Goal: Information Seeking & Learning: Learn about a topic

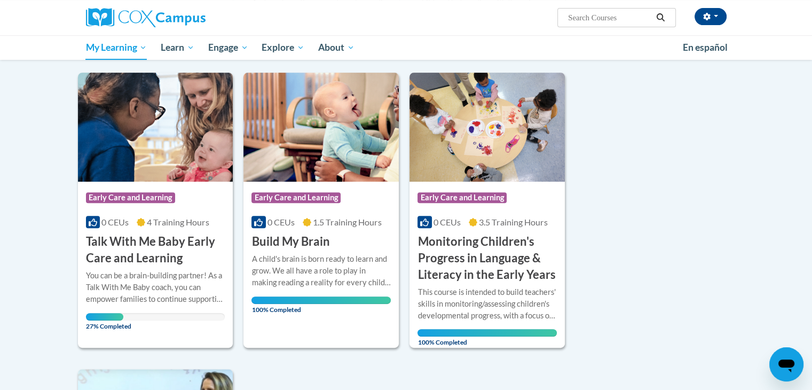
scroll to position [389, 0]
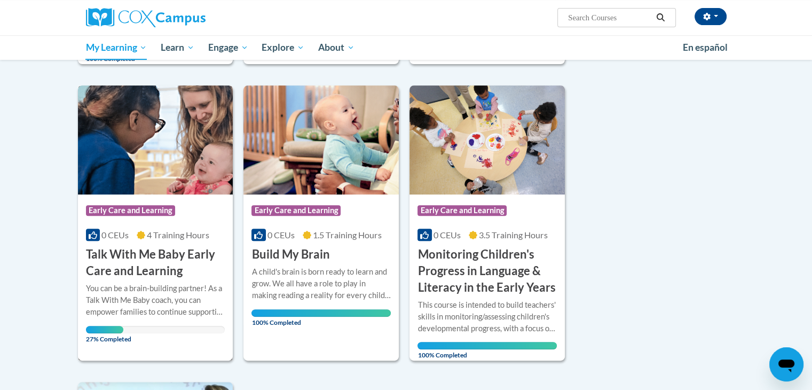
click at [130, 257] on h3 "Talk With Me Baby Early Care and Learning" at bounding box center [155, 262] width 139 height 33
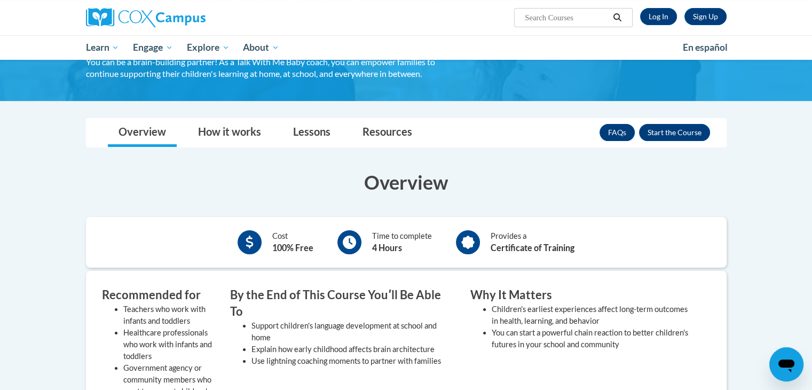
scroll to position [120, 0]
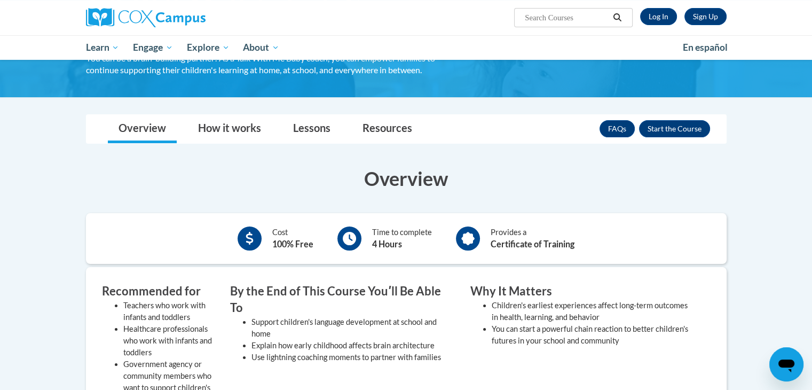
drag, startPoint x: 820, startPoint y: 75, endPoint x: 793, endPoint y: 118, distance: 51.1
click at [793, 118] on html "Sign Up Log In Search Search... Toggle navigation My Learning My Learning My Co…" at bounding box center [406, 75] width 812 height 390
click at [662, 20] on link "Log In" at bounding box center [658, 16] width 37 height 17
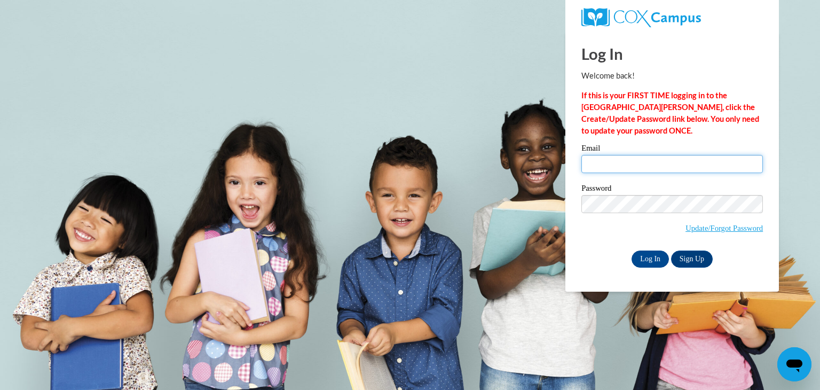
type input "Haleysouders@gmail.com"
drag, startPoint x: 672, startPoint y: 339, endPoint x: 682, endPoint y: 350, distance: 15.1
click at [682, 350] on body "Log In Welcome back! If this is your FIRST TIME logging in to the NEW Cox Campu…" at bounding box center [410, 195] width 820 height 390
click at [654, 257] on input "Log In" at bounding box center [650, 258] width 37 height 17
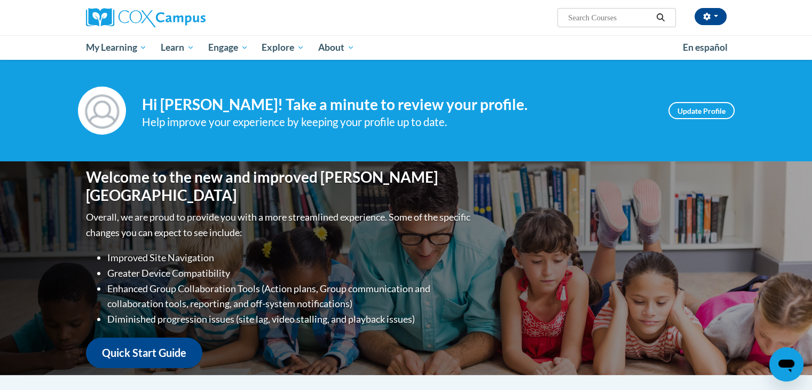
click at [474, 127] on div "Help improve your experience by keeping your profile up to date." at bounding box center [397, 122] width 511 height 18
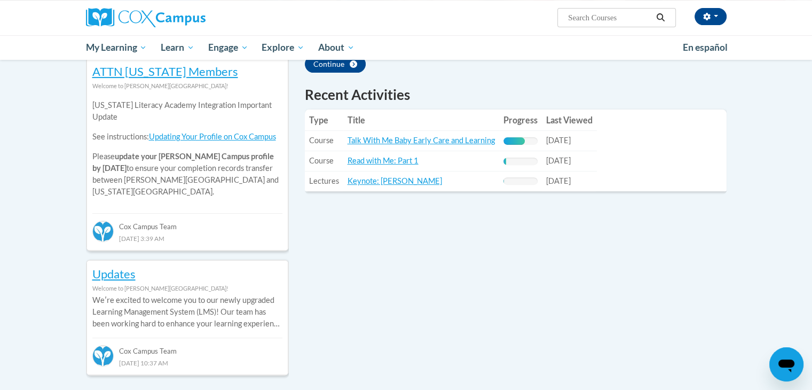
scroll to position [363, 0]
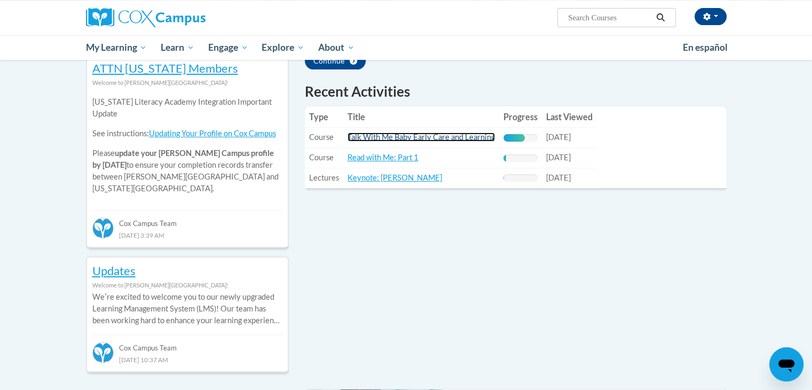
click at [472, 136] on link "Talk With Me Baby Early Care and Learning" at bounding box center [421, 136] width 147 height 9
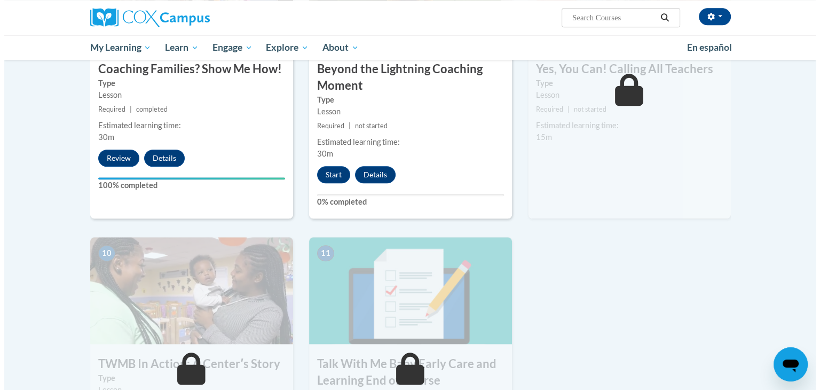
scroll to position [919, 0]
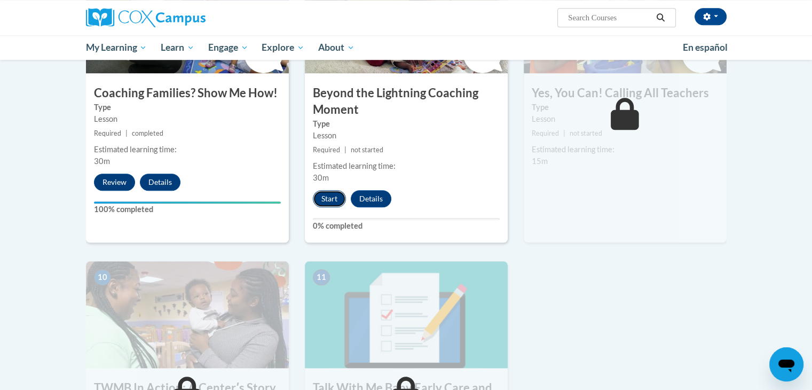
click at [329, 190] on button "Start" at bounding box center [329, 198] width 33 height 17
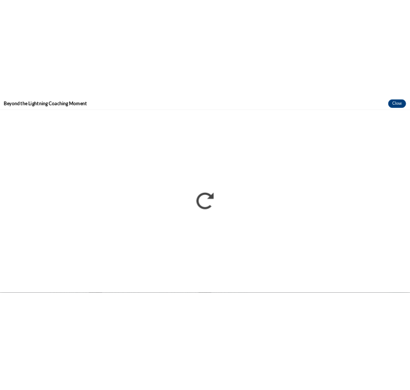
scroll to position [0, 0]
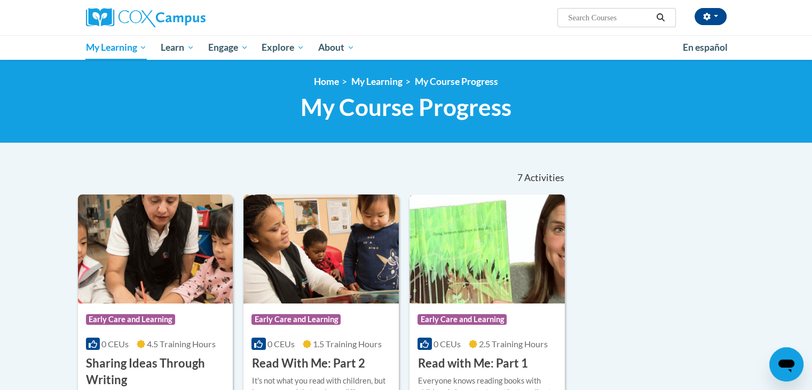
click at [474, 359] on h3 "Read with Me: Part 1" at bounding box center [473, 363] width 110 height 17
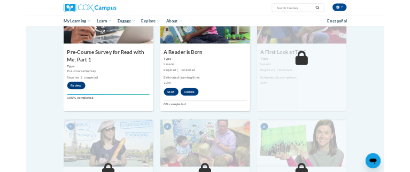
scroll to position [278, 0]
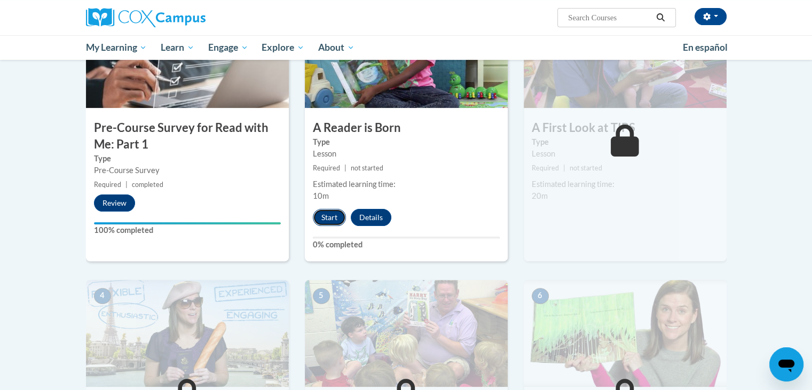
click at [331, 221] on button "Start" at bounding box center [329, 217] width 33 height 17
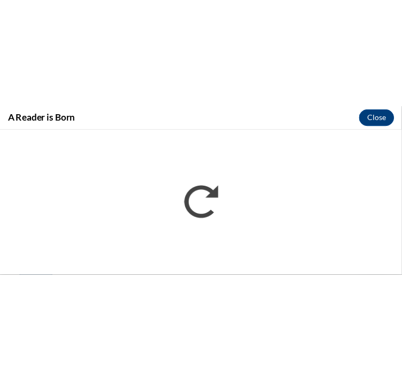
scroll to position [0, 0]
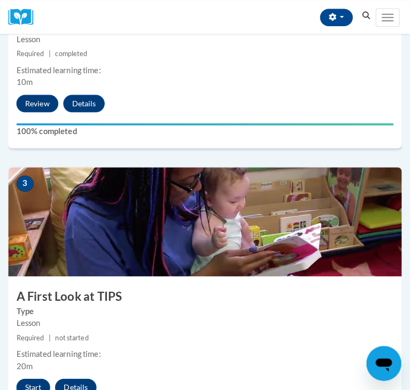
scroll to position [649, 0]
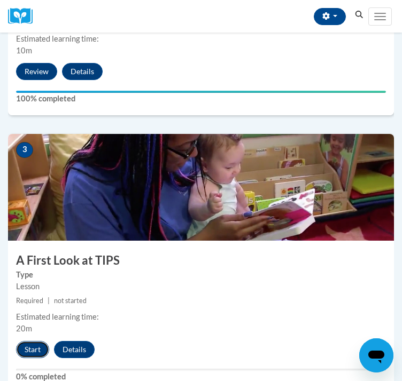
click at [24, 358] on button "Start" at bounding box center [32, 349] width 33 height 17
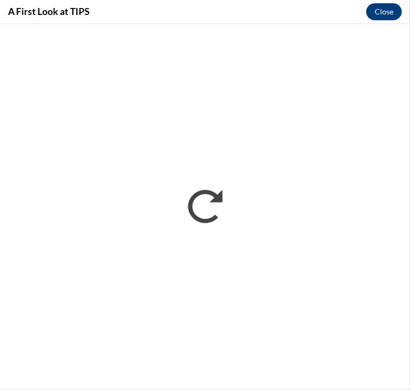
scroll to position [0, 0]
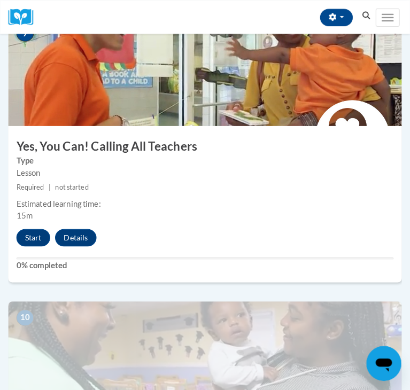
scroll to position [2523, 0]
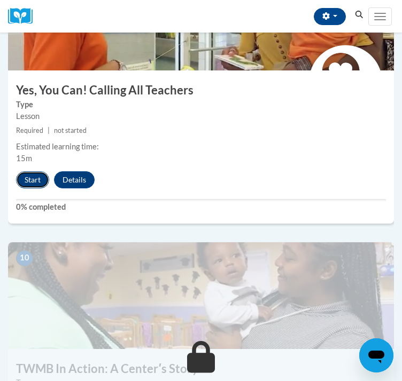
click at [28, 178] on button "Start" at bounding box center [32, 179] width 33 height 17
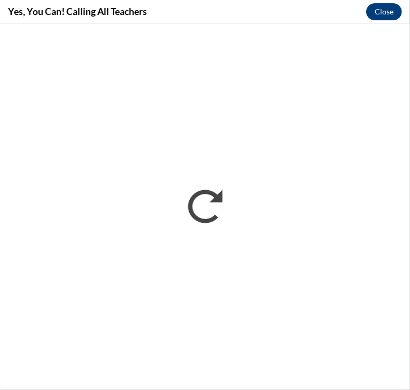
scroll to position [0, 0]
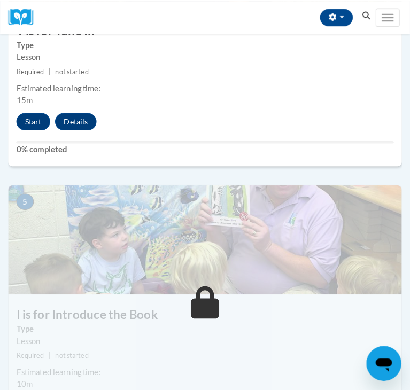
scroll to position [1176, 0]
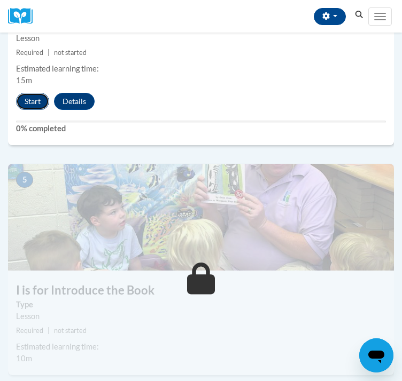
click at [34, 110] on button "Start" at bounding box center [32, 101] width 33 height 17
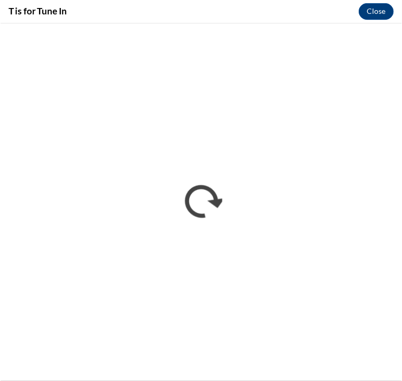
scroll to position [0, 0]
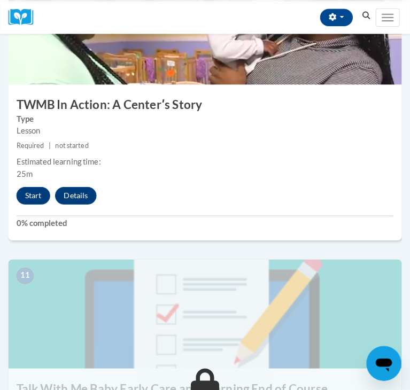
scroll to position [2803, 0]
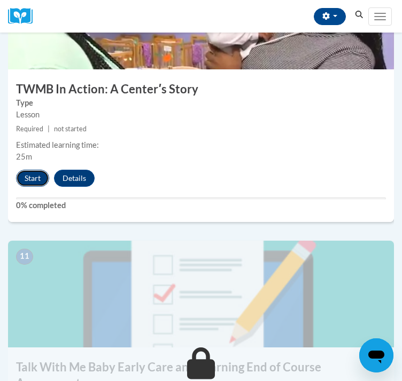
click at [30, 179] on button "Start" at bounding box center [32, 178] width 33 height 17
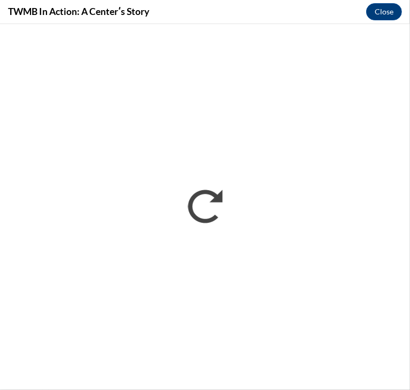
scroll to position [0, 0]
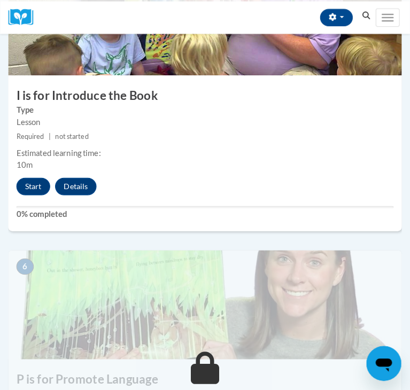
scroll to position [1391, 0]
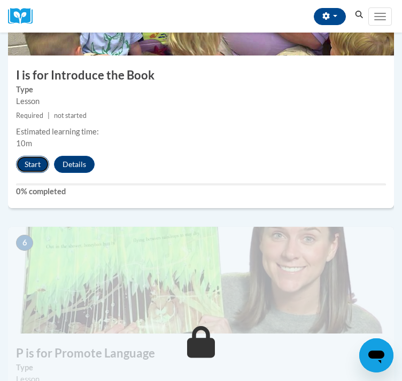
click at [34, 173] on button "Start" at bounding box center [32, 164] width 33 height 17
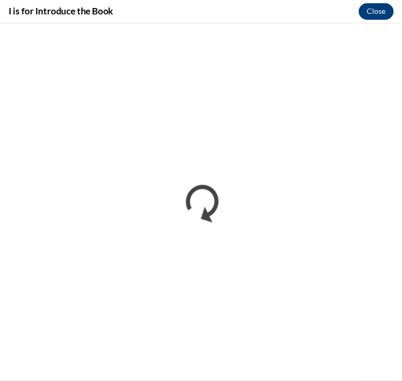
scroll to position [0, 0]
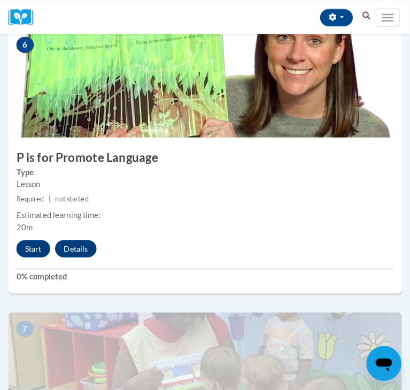
scroll to position [1613, 0]
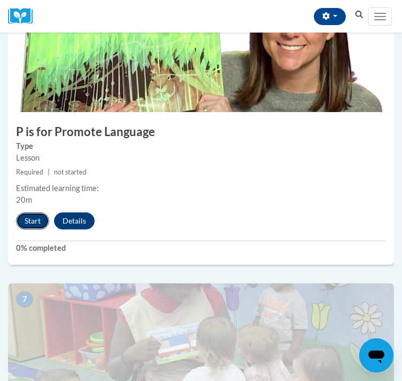
click at [27, 230] on button "Start" at bounding box center [32, 221] width 33 height 17
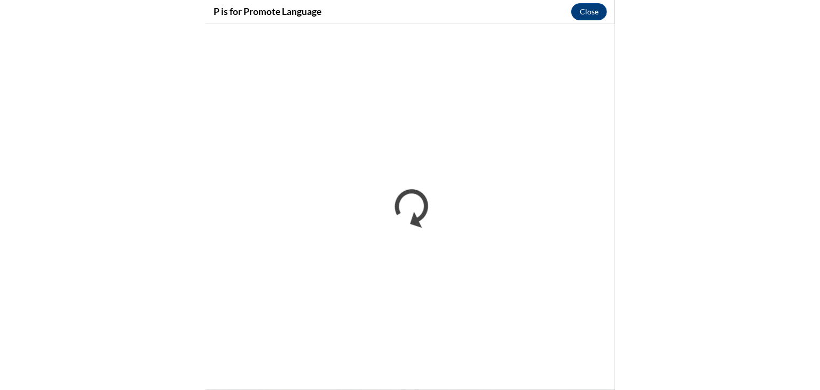
scroll to position [1177, 0]
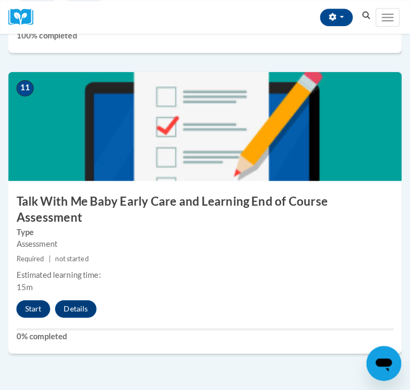
scroll to position [2986, 0]
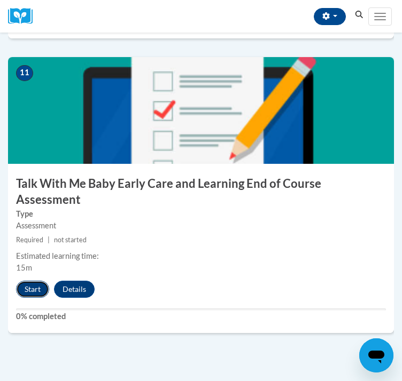
click at [41, 281] on button "Start" at bounding box center [32, 289] width 33 height 17
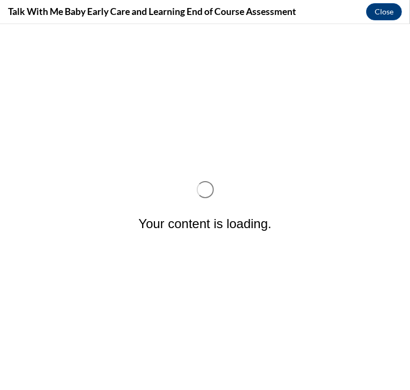
scroll to position [0, 0]
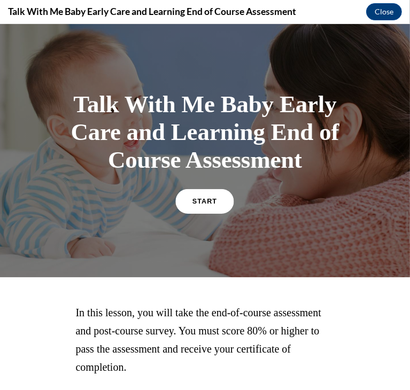
click at [197, 197] on span "START" at bounding box center [204, 201] width 25 height 8
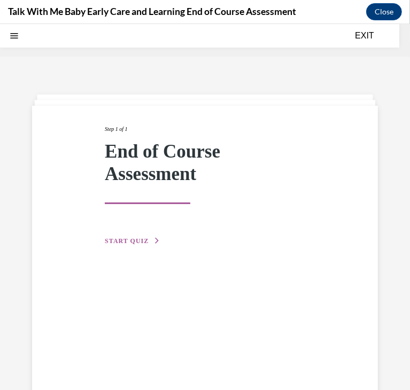
scroll to position [33, 0]
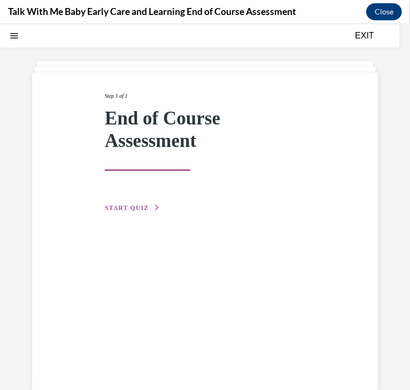
click at [134, 209] on button "START QUIZ" at bounding box center [133, 207] width 56 height 10
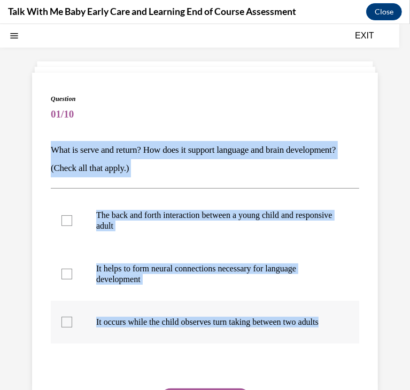
drag, startPoint x: 50, startPoint y: 143, endPoint x: 186, endPoint y: 348, distance: 246.6
click at [186, 348] on div "Question 01/10 What is serve and return? How does it support language and brain…" at bounding box center [205, 276] width 346 height 409
copy div "What is serve and return? How does it support language and brain development? (…"
click at [68, 215] on div at bounding box center [66, 220] width 11 height 11
click at [68, 215] on input "The back and forth interaction between a young child and responsive adult" at bounding box center [66, 220] width 11 height 11
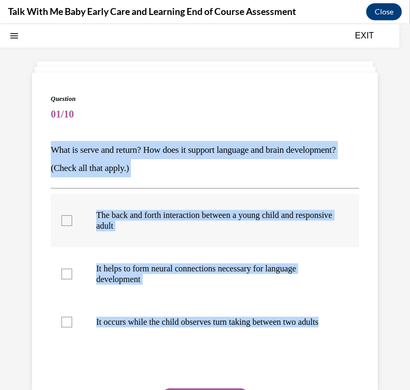
checkbox input "true"
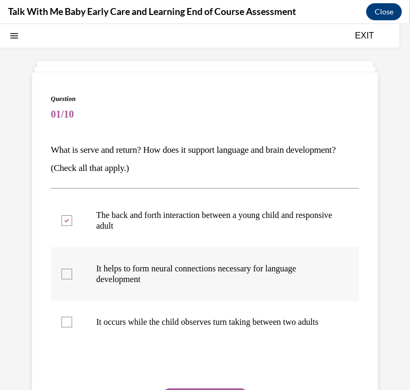
click at [83, 280] on label "It helps to form neural connections necessary for language development" at bounding box center [205, 273] width 308 height 53
click at [72, 279] on input "It helps to form neural connections necessary for language development" at bounding box center [66, 273] width 11 height 11
checkbox input "true"
click at [15, 269] on div "Question 01/10 What is serve and return? How does it support language and brain…" at bounding box center [205, 263] width 410 height 478
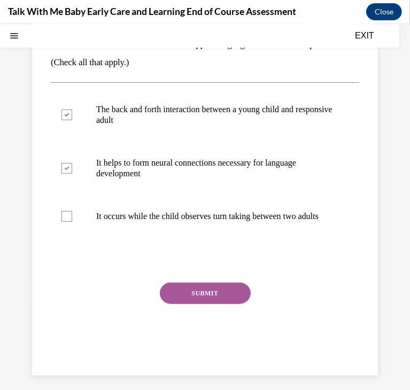
scroll to position [156, 0]
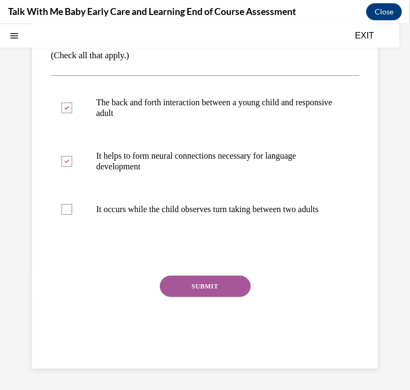
click at [190, 279] on button "SUBMIT" at bounding box center [205, 285] width 91 height 21
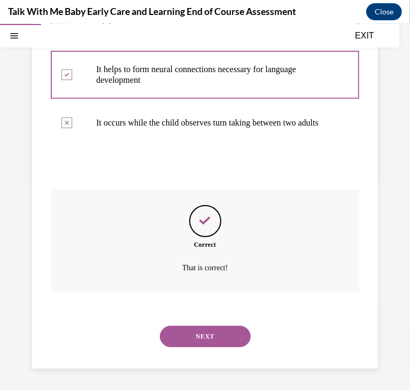
scroll to position [243, 0]
click at [184, 333] on button "NEXT" at bounding box center [205, 335] width 91 height 21
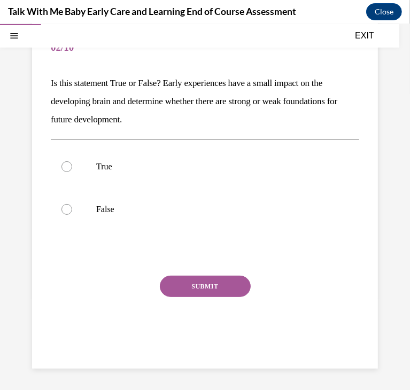
scroll to position [97, 0]
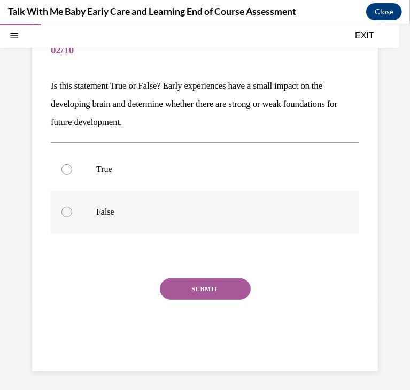
click at [117, 214] on p "False" at bounding box center [214, 211] width 236 height 11
click at [72, 214] on input "False" at bounding box center [66, 211] width 11 height 11
radio input "true"
click at [201, 293] on button "SUBMIT" at bounding box center [205, 288] width 91 height 21
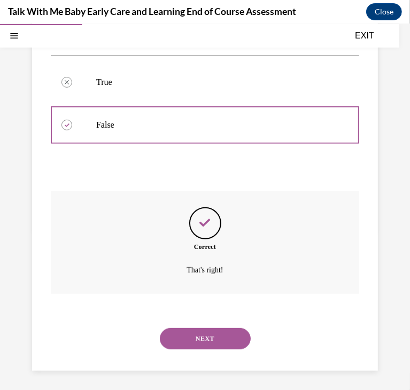
scroll to position [186, 0]
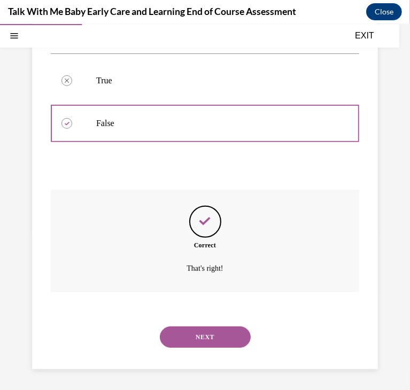
click at [216, 336] on button "NEXT" at bounding box center [205, 336] width 91 height 21
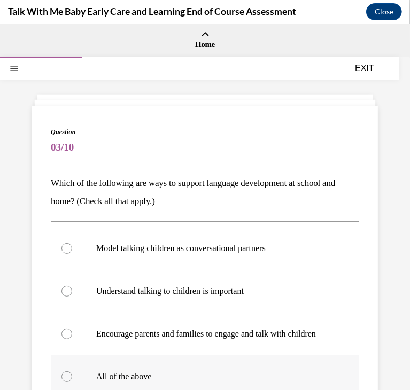
click at [122, 378] on label "All of the above" at bounding box center [205, 376] width 308 height 43
click at [72, 378] on input "All of the above" at bounding box center [66, 376] width 11 height 11
radio input "true"
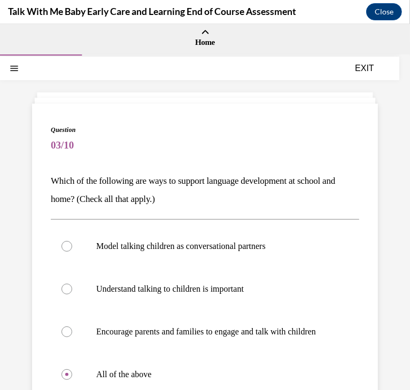
click at [173, 197] on p "Which of the following are ways to support language development at school and h…" at bounding box center [205, 189] width 308 height 36
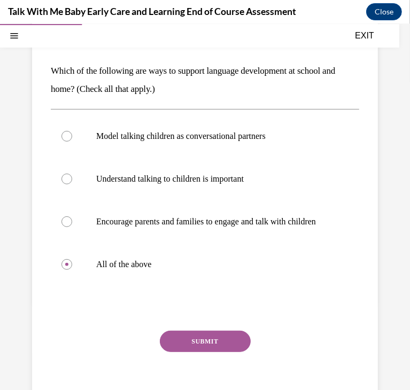
scroll to position [177, 0]
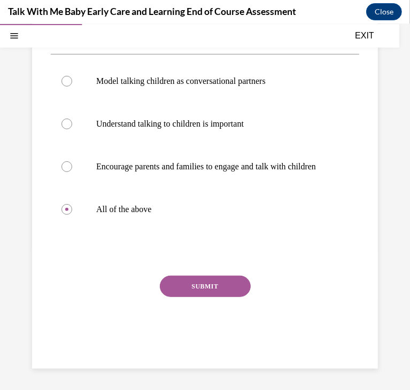
click at [194, 293] on button "SUBMIT" at bounding box center [205, 285] width 91 height 21
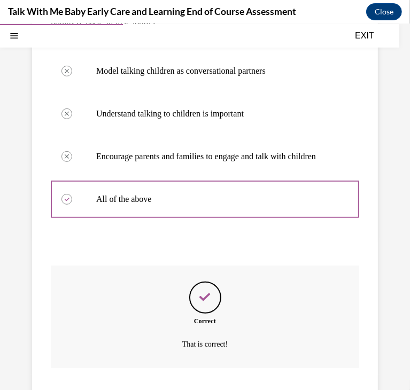
scroll to position [264, 0]
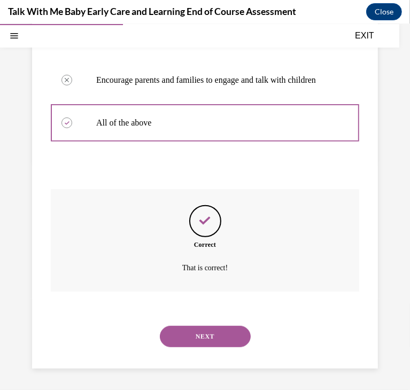
click at [225, 329] on button "NEXT" at bounding box center [205, 335] width 91 height 21
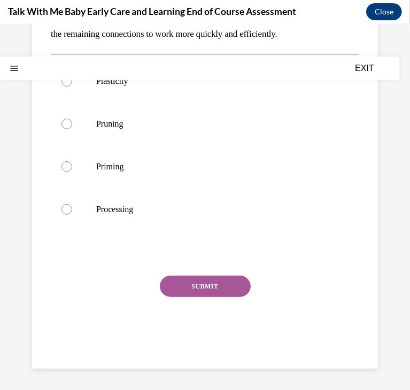
scroll to position [0, 0]
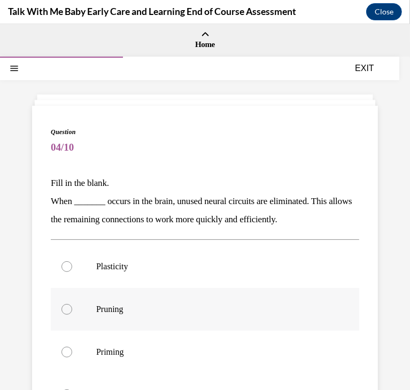
click at [111, 308] on p "Pruning" at bounding box center [214, 308] width 236 height 11
click at [72, 308] on input "Pruning" at bounding box center [66, 308] width 11 height 11
radio input "true"
click at [168, 217] on p "When _______ occurs in the brain, unused neural circuits are eliminated. This a…" at bounding box center [205, 210] width 308 height 36
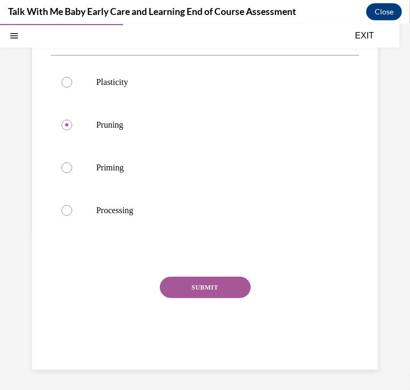
scroll to position [185, 0]
click at [199, 284] on button "SUBMIT" at bounding box center [205, 285] width 91 height 21
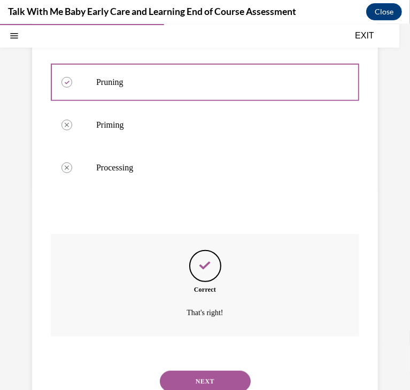
scroll to position [271, 0]
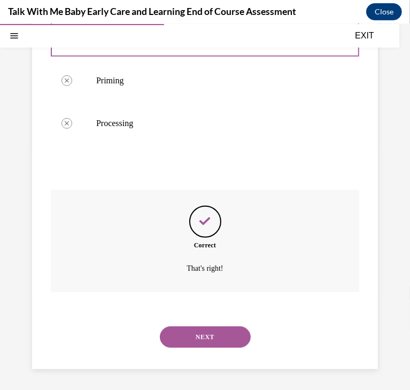
click at [189, 339] on button "NEXT" at bounding box center [205, 336] width 91 height 21
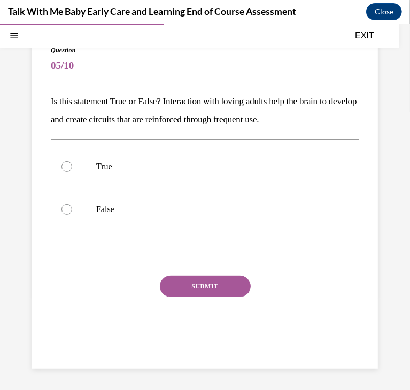
scroll to position [81, 0]
click at [103, 162] on p "True" at bounding box center [214, 166] width 236 height 11
click at [72, 162] on input "True" at bounding box center [66, 166] width 11 height 11
radio input "true"
click at [209, 281] on button "SUBMIT" at bounding box center [205, 286] width 91 height 21
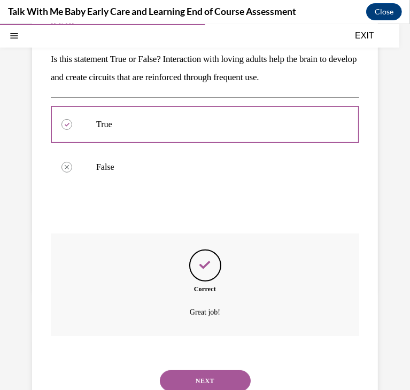
scroll to position [168, 0]
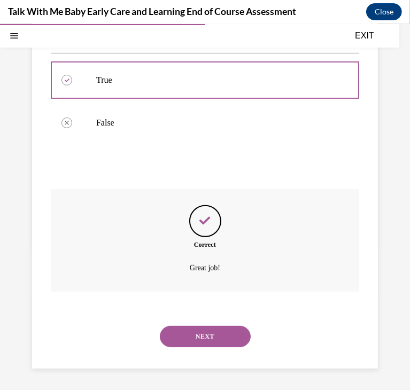
click at [215, 340] on button "NEXT" at bounding box center [205, 335] width 91 height 21
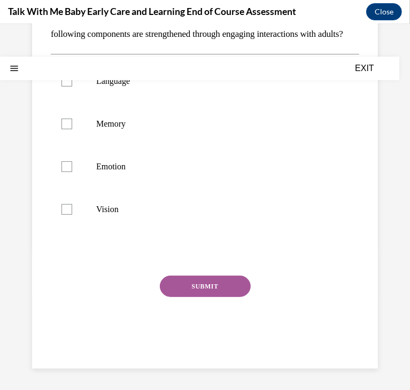
scroll to position [0, 0]
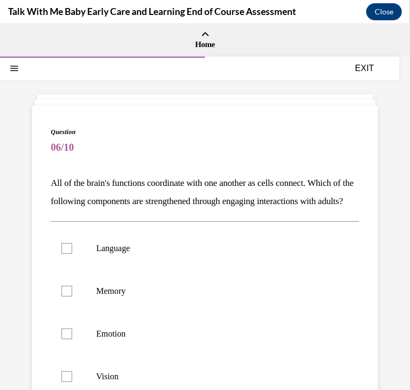
click at [244, 191] on p "All of the brain's functions coordinate with one another as cells connect. Whic…" at bounding box center [205, 192] width 308 height 36
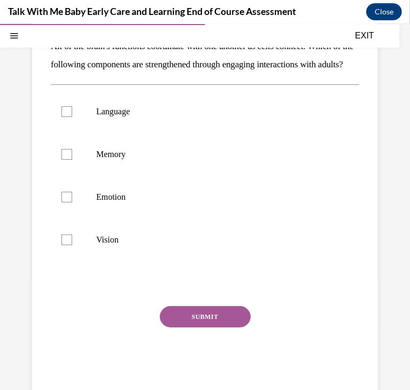
scroll to position [185, 0]
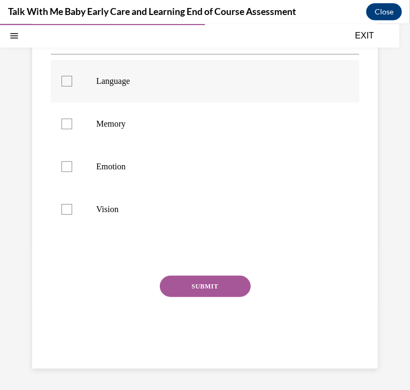
click at [195, 89] on label "Language" at bounding box center [205, 80] width 308 height 43
click at [72, 86] on input "Language" at bounding box center [66, 80] width 11 height 11
checkbox input "true"
click at [209, 286] on button "SUBMIT" at bounding box center [205, 285] width 91 height 21
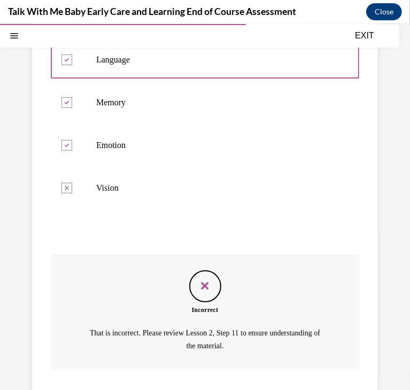
scroll to position [284, 0]
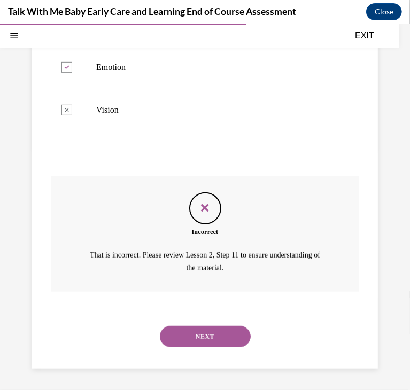
click at [207, 329] on button "NEXT" at bounding box center [205, 335] width 91 height 21
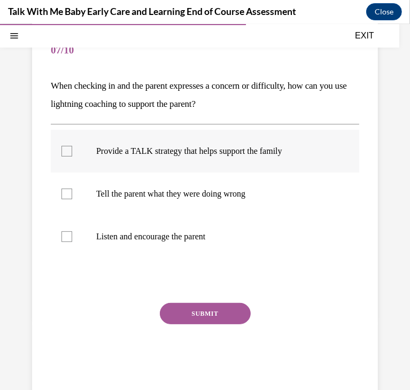
click at [95, 137] on label "Provide a TALK strategy that helps support the family" at bounding box center [205, 150] width 308 height 43
click at [72, 145] on input "Provide a TALK strategy that helps support the family" at bounding box center [66, 150] width 11 height 11
checkbox input "true"
click at [135, 233] on p "Listen and encourage the parent" at bounding box center [214, 236] width 236 height 11
click at [72, 233] on input "Listen and encourage the parent" at bounding box center [66, 236] width 11 height 11
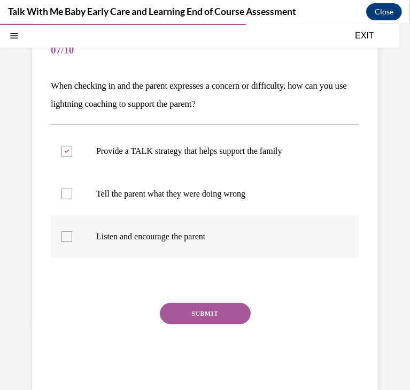
checkbox input "true"
click at [190, 318] on button "SUBMIT" at bounding box center [205, 312] width 91 height 21
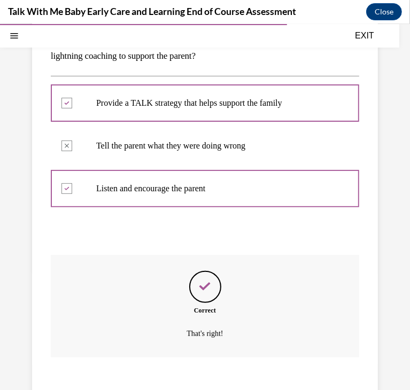
scroll to position [211, 0]
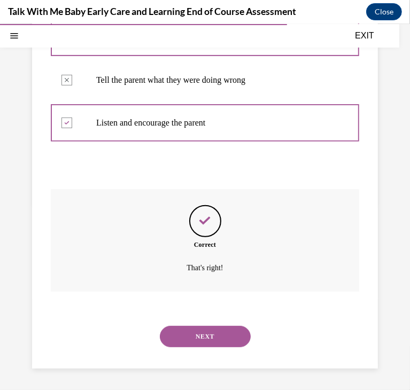
click at [193, 328] on button "NEXT" at bounding box center [205, 335] width 91 height 21
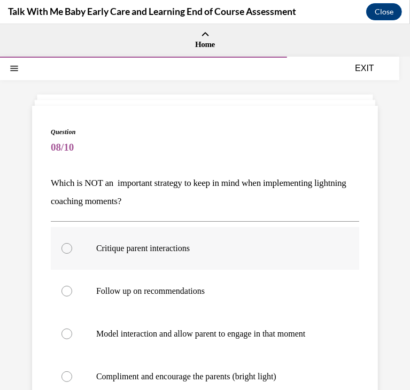
click at [124, 239] on label "Critique parent interactions" at bounding box center [205, 247] width 308 height 43
click at [72, 242] on input "Critique parent interactions" at bounding box center [66, 247] width 11 height 11
radio input "true"
click at [158, 171] on div "Question 08/10 Which is NOT an important strategy to keep in mind when implemen…" at bounding box center [205, 350] width 308 height 446
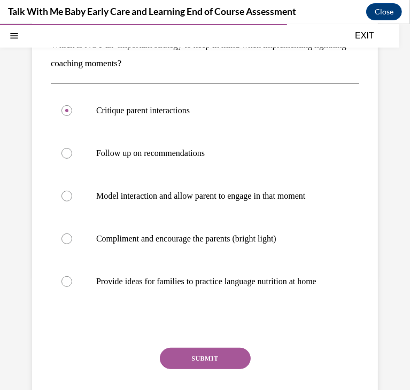
scroll to position [192, 0]
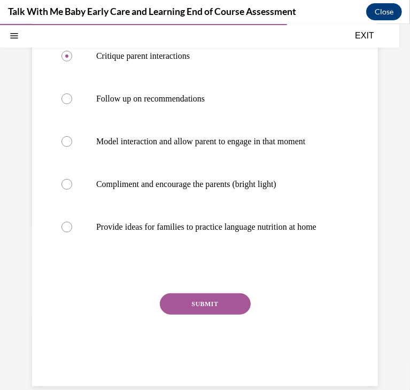
click at [207, 310] on div "Question 08/10 Which is NOT an important strategy to keep in mind when implemen…" at bounding box center [205, 157] width 308 height 446
click at [207, 314] on button "SUBMIT" at bounding box center [205, 303] width 91 height 21
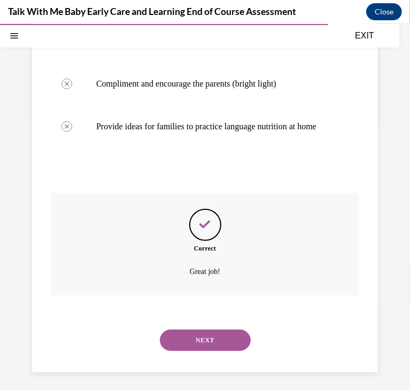
scroll to position [318, 0]
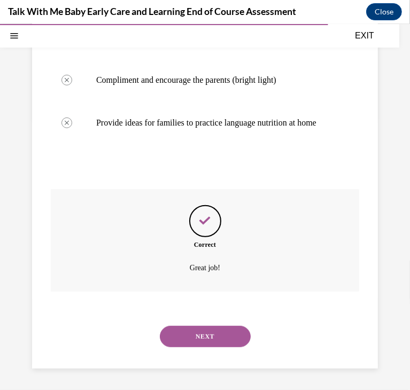
click at [217, 341] on button "NEXT" at bounding box center [205, 335] width 91 height 21
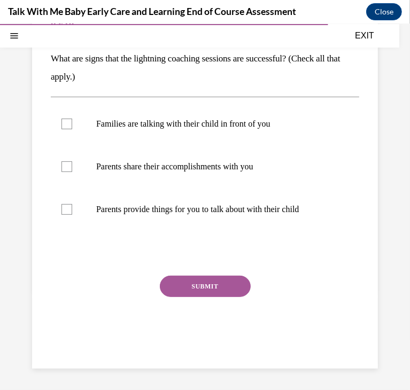
scroll to position [97, 0]
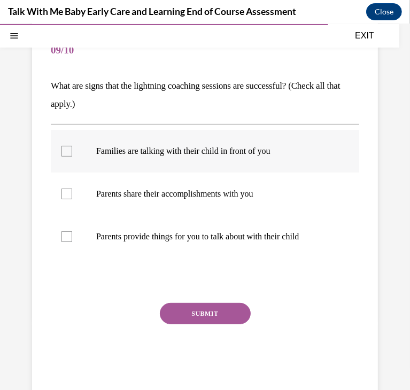
click at [101, 150] on p "Families are talking with their child in front of you" at bounding box center [214, 150] width 236 height 11
click at [72, 150] on input "Families are talking with their child in front of you" at bounding box center [66, 150] width 11 height 11
checkbox input "true"
click at [153, 232] on p "Parents provide things for you to talk about with their child" at bounding box center [214, 236] width 236 height 11
click at [72, 232] on input "Parents provide things for you to talk about with their child" at bounding box center [66, 236] width 11 height 11
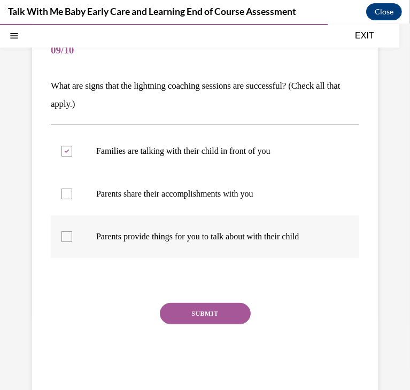
checkbox input "true"
click at [206, 319] on button "SUBMIT" at bounding box center [205, 312] width 91 height 21
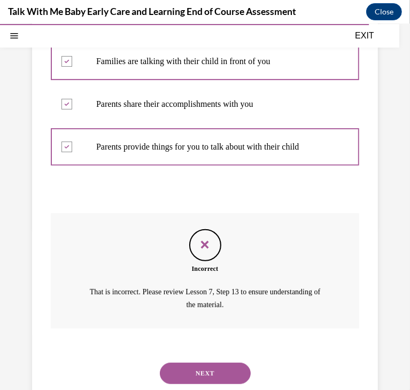
scroll to position [223, 0]
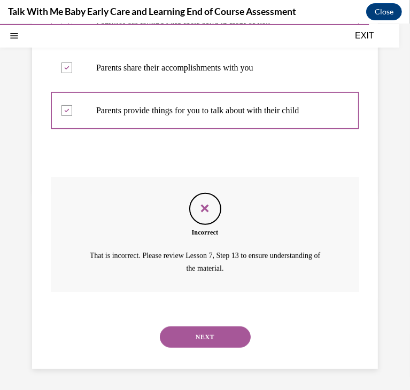
click at [209, 340] on button "NEXT" at bounding box center [205, 336] width 91 height 21
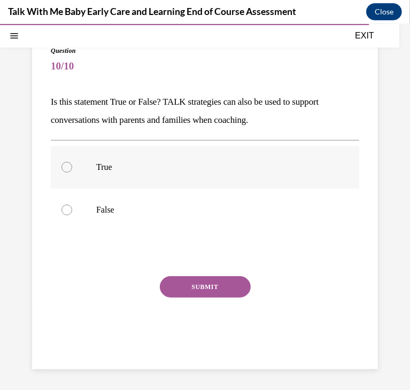
click at [135, 167] on p "True" at bounding box center [214, 166] width 236 height 11
click at [72, 167] on input "True" at bounding box center [66, 166] width 11 height 11
radio input "true"
click at [184, 287] on button "SUBMIT" at bounding box center [205, 286] width 91 height 21
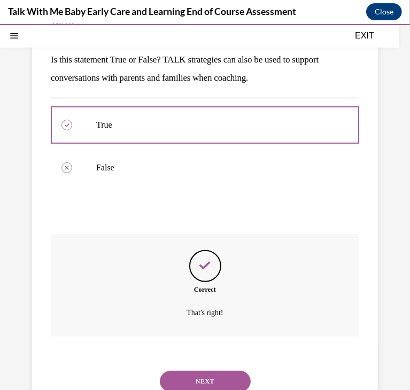
scroll to position [168, 0]
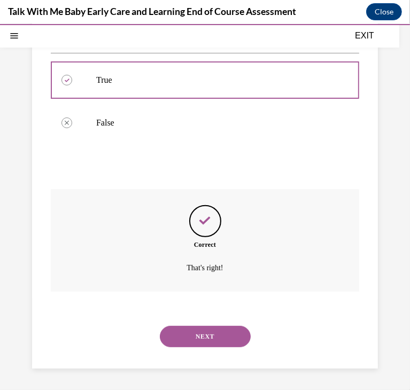
click at [209, 331] on button "NEXT" at bounding box center [205, 335] width 91 height 21
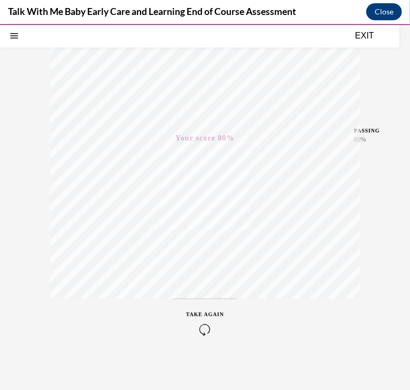
scroll to position [167, 0]
click at [363, 44] on div "EXIT" at bounding box center [199, 34] width 399 height 23
click at [360, 31] on button "EXIT" at bounding box center [364, 35] width 64 height 13
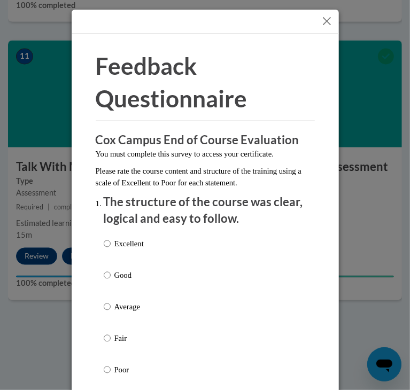
drag, startPoint x: 135, startPoint y: 242, endPoint x: 164, endPoint y: 191, distance: 58.6
click at [135, 242] on p "Excellent" at bounding box center [128, 244] width 29 height 12
click at [111, 242] on input "Excellent" at bounding box center [107, 244] width 7 height 12
radio input "true"
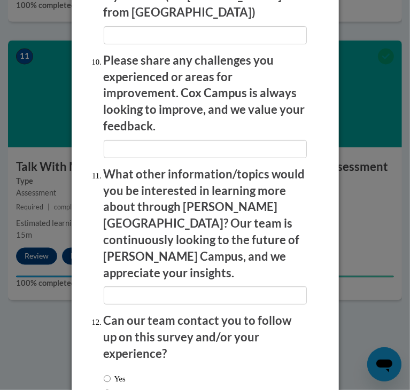
scroll to position [2147, 0]
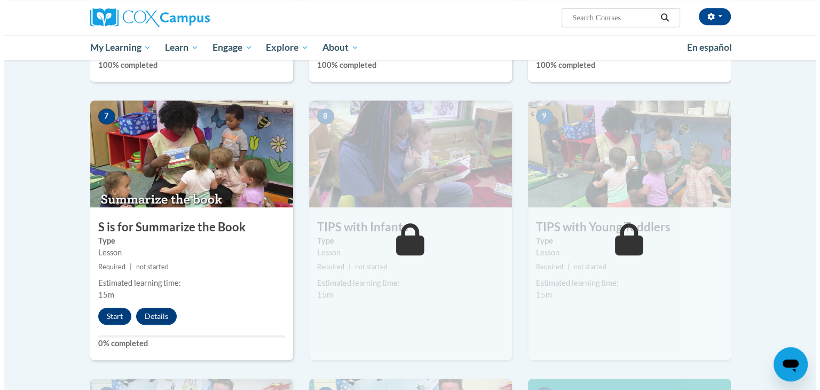
scroll to position [750, 0]
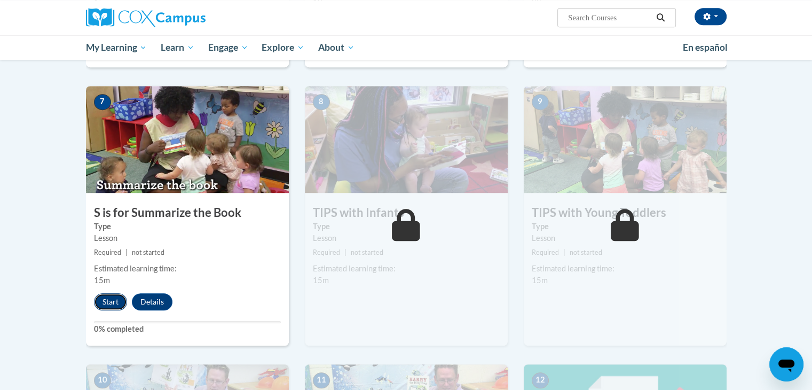
click at [114, 302] on button "Start" at bounding box center [110, 301] width 33 height 17
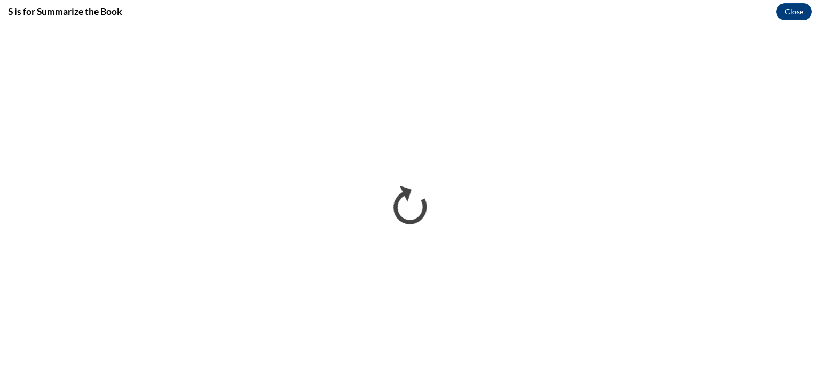
scroll to position [0, 0]
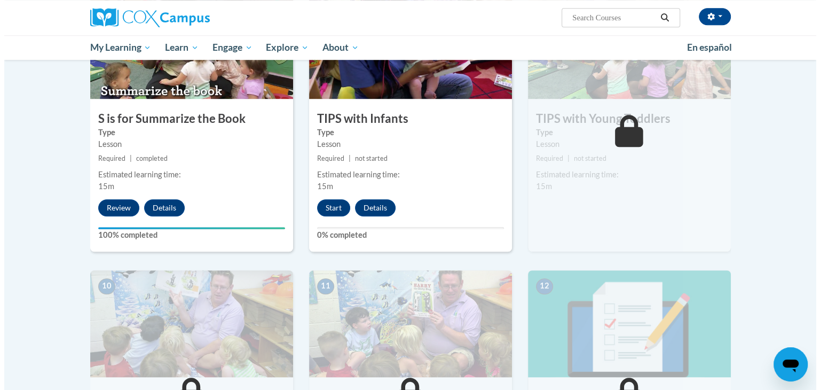
scroll to position [851, 0]
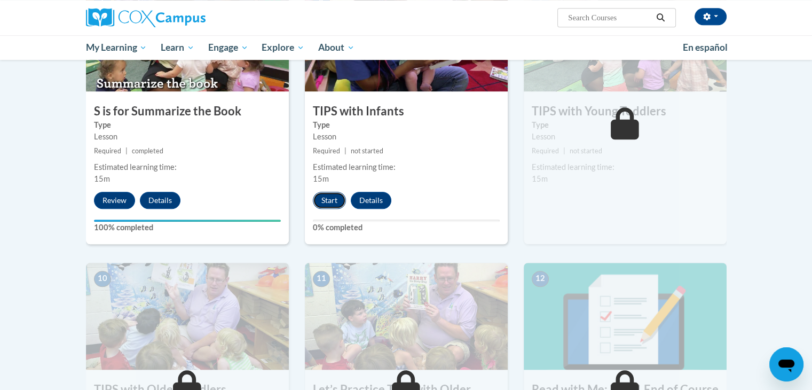
click at [329, 198] on button "Start" at bounding box center [329, 200] width 33 height 17
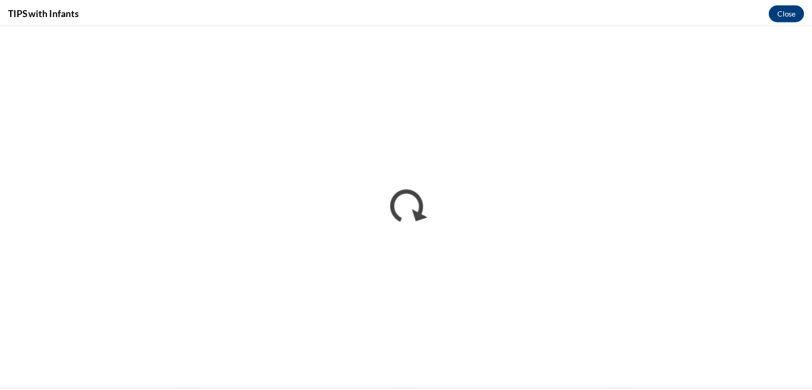
scroll to position [0, 0]
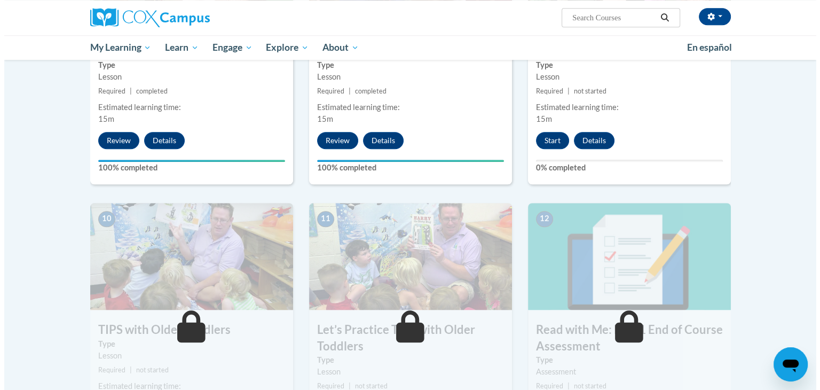
scroll to position [865, 0]
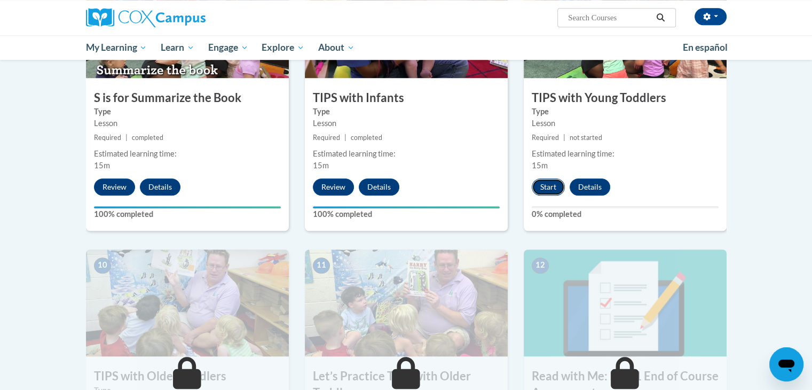
click at [548, 185] on button "Start" at bounding box center [548, 186] width 33 height 17
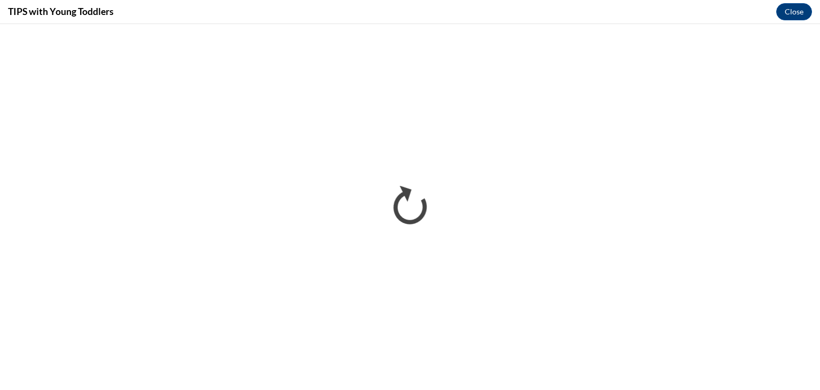
scroll to position [0, 0]
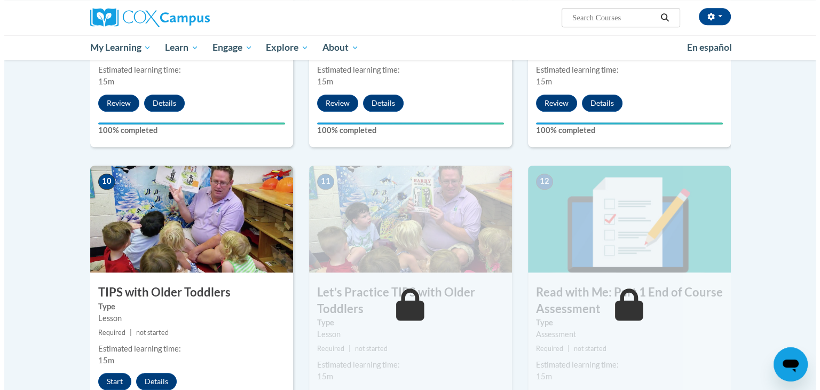
scroll to position [957, 0]
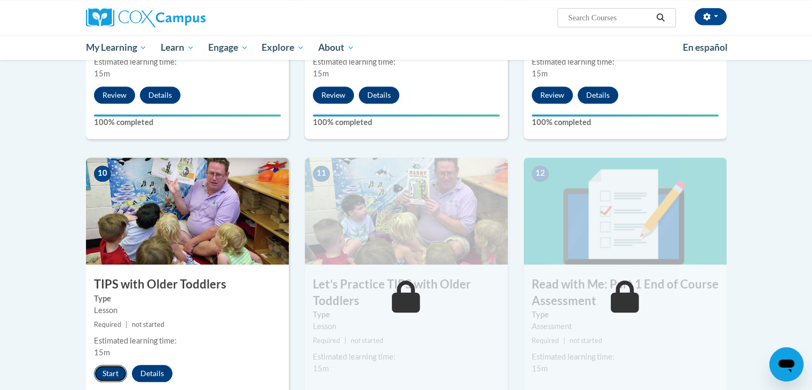
click at [112, 366] on button "Start" at bounding box center [110, 373] width 33 height 17
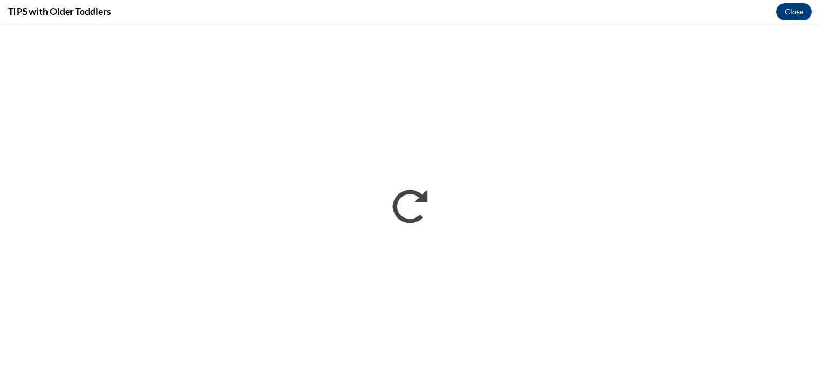
scroll to position [0, 0]
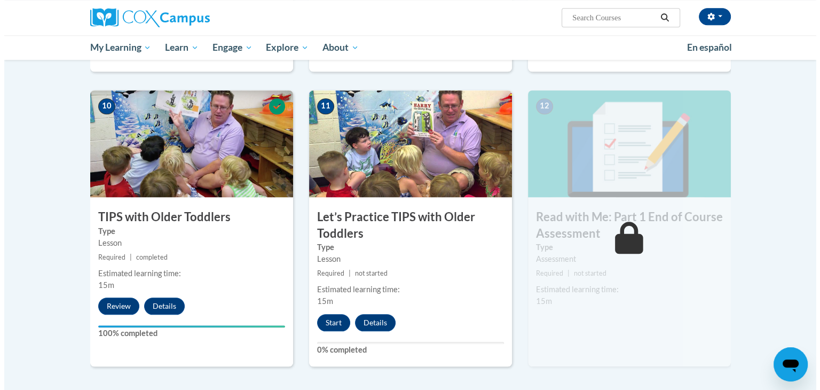
scroll to position [1032, 0]
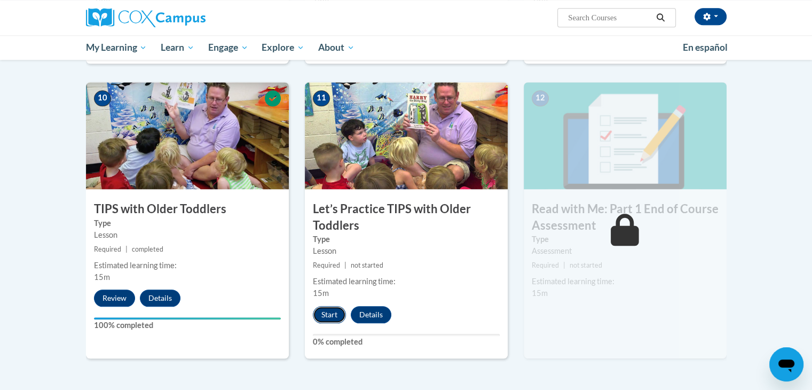
click at [333, 318] on button "Start" at bounding box center [329, 314] width 33 height 17
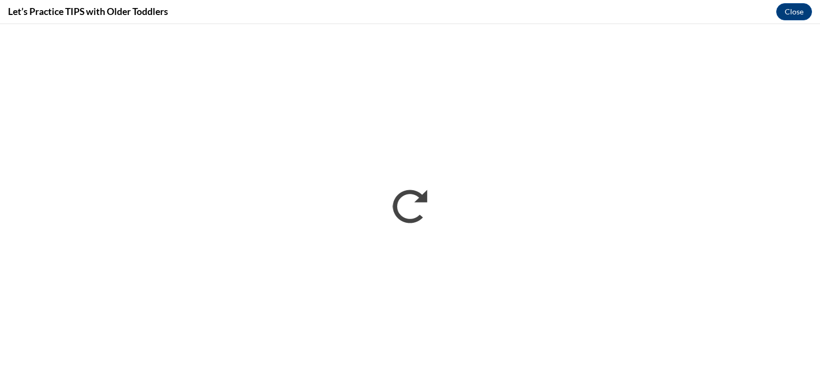
scroll to position [0, 0]
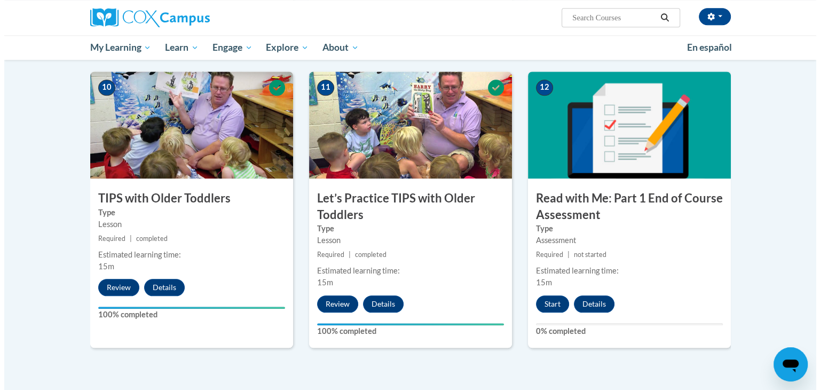
scroll to position [1084, 0]
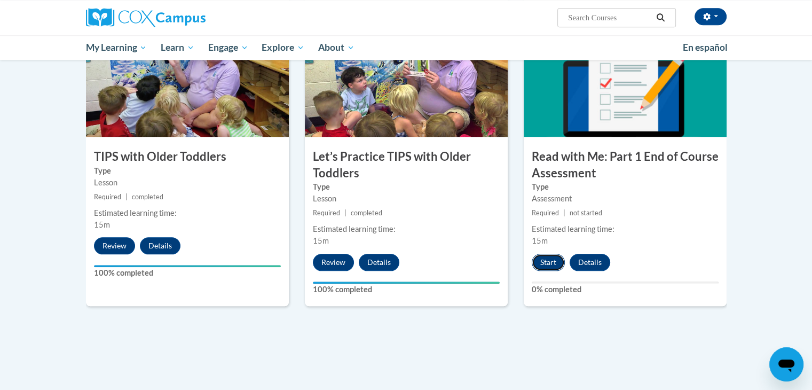
click at [548, 258] on button "Start" at bounding box center [548, 262] width 33 height 17
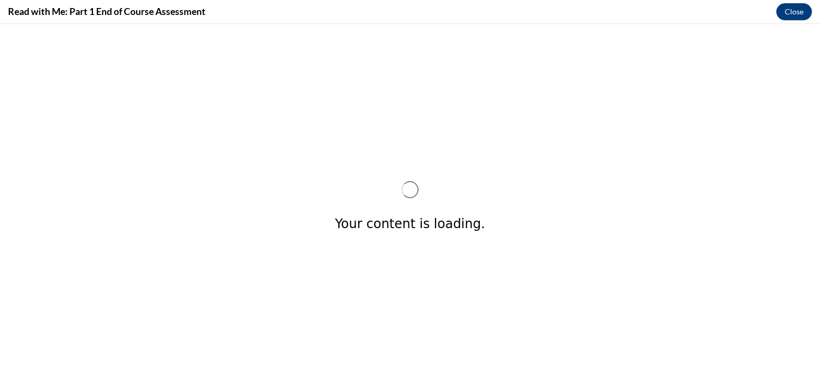
scroll to position [0, 0]
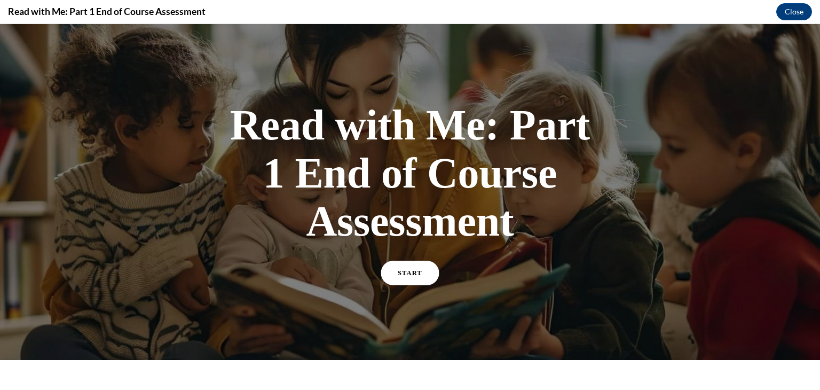
click at [408, 272] on span "START" at bounding box center [410, 273] width 25 height 8
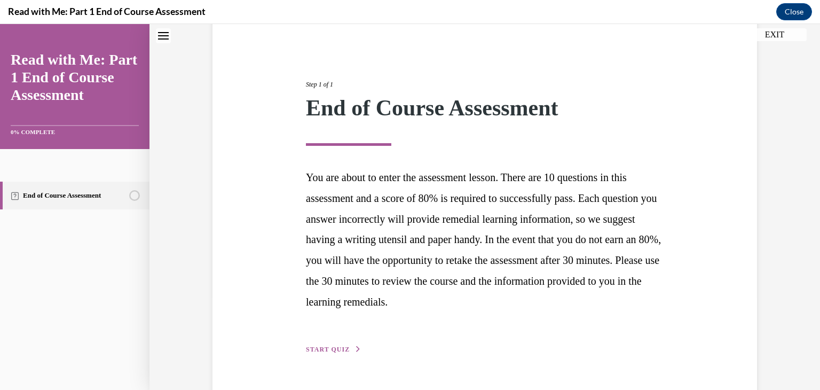
scroll to position [122, 0]
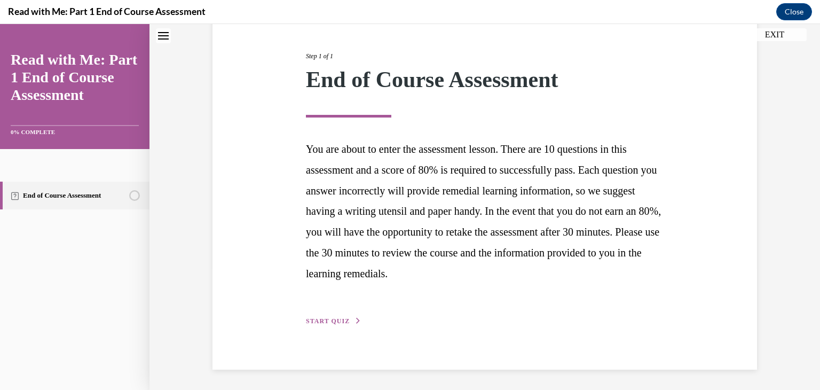
click at [355, 318] on icon "button" at bounding box center [358, 321] width 6 height 6
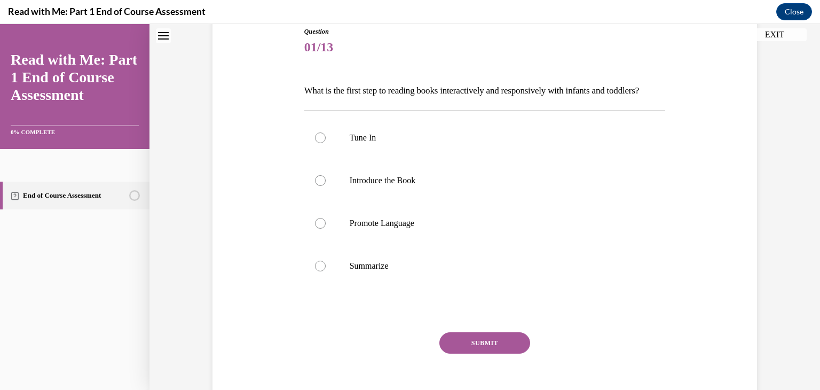
scroll to position [119, 0]
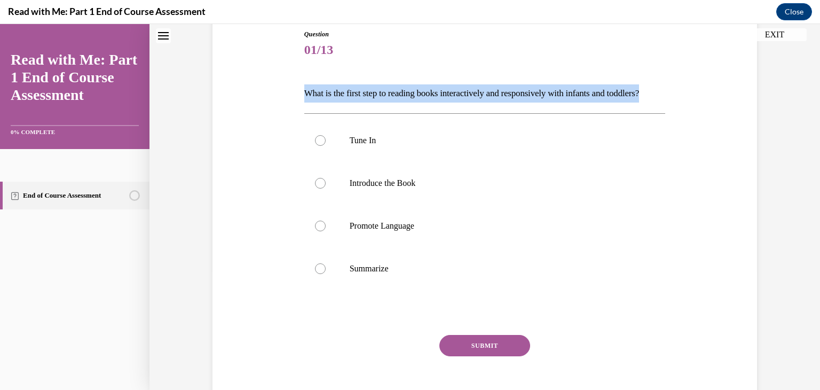
drag, startPoint x: 291, startPoint y: 82, endPoint x: 359, endPoint y: 118, distance: 77.4
click at [359, 118] on div "Question 01/13 What is the first step to reading books interactively and respon…" at bounding box center [485, 209] width 550 height 425
copy p "What is the first step to reading books interactively and responsively with inf…"
click at [386, 101] on p "What is the first step to reading books interactively and responsively with inf…" at bounding box center [485, 93] width 362 height 18
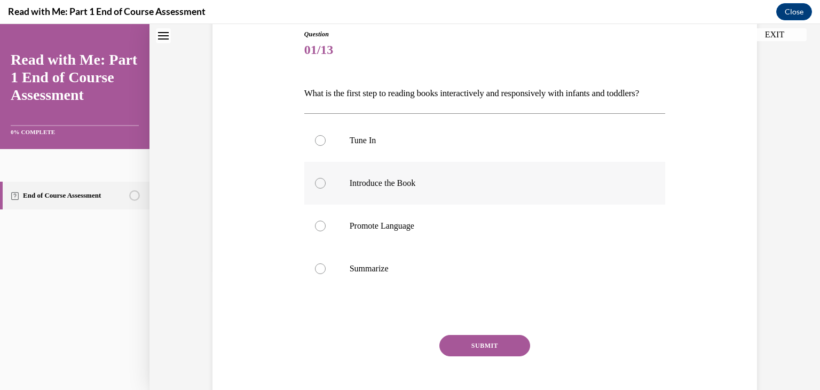
click at [357, 205] on label "Introduce the Book" at bounding box center [485, 183] width 362 height 43
click at [326, 189] on input "Introduce the Book" at bounding box center [320, 183] width 11 height 11
radio input "true"
click at [456, 356] on button "SUBMIT" at bounding box center [485, 345] width 91 height 21
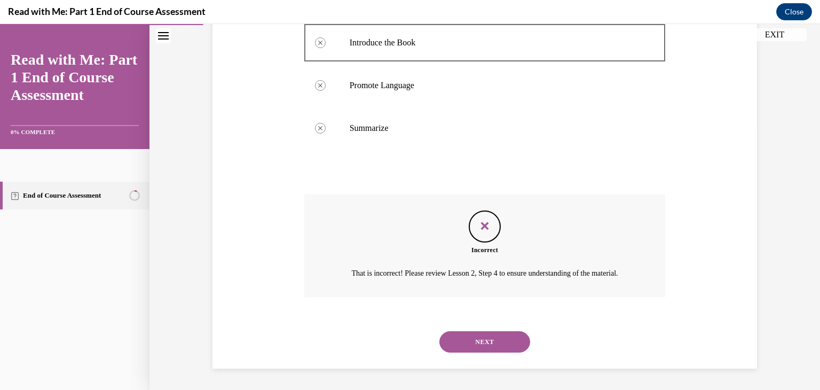
scroll to position [291, 0]
click at [467, 333] on button "NEXT" at bounding box center [485, 341] width 91 height 21
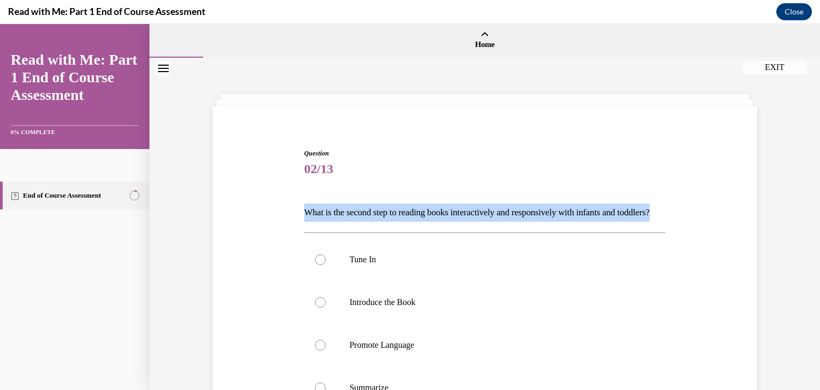
drag, startPoint x: 300, startPoint y: 204, endPoint x: 343, endPoint y: 232, distance: 51.7
click at [343, 222] on p "What is the second step to reading books interactively and responsively with in…" at bounding box center [485, 212] width 362 height 18
copy p "What is the second step to reading books interactively and responsively with in…"
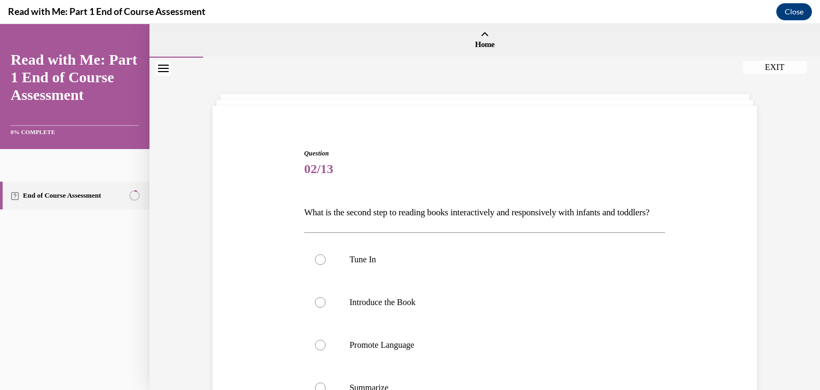
click at [393, 167] on span "02/13" at bounding box center [485, 168] width 362 height 21
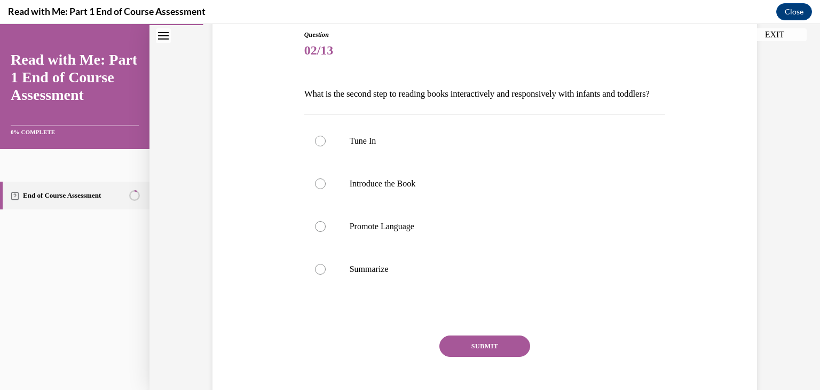
scroll to position [128, 0]
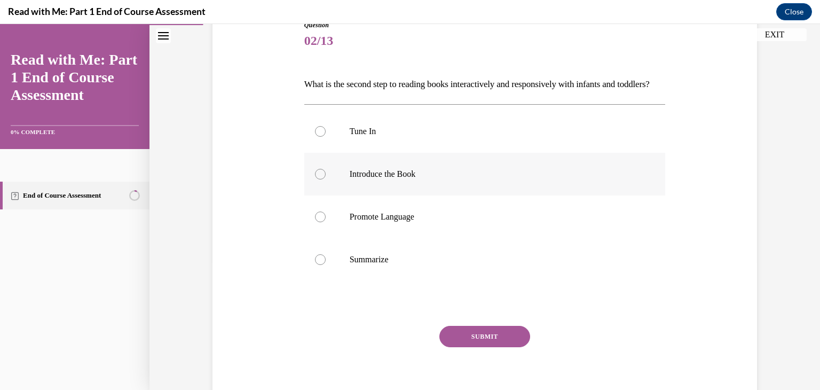
click at [387, 179] on p "Introduce the Book" at bounding box center [494, 174] width 289 height 11
click at [326, 179] on input "Introduce the Book" at bounding box center [320, 174] width 11 height 11
radio input "true"
click at [476, 347] on button "SUBMIT" at bounding box center [485, 336] width 91 height 21
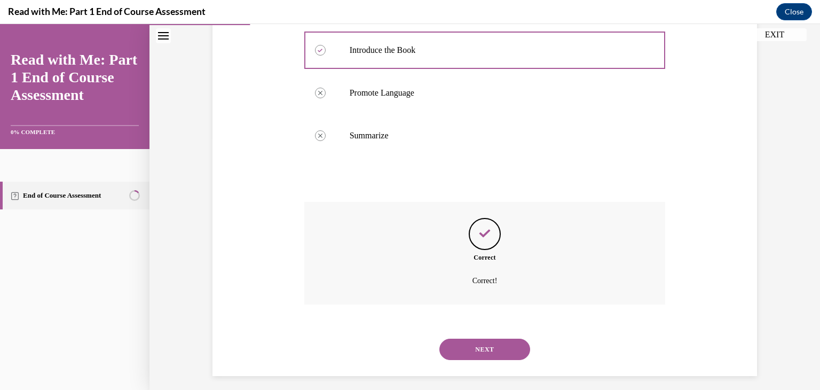
scroll to position [278, 0]
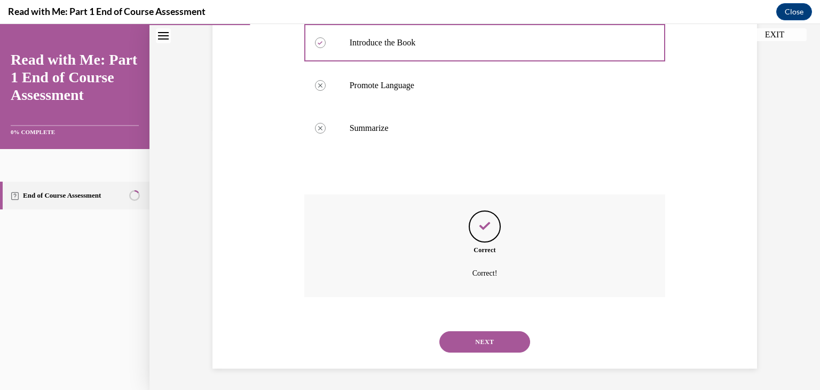
click at [465, 348] on button "NEXT" at bounding box center [485, 341] width 91 height 21
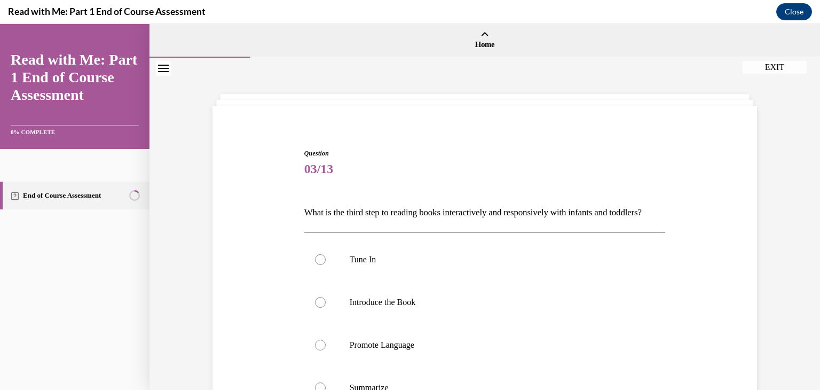
click at [457, 222] on p "What is the third step to reading books interactively and responsively with inf…" at bounding box center [485, 212] width 362 height 18
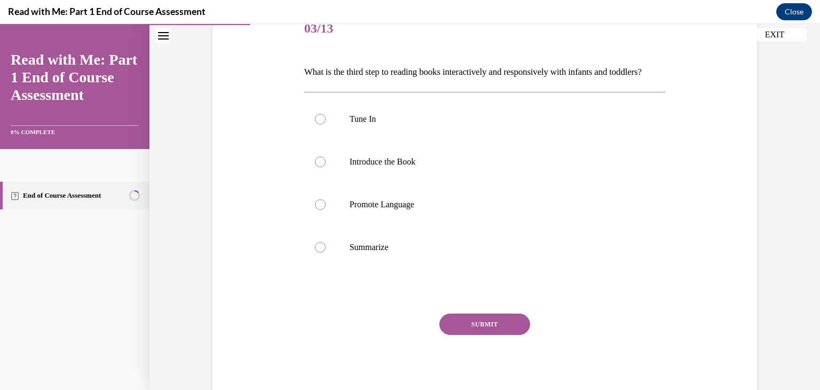
scroll to position [191, 0]
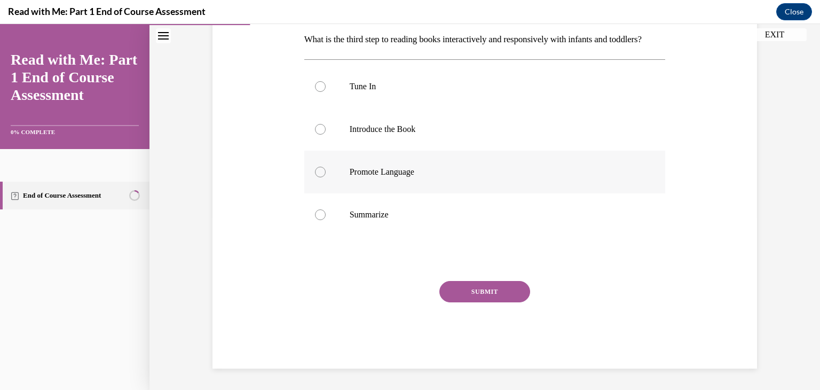
click at [438, 164] on label "Promote Language" at bounding box center [485, 172] width 362 height 43
click at [326, 167] on input "Promote Language" at bounding box center [320, 172] width 11 height 11
radio input "true"
click at [458, 293] on button "SUBMIT" at bounding box center [485, 291] width 91 height 21
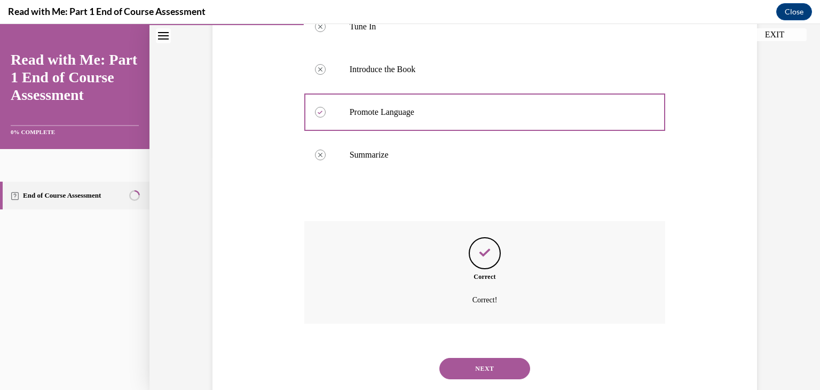
scroll to position [278, 0]
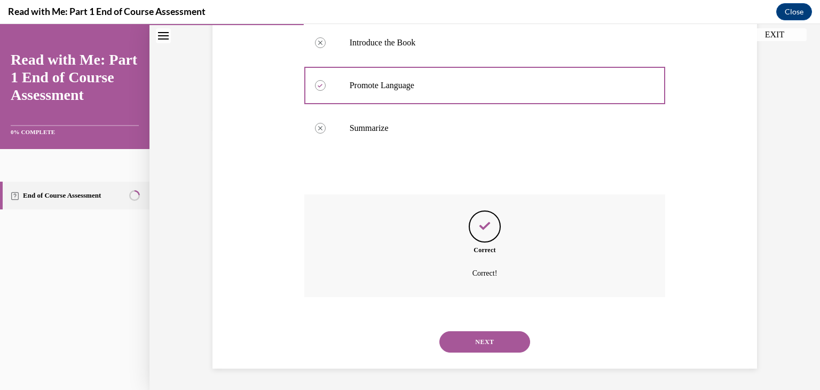
click at [471, 336] on button "NEXT" at bounding box center [485, 341] width 91 height 21
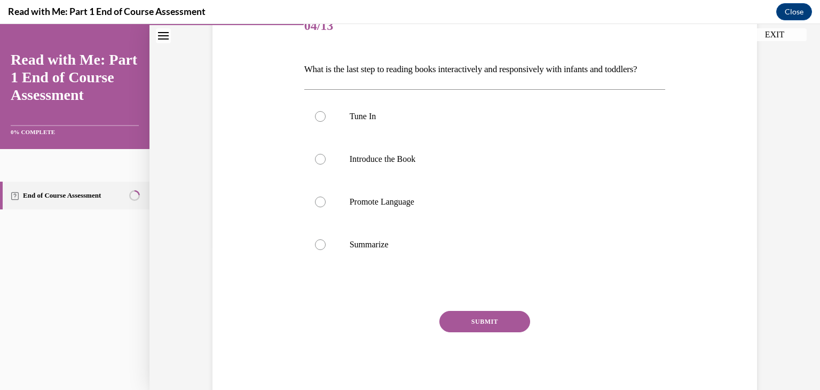
scroll to position [191, 0]
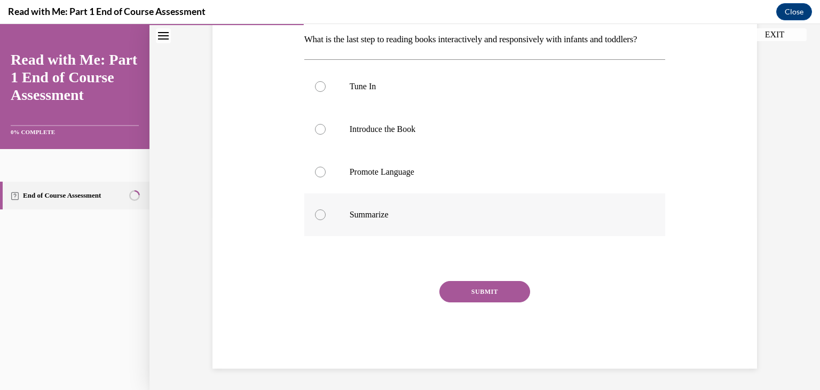
click at [425, 197] on label "Summarize" at bounding box center [485, 214] width 362 height 43
click at [326, 209] on input "Summarize" at bounding box center [320, 214] width 11 height 11
radio input "true"
click at [453, 285] on button "SUBMIT" at bounding box center [485, 291] width 91 height 21
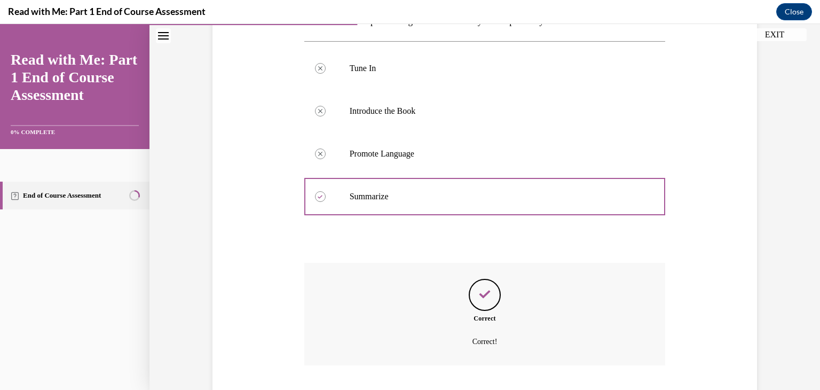
scroll to position [278, 0]
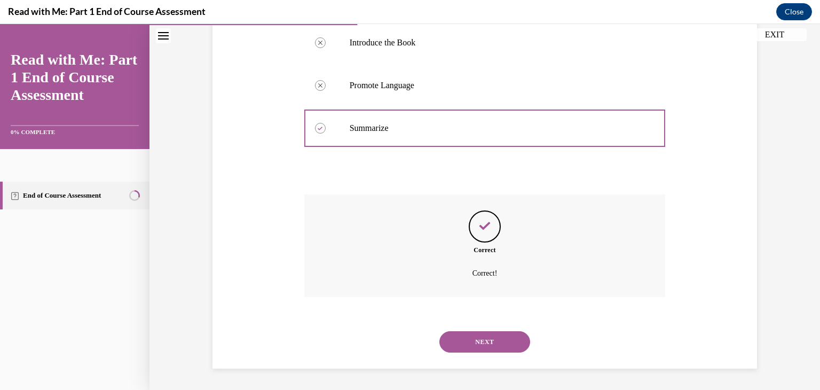
click at [475, 342] on button "NEXT" at bounding box center [485, 341] width 91 height 21
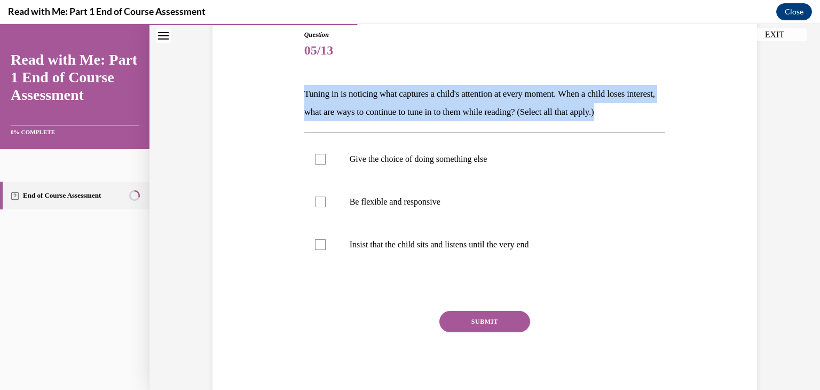
drag, startPoint x: 284, startPoint y: 85, endPoint x: 662, endPoint y: 109, distance: 378.4
click at [662, 109] on div "Question 05/13 Tuning in is noticing what captures a child's attention at every…" at bounding box center [485, 198] width 550 height 401
copy p "Tuning in is noticing what captures a child's attention at every moment. When a…"
click at [318, 79] on div "Question 05/13 Tuning in is noticing what captures a child's attention at every…" at bounding box center [485, 214] width 362 height 369
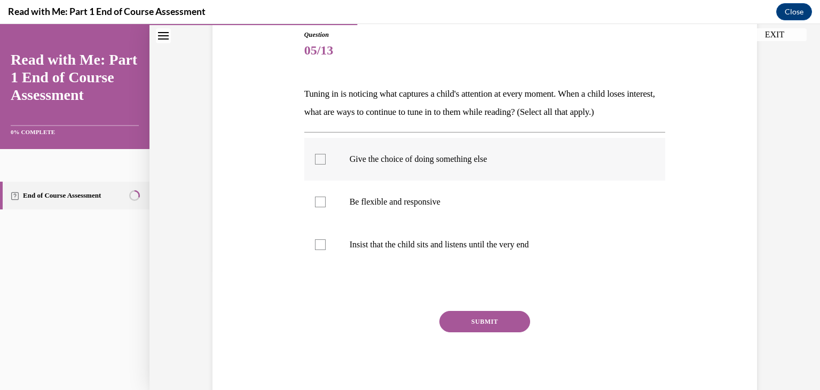
click at [407, 167] on label "Give the choice of doing something else" at bounding box center [485, 159] width 362 height 43
click at [326, 164] on input "Give the choice of doing something else" at bounding box center [320, 159] width 11 height 11
checkbox input "true"
click at [408, 216] on label "Be flexible and responsive" at bounding box center [485, 202] width 362 height 43
click at [326, 207] on input "Be flexible and responsive" at bounding box center [320, 202] width 11 height 11
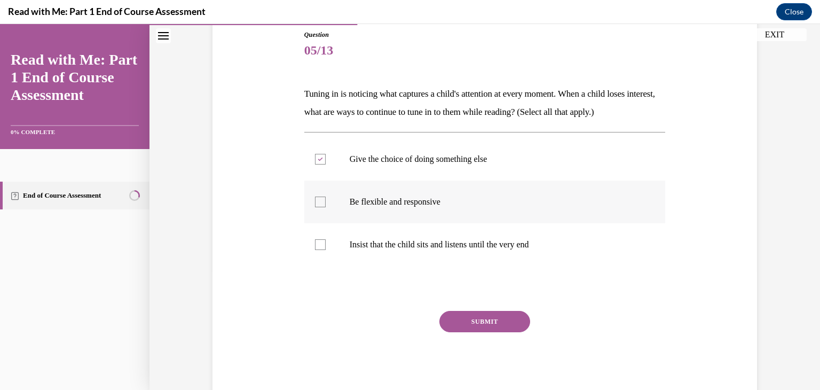
checkbox input "true"
click at [475, 319] on button "SUBMIT" at bounding box center [485, 321] width 91 height 21
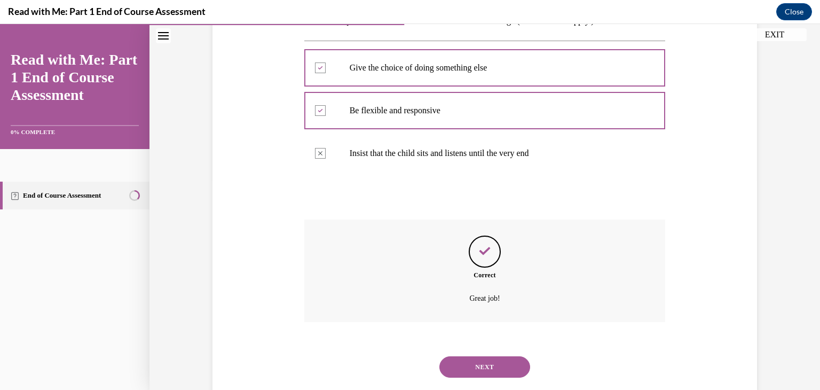
scroll to position [235, 0]
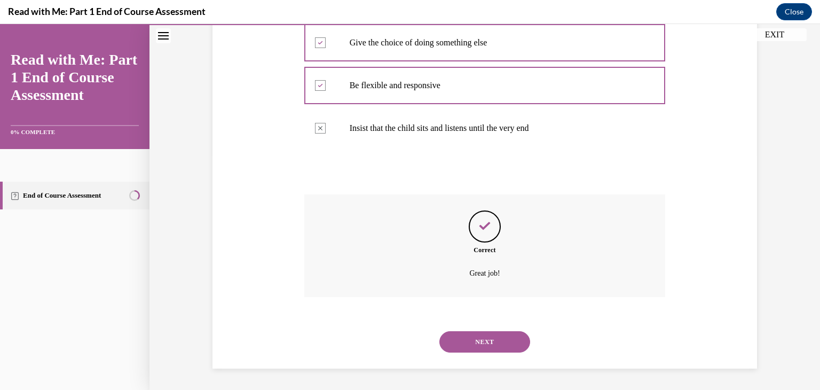
click at [479, 342] on button "NEXT" at bounding box center [485, 341] width 91 height 21
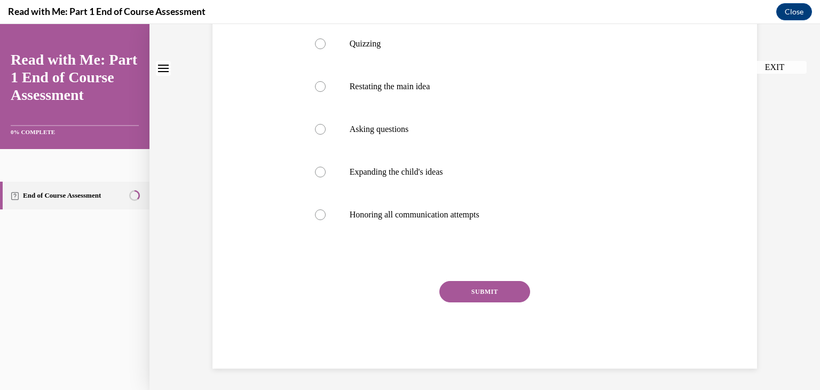
scroll to position [0, 0]
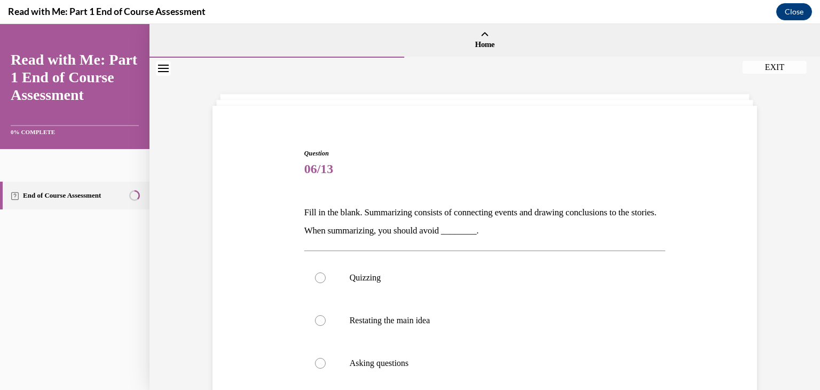
click at [474, 236] on p "Fill in the blank. Summarizing consists of connecting events and drawing conclu…" at bounding box center [485, 221] width 362 height 36
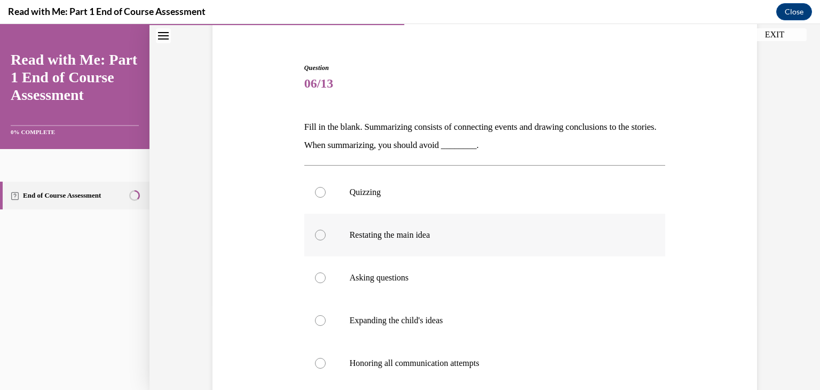
scroll to position [107, 0]
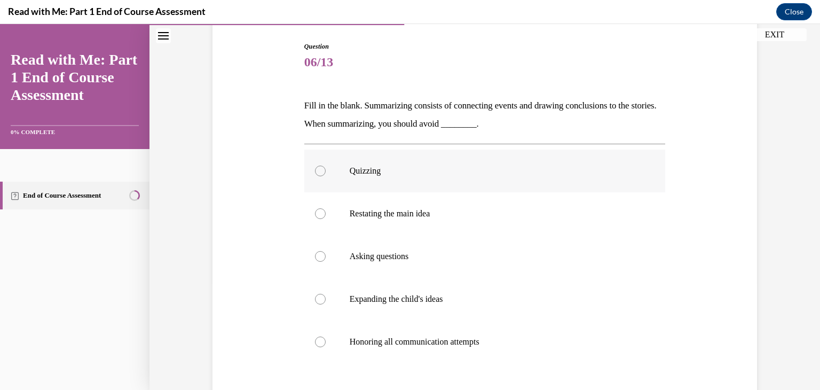
click at [544, 171] on p "Quizzing" at bounding box center [494, 171] width 289 height 11
click at [326, 171] on input "Quizzing" at bounding box center [320, 171] width 11 height 11
radio input "true"
click at [517, 132] on p "Fill in the blank. Summarizing consists of connecting events and drawing conclu…" at bounding box center [485, 115] width 362 height 36
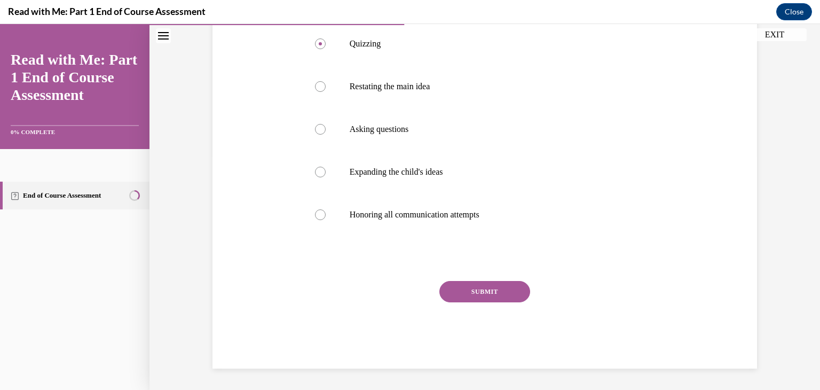
click at [465, 289] on button "SUBMIT" at bounding box center [485, 291] width 91 height 21
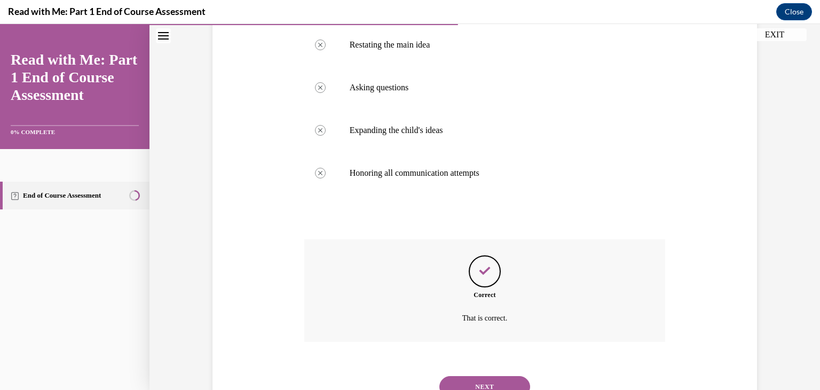
scroll to position [320, 0]
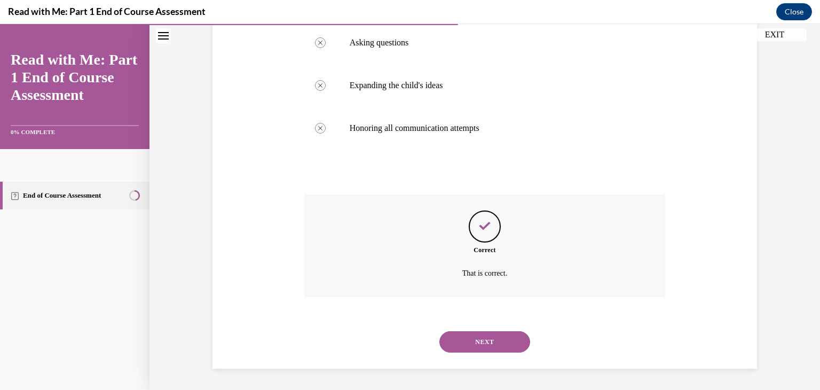
click at [481, 335] on button "NEXT" at bounding box center [485, 341] width 91 height 21
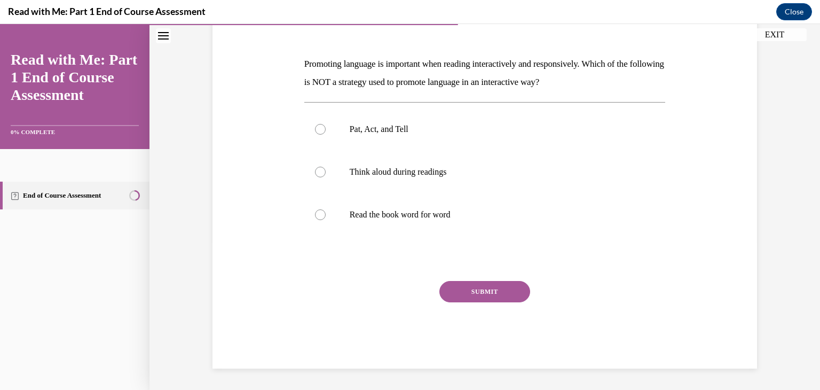
scroll to position [119, 0]
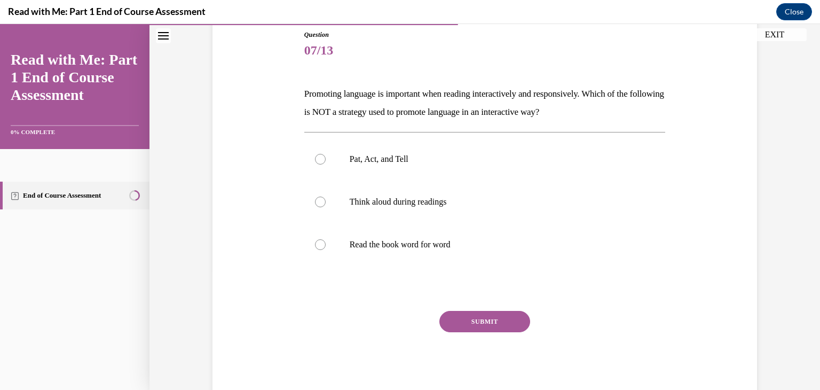
click at [517, 97] on p "Promoting language is important when reading interactively and responsively. Wh…" at bounding box center [485, 103] width 362 height 36
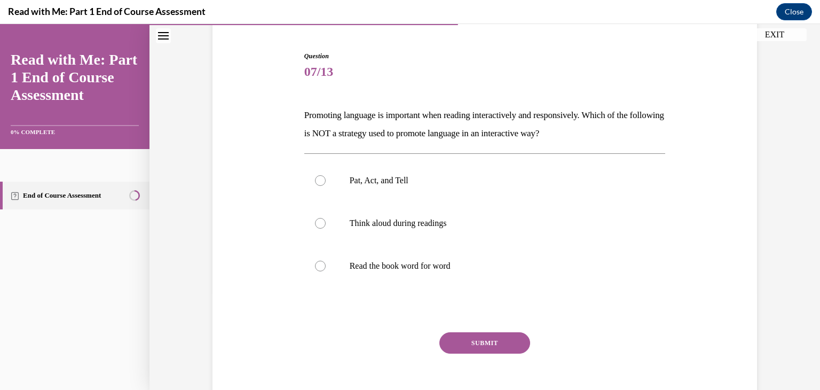
scroll to position [76, 0]
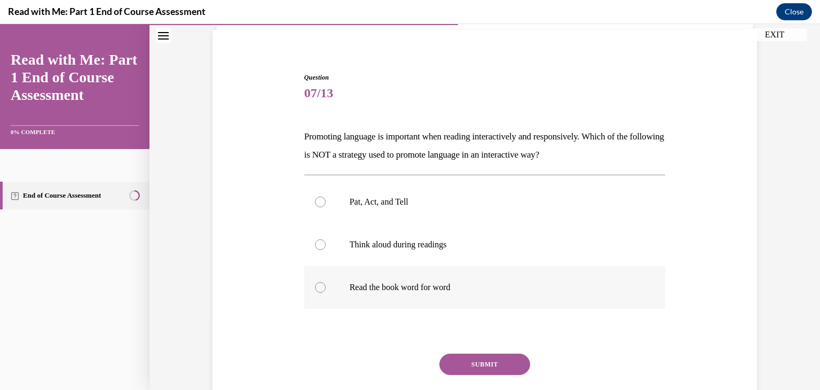
click at [442, 274] on label "Read the book word for word" at bounding box center [485, 287] width 362 height 43
click at [326, 282] on input "Read the book word for word" at bounding box center [320, 287] width 11 height 11
radio input "true"
click at [473, 359] on button "SUBMIT" at bounding box center [485, 364] width 91 height 21
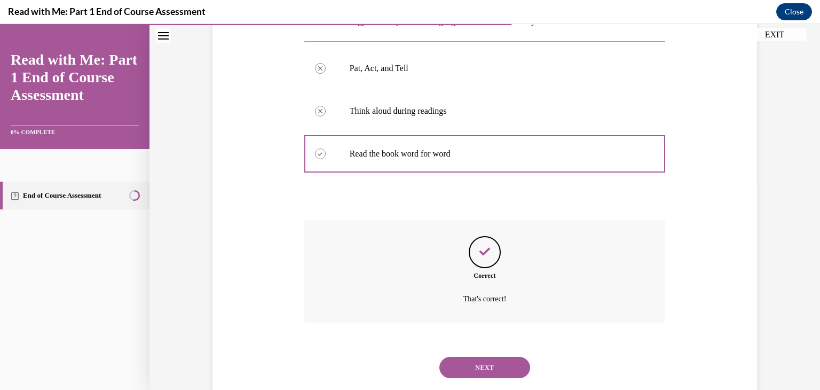
scroll to position [235, 0]
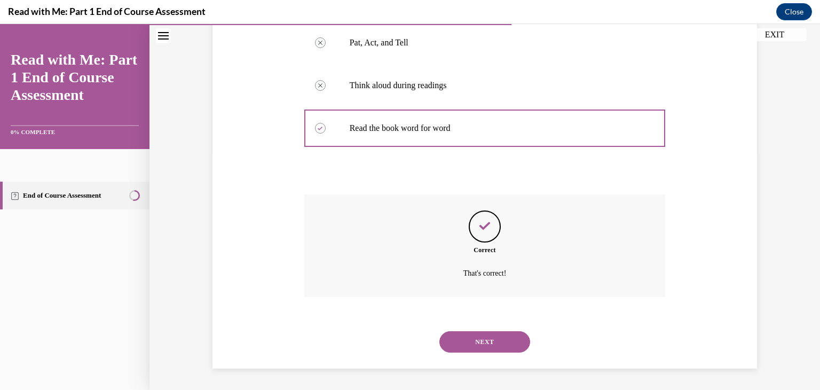
click at [474, 341] on button "NEXT" at bounding box center [485, 341] width 91 height 21
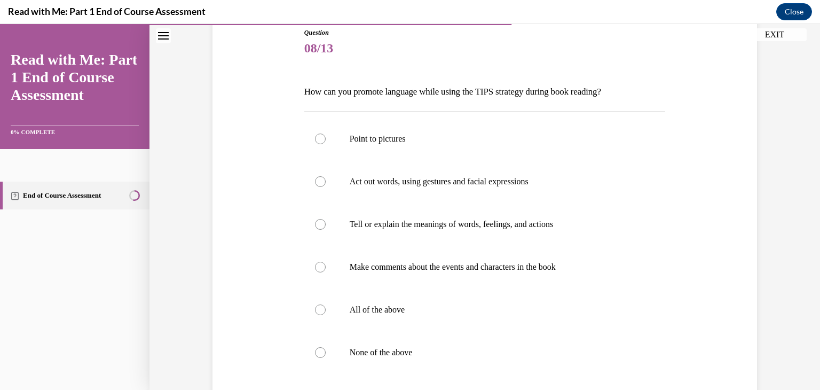
scroll to position [126, 0]
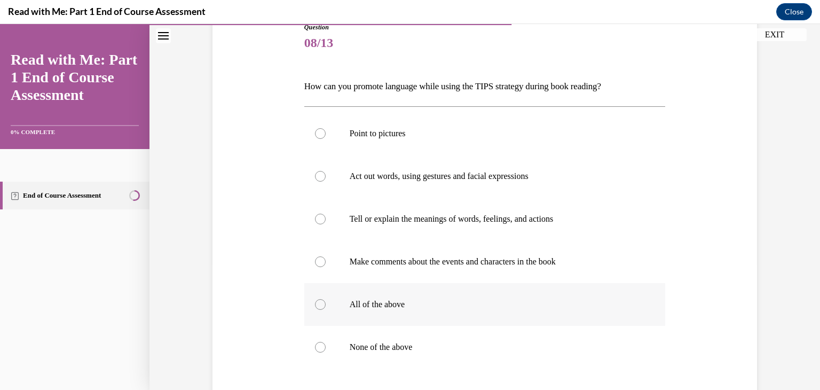
click at [561, 300] on p "All of the above" at bounding box center [494, 304] width 289 height 11
click at [326, 300] on input "All of the above" at bounding box center [320, 304] width 11 height 11
radio input "true"
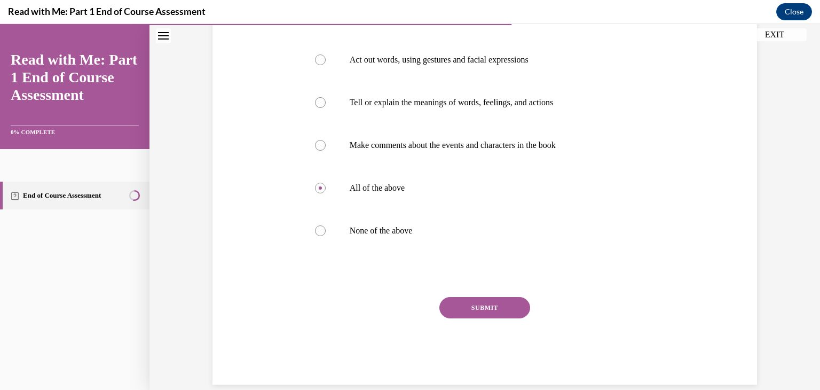
scroll to position [258, 0]
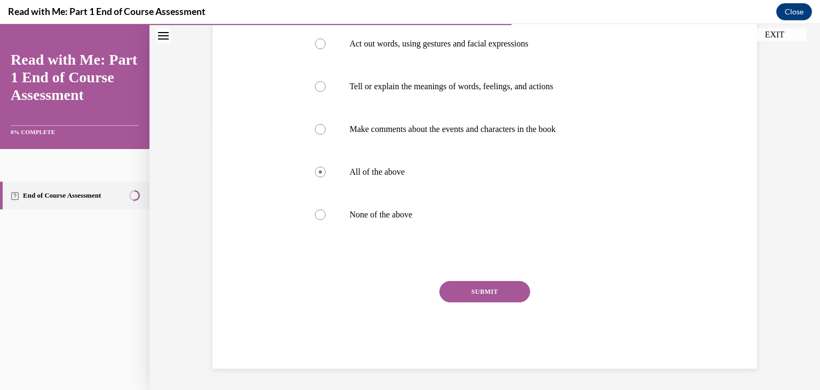
click at [515, 291] on button "SUBMIT" at bounding box center [485, 291] width 91 height 21
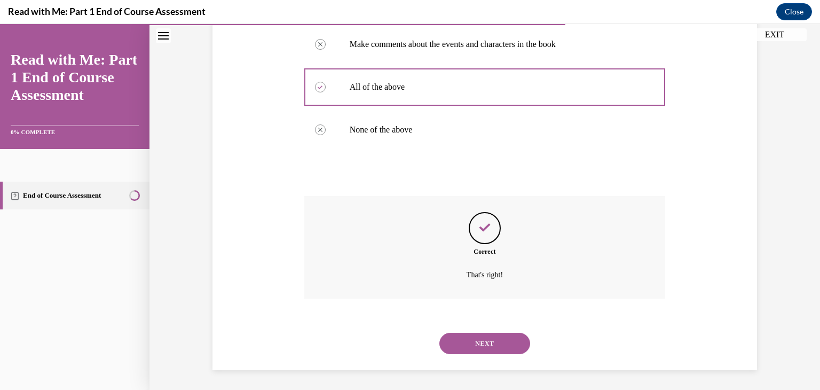
scroll to position [344, 0]
click at [480, 336] on button "NEXT" at bounding box center [485, 342] width 91 height 21
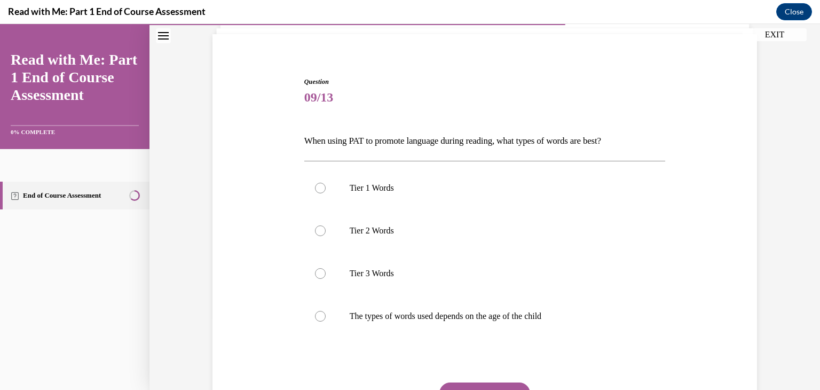
scroll to position [72, 0]
click at [427, 240] on label "Tier 2 Words" at bounding box center [485, 230] width 362 height 43
click at [326, 236] on input "Tier 2 Words" at bounding box center [320, 230] width 11 height 11
radio input "true"
click at [471, 378] on div "Question 09/13 When using PAT to promote language during reading, what types of…" at bounding box center [485, 272] width 362 height 393
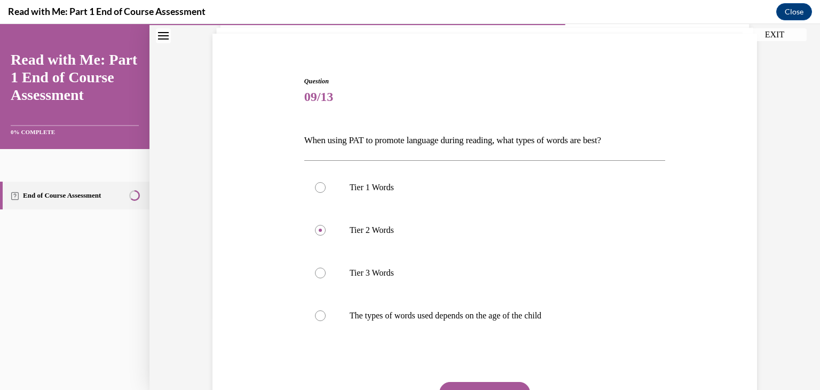
click at [471, 383] on button "SUBMIT" at bounding box center [485, 392] width 91 height 21
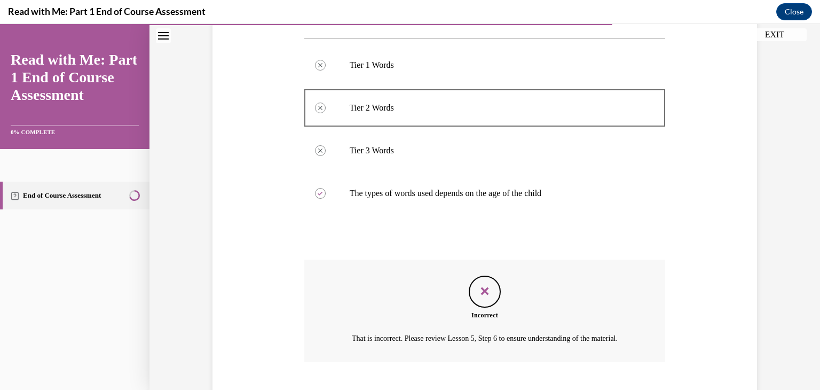
scroll to position [272, 0]
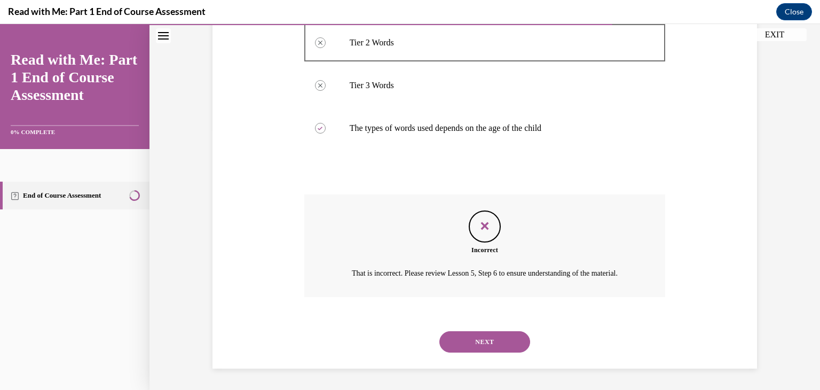
click at [479, 342] on button "NEXT" at bounding box center [485, 341] width 91 height 21
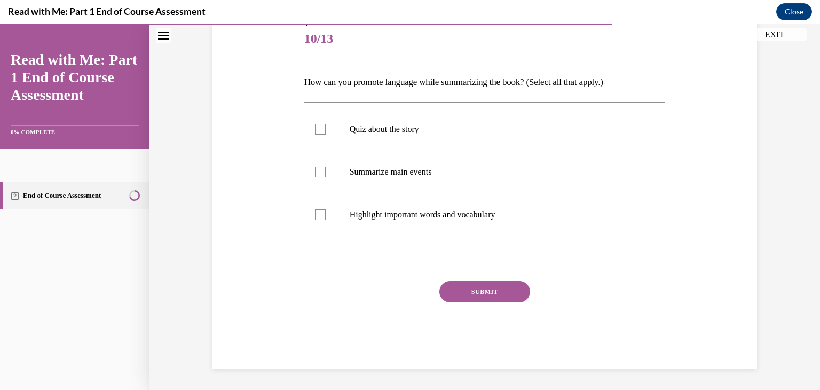
scroll to position [119, 0]
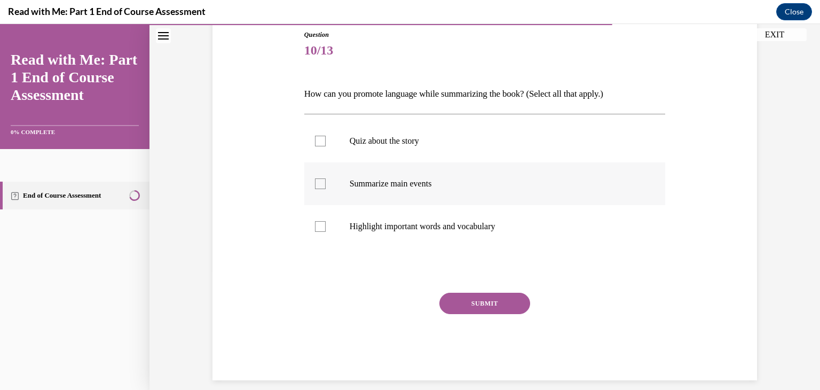
click at [481, 181] on p "Summarize main events" at bounding box center [494, 183] width 289 height 11
click at [326, 181] on input "Summarize main events" at bounding box center [320, 183] width 11 height 11
checkbox input "true"
click at [474, 224] on p "Highlight important words and vocabulary" at bounding box center [494, 226] width 289 height 11
click at [326, 224] on input "Highlight important words and vocabulary" at bounding box center [320, 226] width 11 height 11
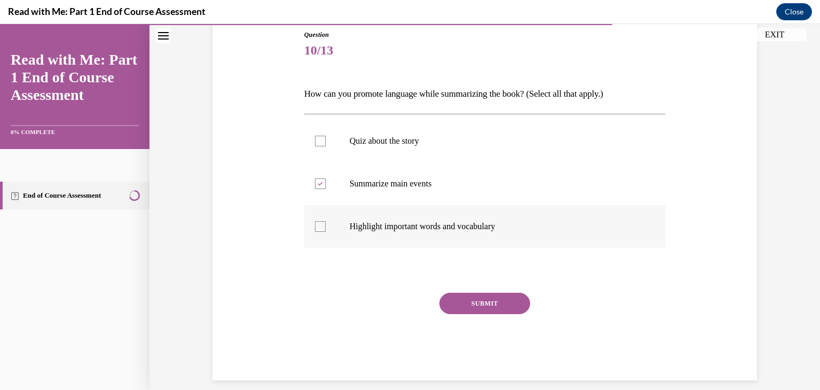
checkbox input "true"
click at [472, 299] on button "SUBMIT" at bounding box center [485, 303] width 91 height 21
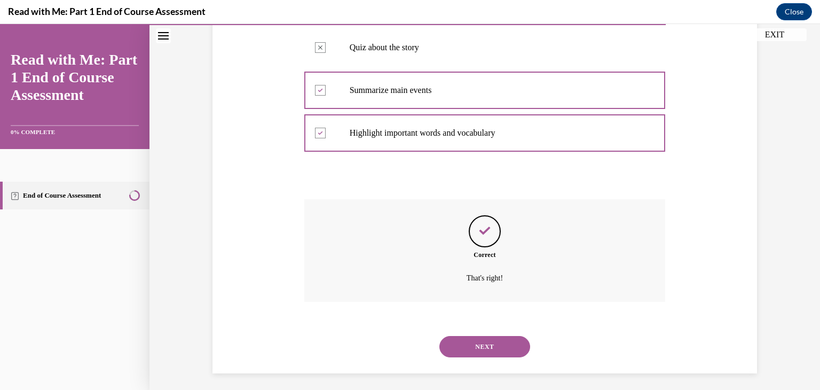
scroll to position [216, 0]
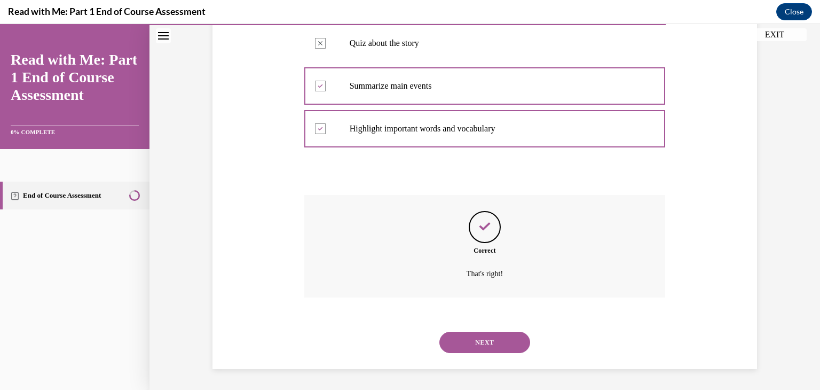
click at [473, 338] on button "NEXT" at bounding box center [485, 342] width 91 height 21
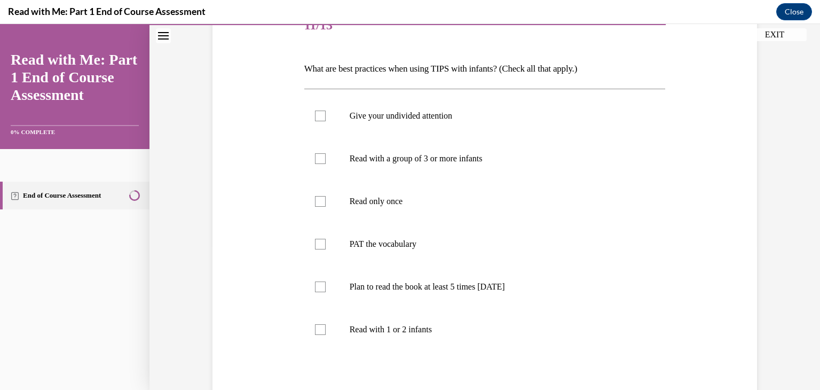
scroll to position [143, 0]
click at [405, 116] on p "Give your undivided attention" at bounding box center [494, 116] width 289 height 11
click at [326, 116] on input "Give your undivided attention" at bounding box center [320, 116] width 11 height 11
checkbox input "true"
click at [389, 289] on p "Plan to read the book at least 5 times in 2 weeks" at bounding box center [494, 287] width 289 height 11
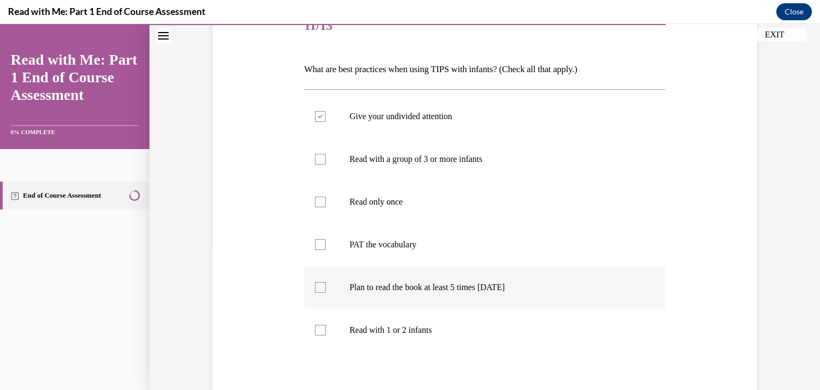
click at [326, 289] on input "Plan to read the book at least 5 times in 2 weeks" at bounding box center [320, 287] width 11 height 11
checkbox input "true"
click at [388, 325] on p "Read with 1 or 2 infants" at bounding box center [494, 330] width 289 height 11
click at [326, 325] on input "Read with 1 or 2 infants" at bounding box center [320, 330] width 11 height 11
checkbox input "true"
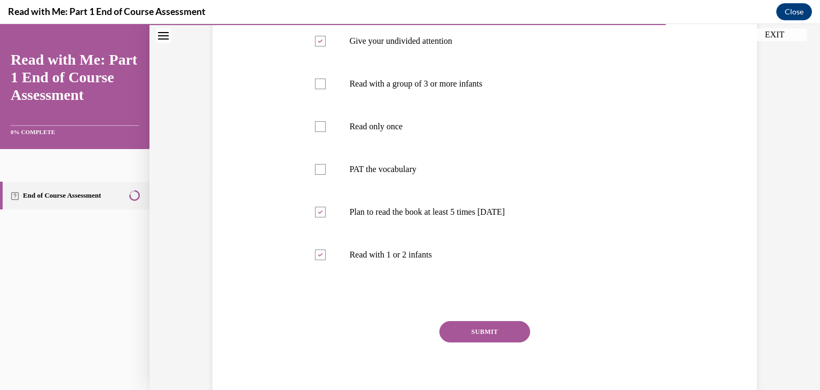
scroll to position [258, 0]
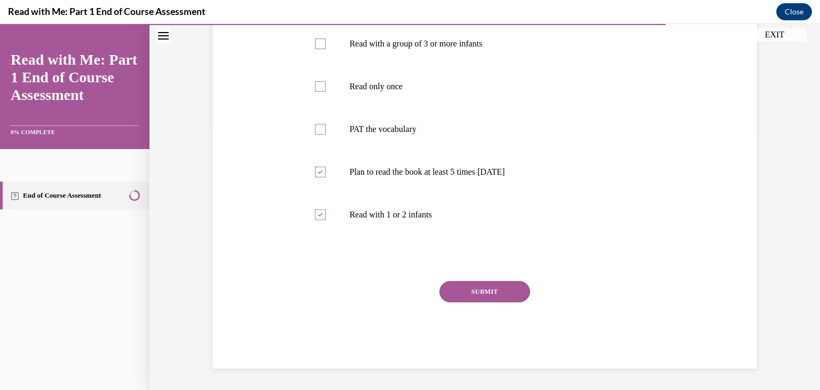
click at [508, 288] on button "SUBMIT" at bounding box center [485, 291] width 91 height 21
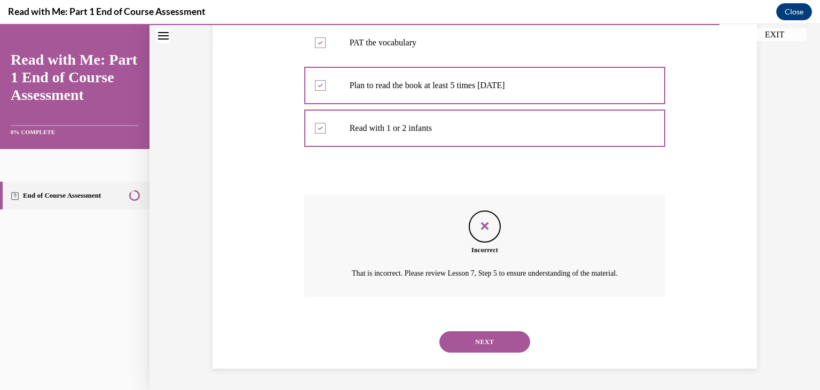
scroll to position [357, 0]
click at [491, 339] on button "NEXT" at bounding box center [485, 341] width 91 height 21
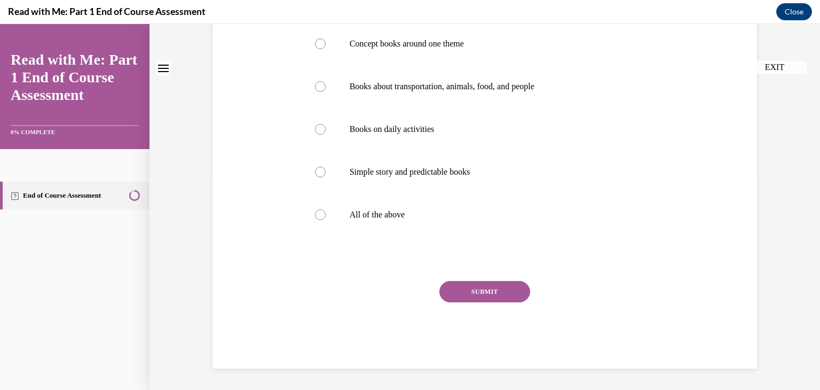
scroll to position [0, 0]
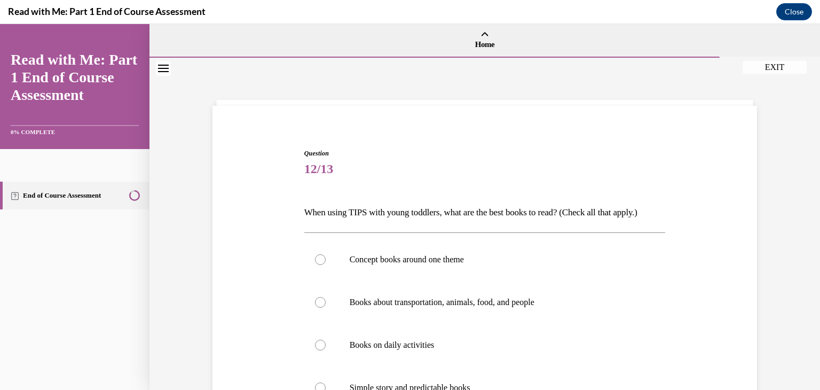
drag, startPoint x: 799, startPoint y: 222, endPoint x: 806, endPoint y: 240, distance: 19.6
click at [806, 240] on div "Question 12/13 When using TIPS with young toddlers, what are the best books to …" at bounding box center [485, 332] width 671 height 548
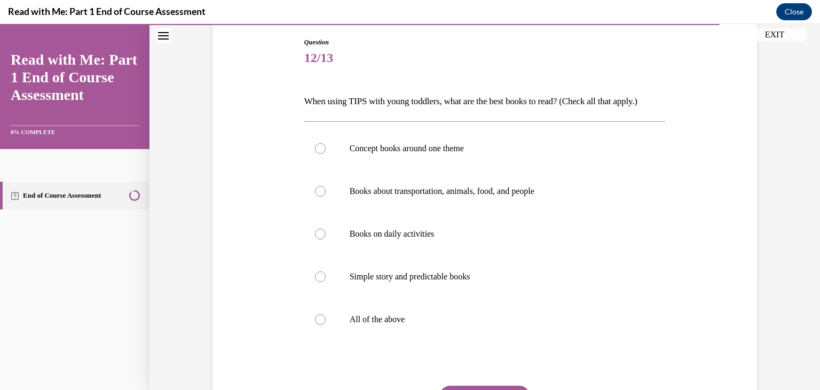
scroll to position [111, 0]
click at [453, 331] on label "All of the above" at bounding box center [485, 319] width 362 height 43
click at [326, 325] on input "All of the above" at bounding box center [320, 319] width 11 height 11
radio input "true"
click at [477, 387] on button "SUBMIT" at bounding box center [485, 396] width 91 height 21
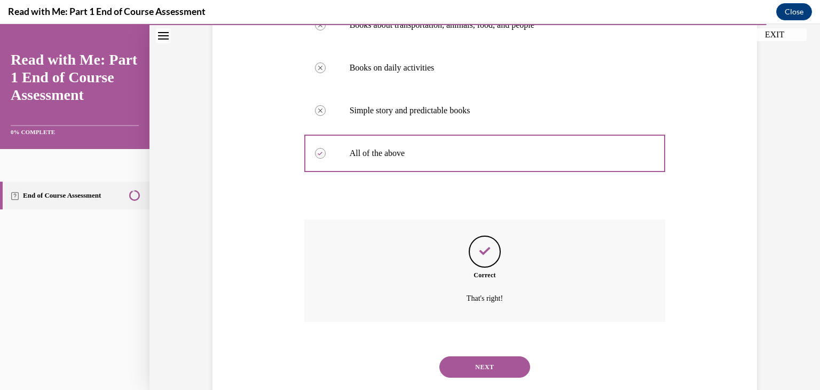
scroll to position [302, 0]
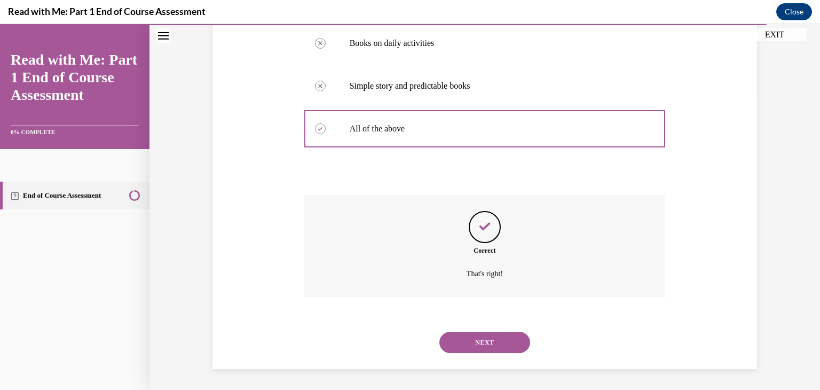
click at [464, 336] on button "NEXT" at bounding box center [485, 342] width 91 height 21
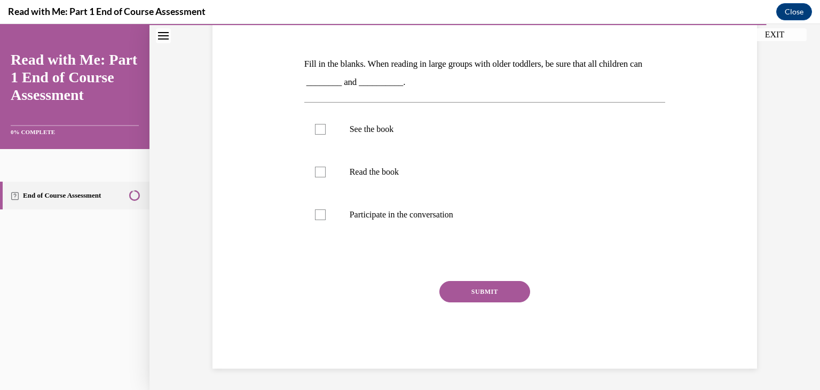
scroll to position [119, 0]
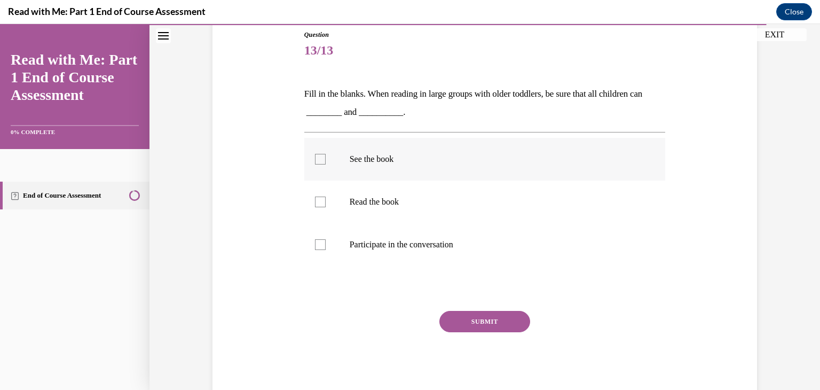
click at [459, 176] on label "See the book" at bounding box center [485, 159] width 362 height 43
click at [326, 164] on input "See the book" at bounding box center [320, 159] width 11 height 11
checkbox input "true"
click at [449, 238] on label "Participate in the conversation" at bounding box center [485, 244] width 362 height 43
click at [326, 239] on input "Participate in the conversation" at bounding box center [320, 244] width 11 height 11
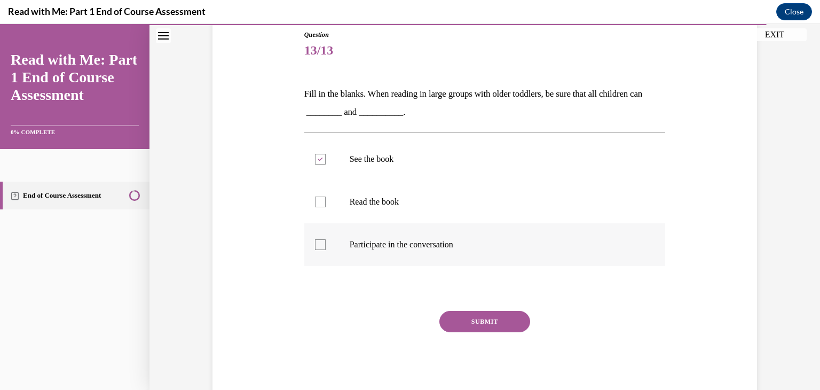
checkbox input "true"
click at [461, 319] on button "SUBMIT" at bounding box center [485, 321] width 91 height 21
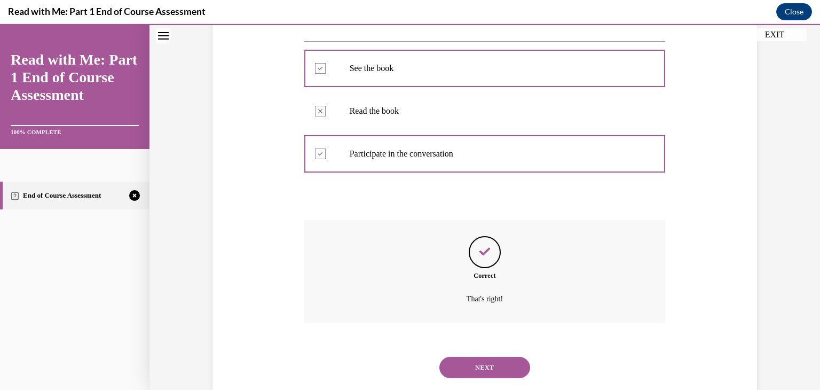
scroll to position [235, 0]
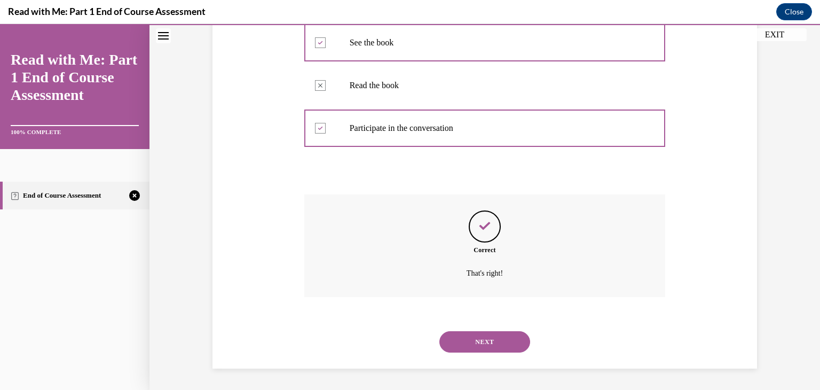
click at [464, 338] on button "NEXT" at bounding box center [485, 341] width 91 height 21
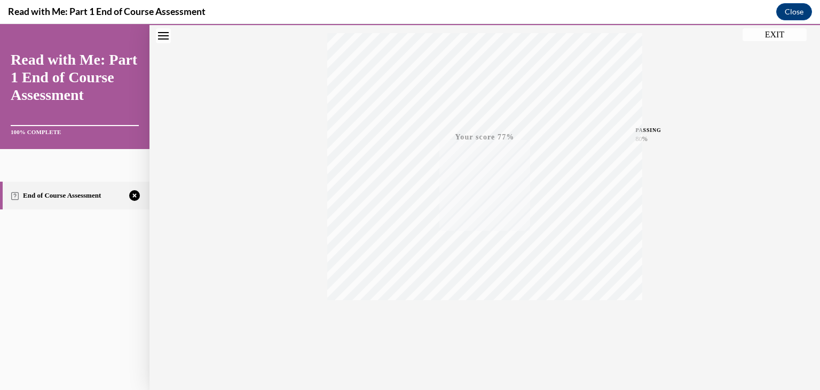
scroll to position [182, 0]
click at [479, 311] on span "TAKE AGAIN" at bounding box center [485, 310] width 38 height 6
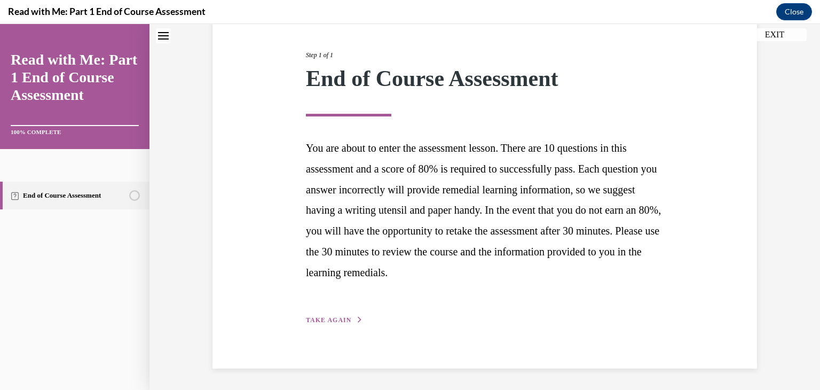
scroll to position [122, 0]
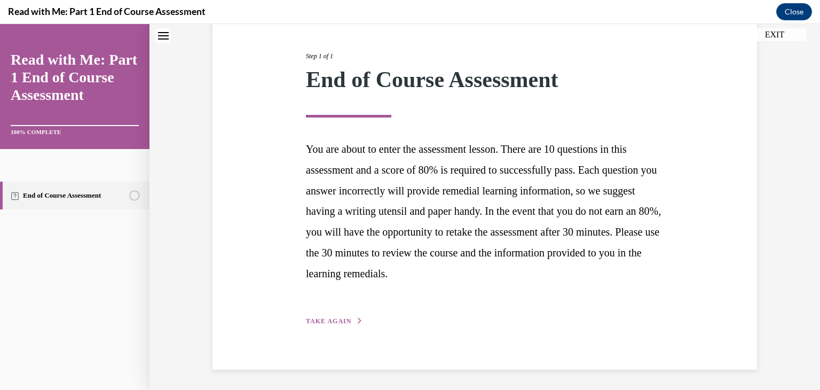
click at [323, 315] on div "Step 1 of 1 End of Course Assessment You are about to enter the assessment less…" at bounding box center [485, 177] width 374 height 300
click at [347, 319] on button "TAKE AGAIN" at bounding box center [334, 321] width 57 height 10
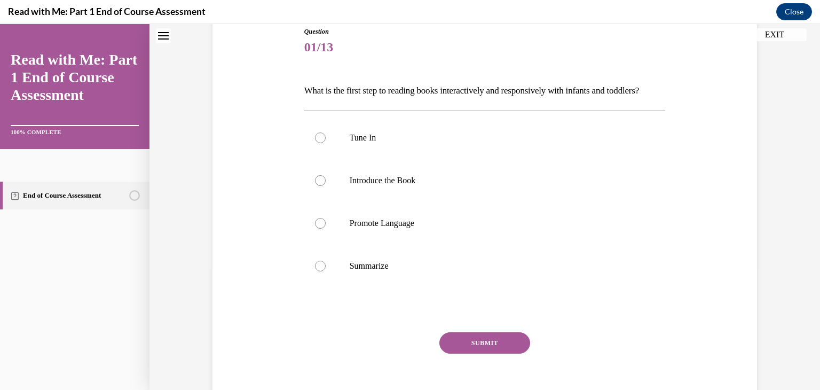
scroll to position [119, 0]
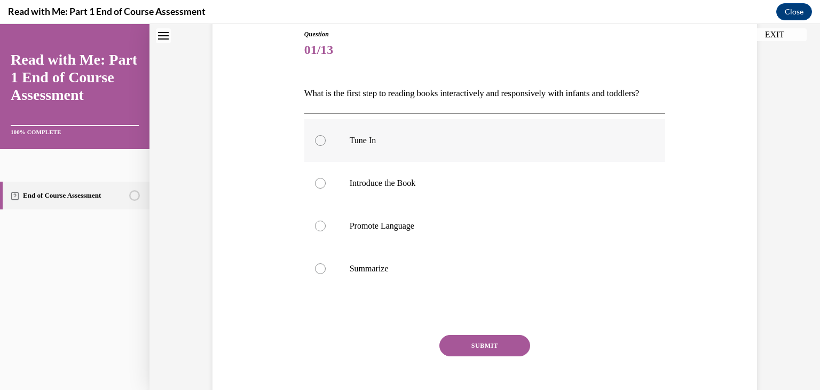
click at [412, 162] on label "Tune In" at bounding box center [485, 140] width 362 height 43
click at [326, 146] on input "Tune In" at bounding box center [320, 140] width 11 height 11
radio input "true"
click at [453, 356] on button "SUBMIT" at bounding box center [485, 345] width 91 height 21
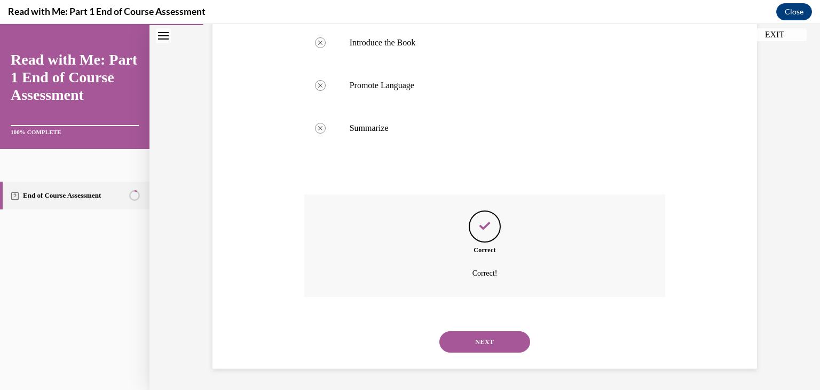
scroll to position [278, 0]
click at [469, 339] on button "NEXT" at bounding box center [485, 341] width 91 height 21
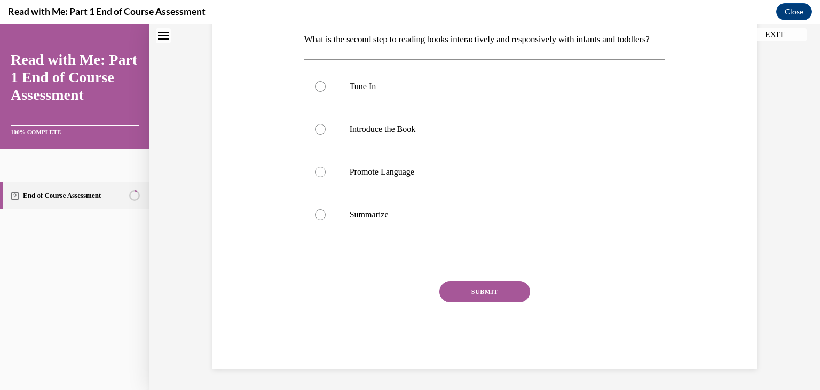
scroll to position [0, 0]
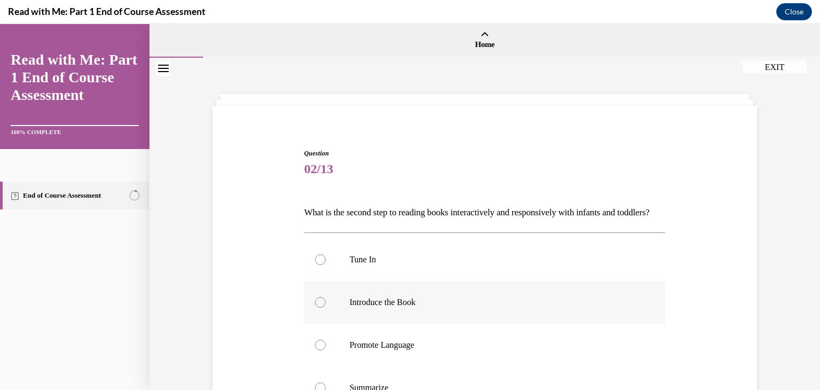
click at [386, 308] on p "Introduce the Book" at bounding box center [494, 302] width 289 height 11
click at [326, 308] on input "Introduce the Book" at bounding box center [320, 302] width 11 height 11
radio input "true"
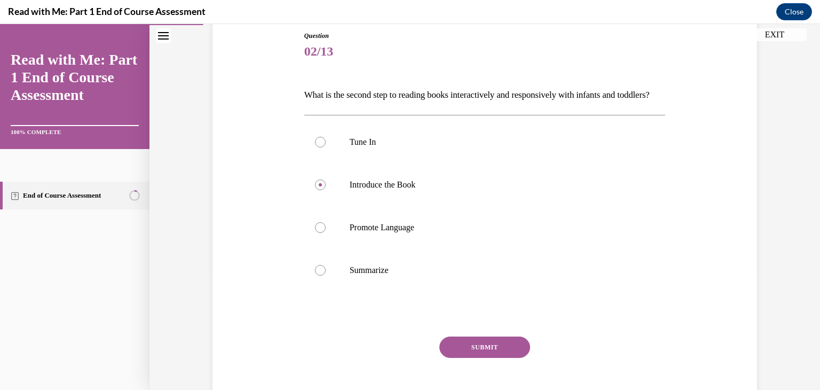
scroll to position [130, 0]
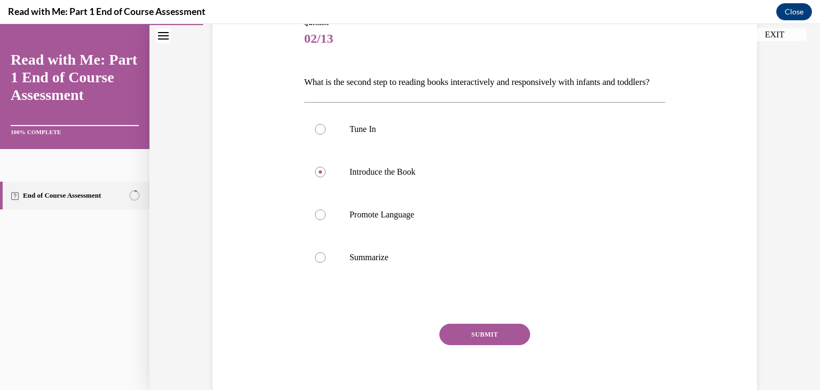
click at [473, 345] on button "SUBMIT" at bounding box center [485, 334] width 91 height 21
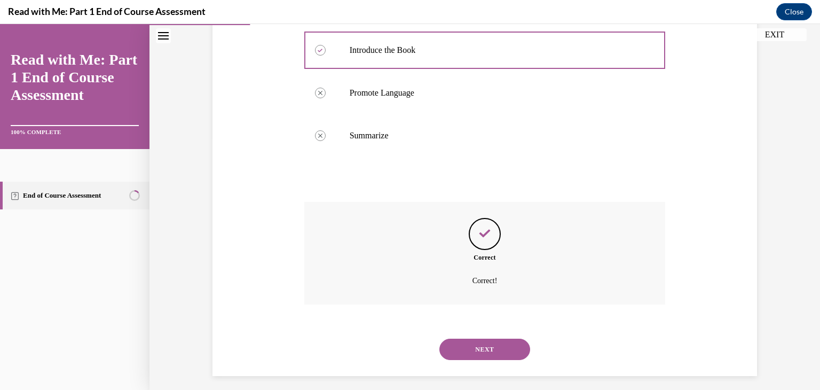
scroll to position [278, 0]
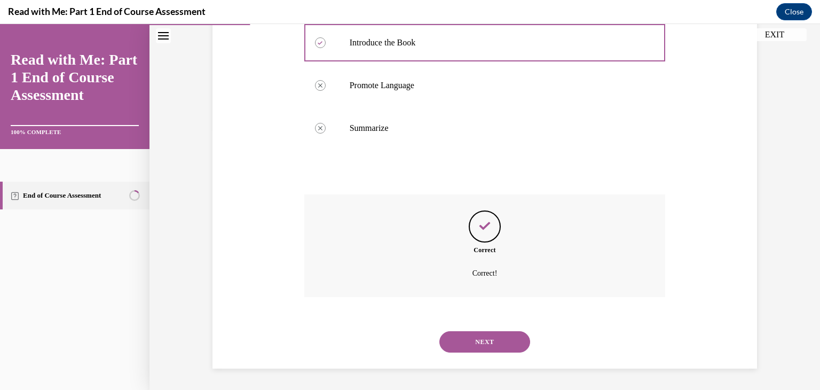
click at [473, 344] on button "NEXT" at bounding box center [485, 341] width 91 height 21
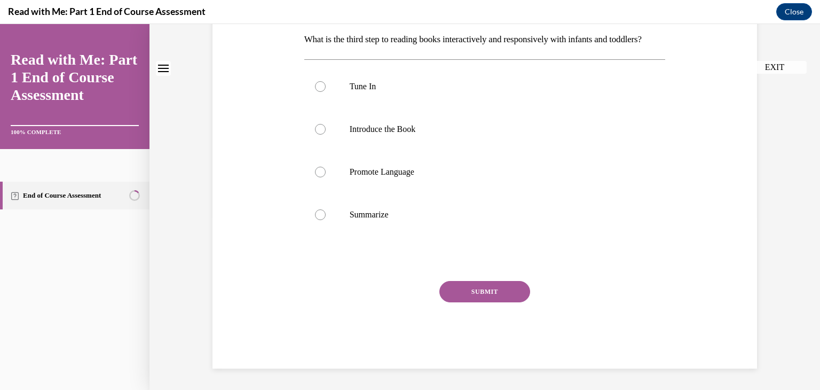
scroll to position [0, 0]
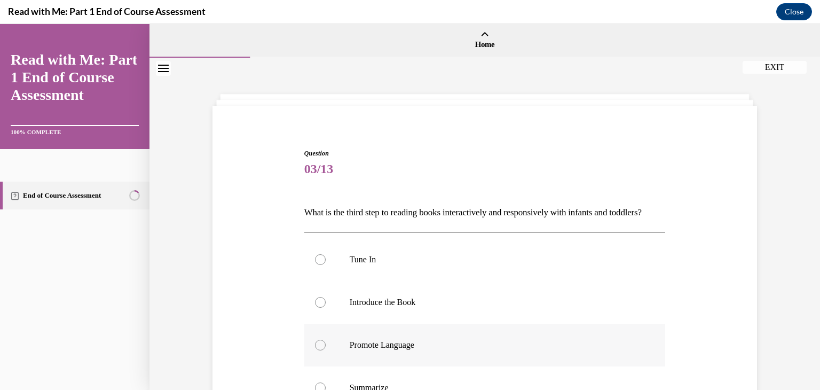
click at [432, 350] on p "Promote Language" at bounding box center [494, 345] width 289 height 11
click at [326, 350] on input "Promote Language" at bounding box center [320, 345] width 11 height 11
radio input "true"
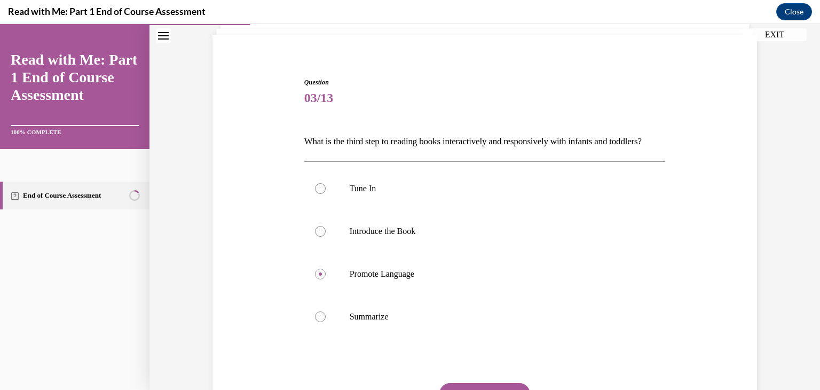
scroll to position [132, 0]
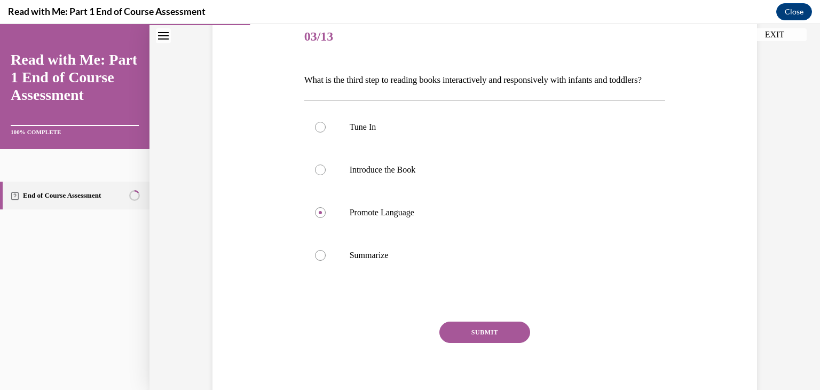
click at [513, 343] on button "SUBMIT" at bounding box center [485, 332] width 91 height 21
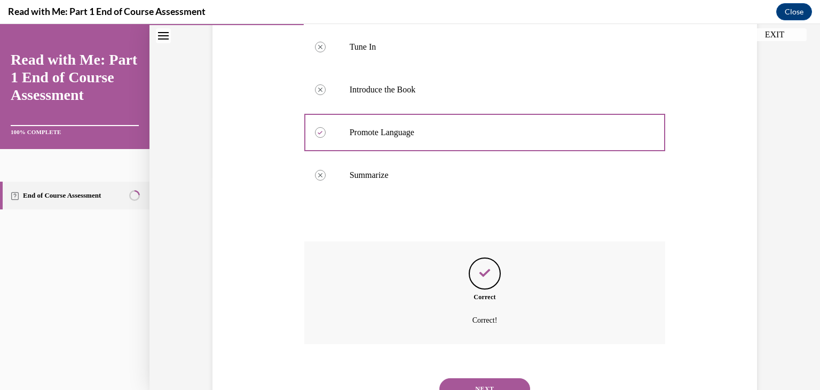
scroll to position [278, 0]
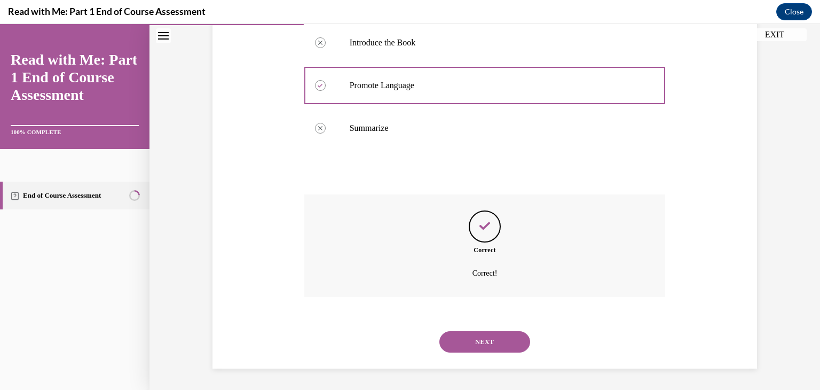
click at [511, 350] on button "NEXT" at bounding box center [485, 341] width 91 height 21
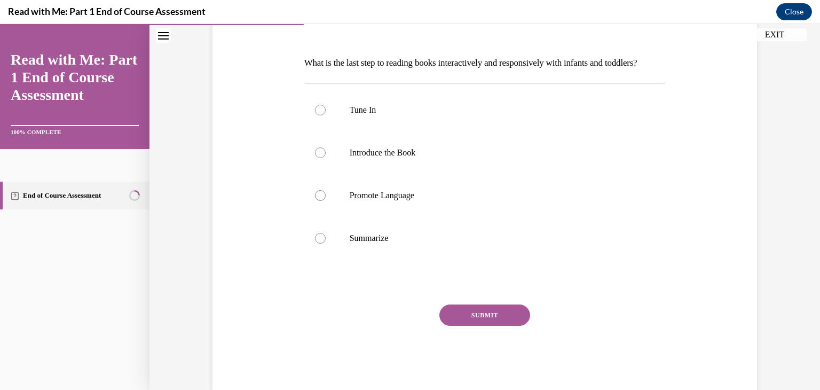
scroll to position [151, 0]
click at [506, 242] on p "Summarize" at bounding box center [494, 236] width 289 height 11
click at [326, 242] on input "Summarize" at bounding box center [320, 236] width 11 height 11
radio input "true"
click at [495, 324] on button "SUBMIT" at bounding box center [485, 313] width 91 height 21
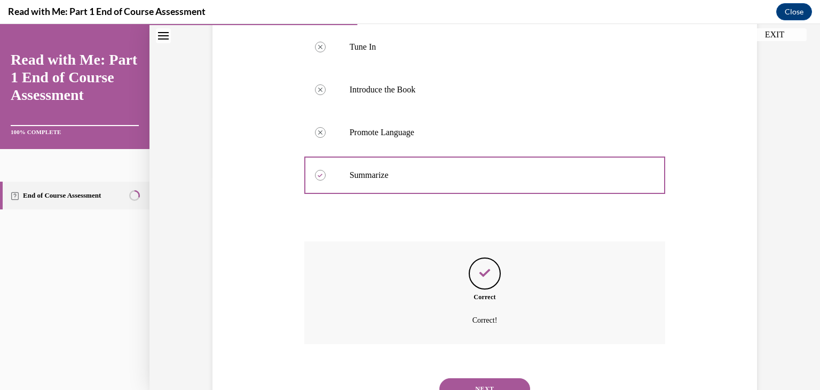
scroll to position [278, 0]
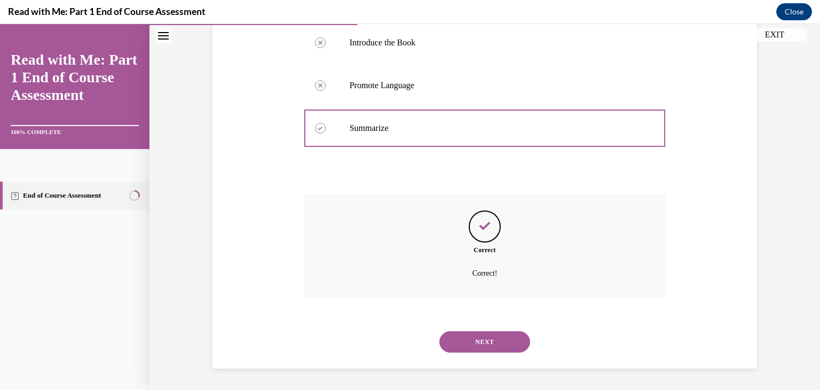
click at [490, 341] on button "NEXT" at bounding box center [485, 341] width 91 height 21
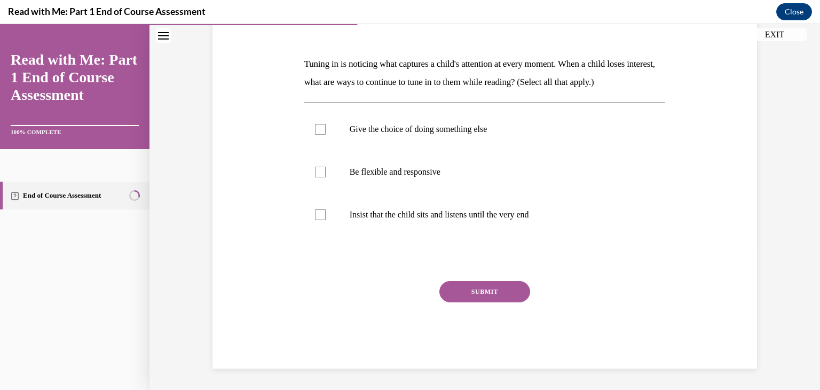
scroll to position [119, 0]
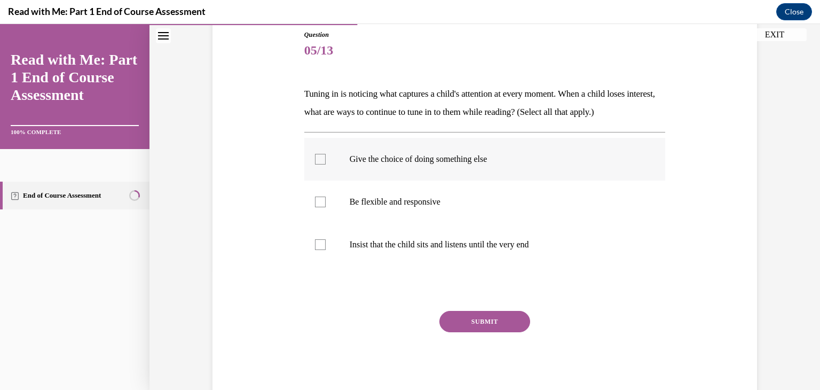
click at [507, 156] on p "Give the choice of doing something else" at bounding box center [494, 159] width 289 height 11
click at [326, 156] on input "Give the choice of doing something else" at bounding box center [320, 159] width 11 height 11
checkbox input "true"
click at [479, 210] on label "Be flexible and responsive" at bounding box center [485, 202] width 362 height 43
click at [326, 207] on input "Be flexible and responsive" at bounding box center [320, 202] width 11 height 11
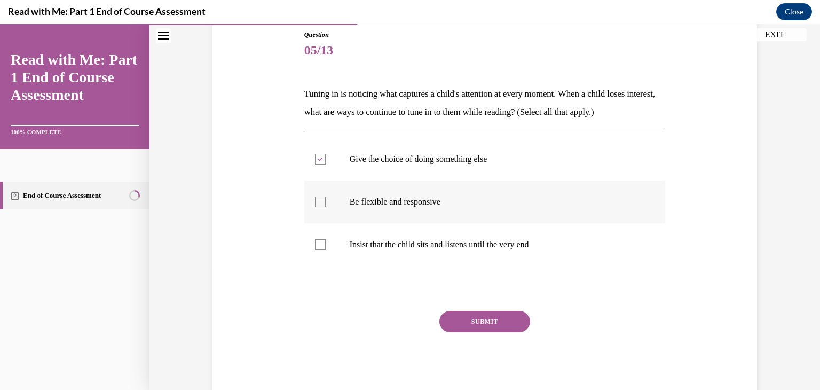
checkbox input "true"
click at [462, 325] on button "SUBMIT" at bounding box center [485, 321] width 91 height 21
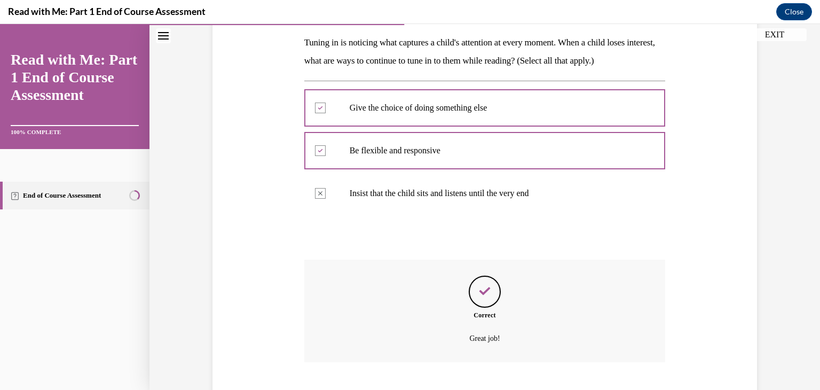
scroll to position [235, 0]
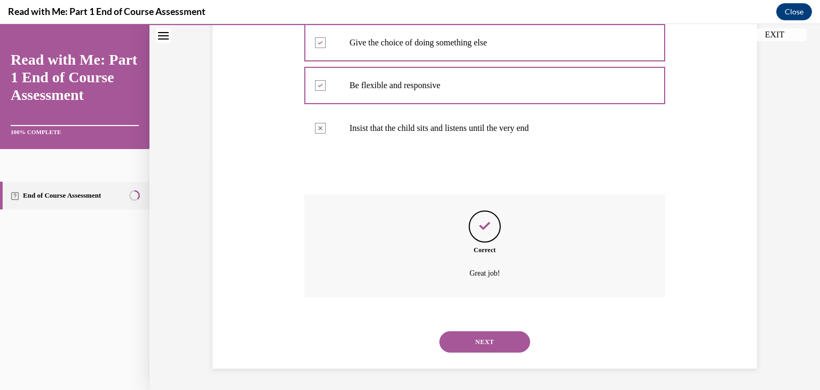
click at [464, 339] on button "NEXT" at bounding box center [485, 341] width 91 height 21
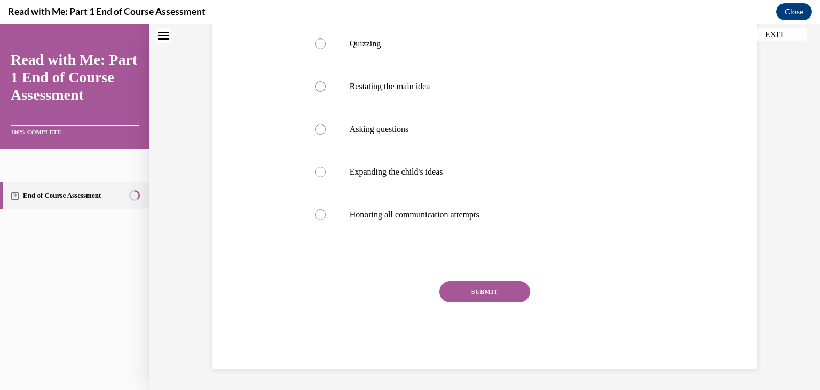
scroll to position [0, 0]
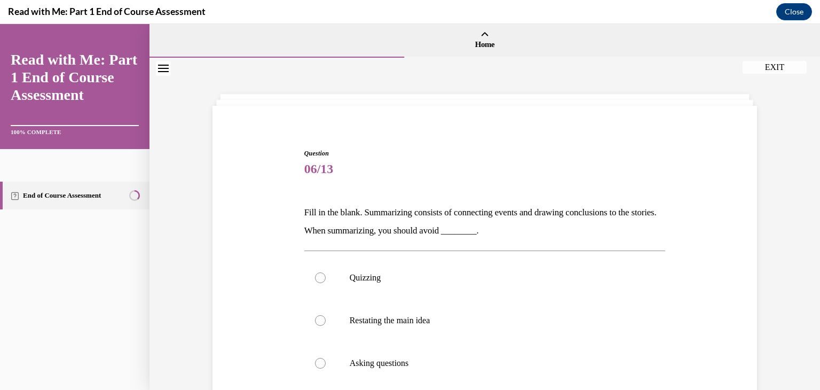
click at [460, 166] on span "06/13" at bounding box center [485, 168] width 362 height 21
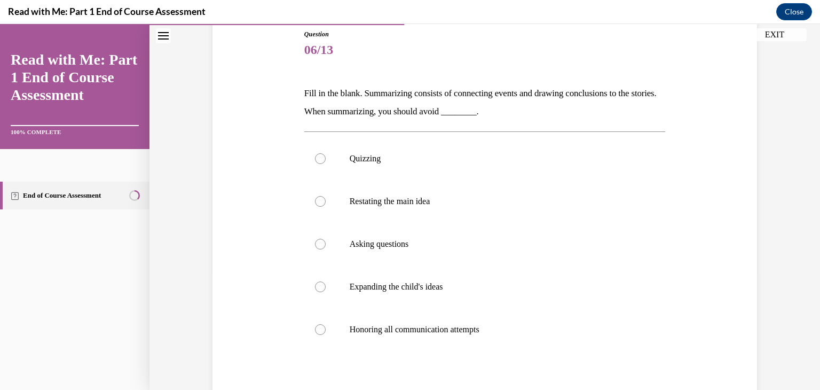
scroll to position [128, 0]
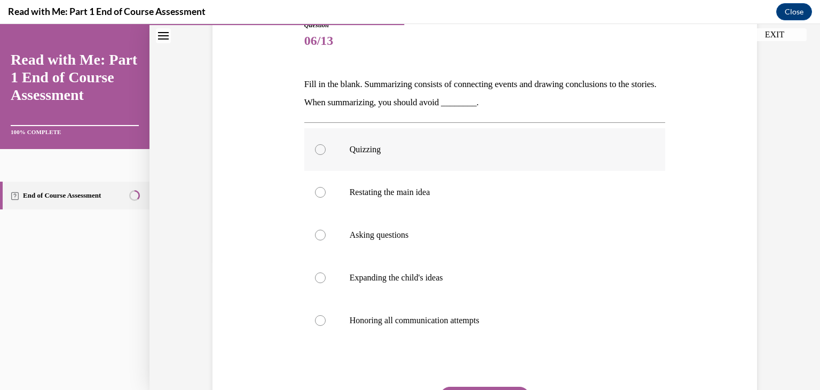
click at [438, 139] on label "Quizzing" at bounding box center [485, 149] width 362 height 43
click at [326, 144] on input "Quizzing" at bounding box center [320, 149] width 11 height 11
radio input "true"
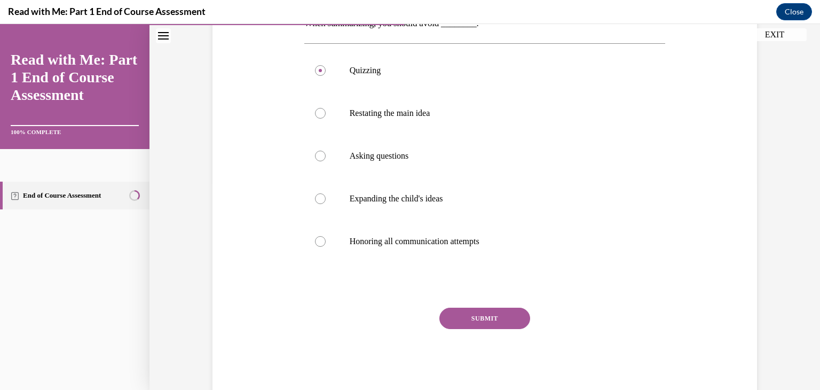
scroll to position [209, 0]
click at [444, 313] on button "SUBMIT" at bounding box center [485, 316] width 91 height 21
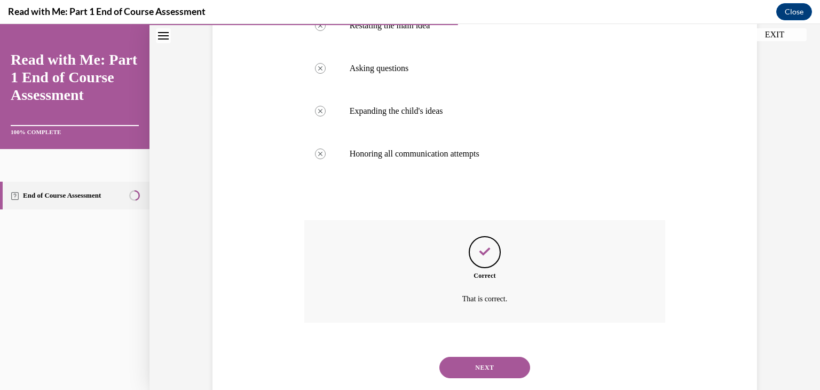
scroll to position [320, 0]
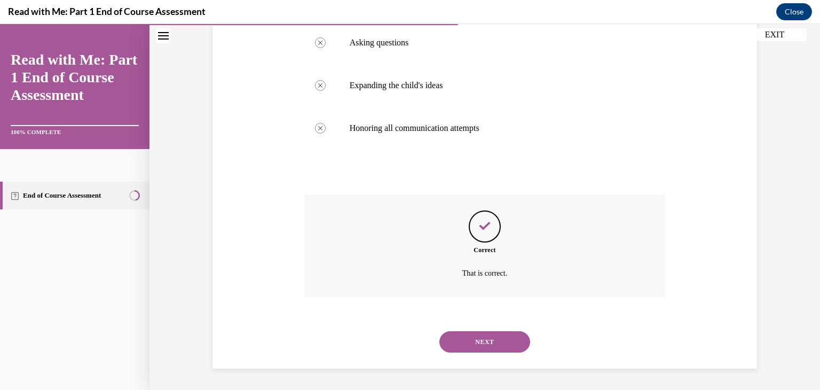
click at [466, 343] on button "NEXT" at bounding box center [485, 341] width 91 height 21
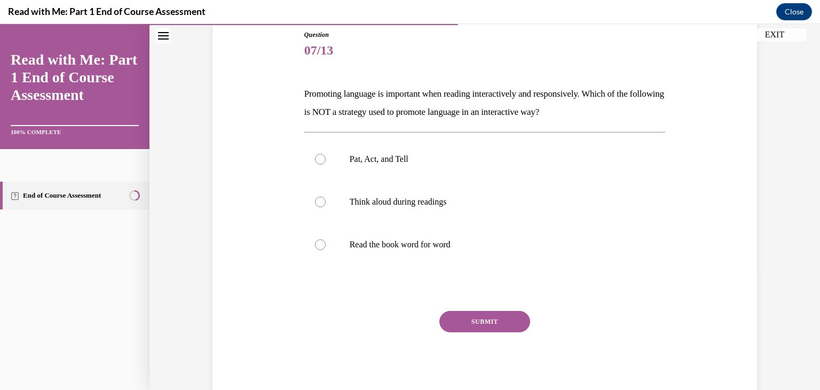
scroll to position [97, 0]
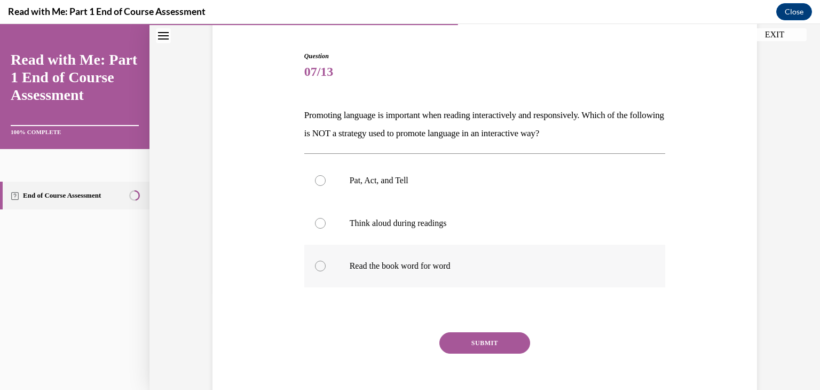
click at [413, 267] on p "Read the book word for word" at bounding box center [494, 266] width 289 height 11
click at [326, 267] on input "Read the book word for word" at bounding box center [320, 266] width 11 height 11
radio input "true"
click at [460, 339] on button "SUBMIT" at bounding box center [485, 342] width 91 height 21
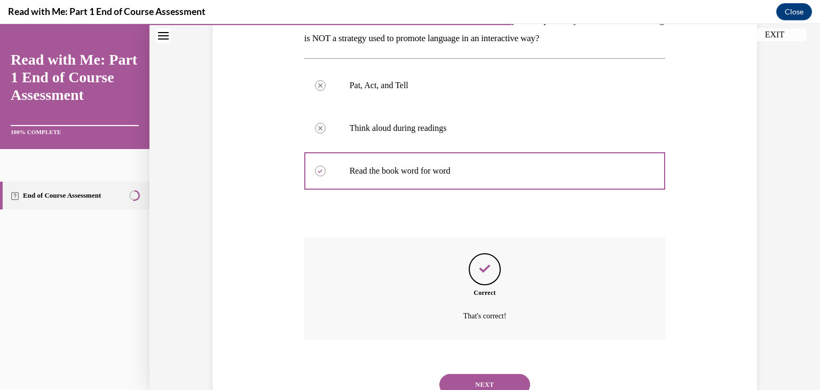
scroll to position [235, 0]
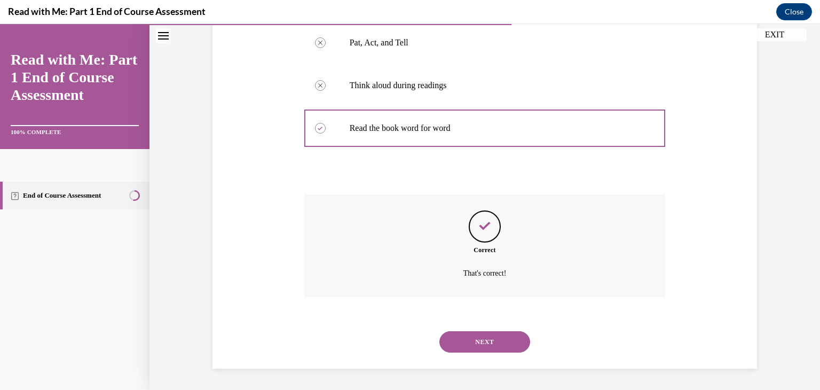
click at [462, 344] on button "NEXT" at bounding box center [485, 341] width 91 height 21
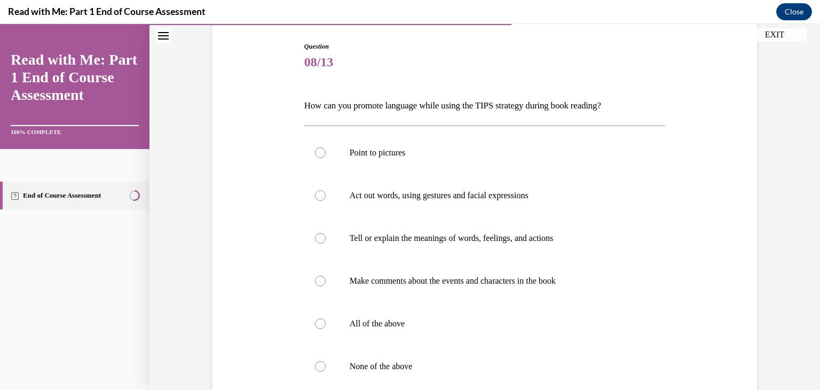
scroll to position [112, 0]
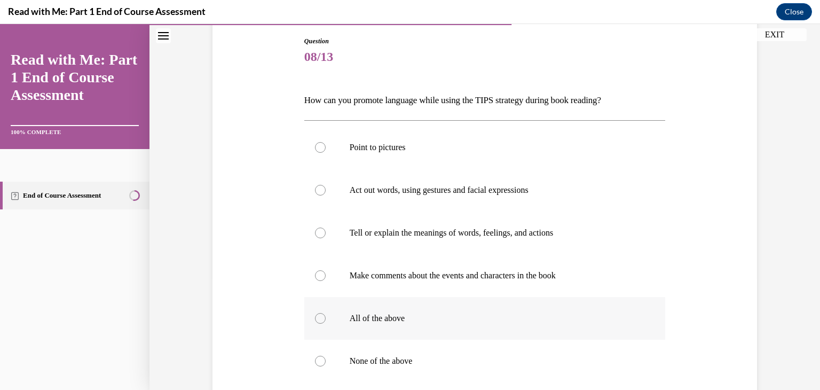
click at [434, 305] on label "All of the above" at bounding box center [485, 318] width 362 height 43
click at [326, 313] on input "All of the above" at bounding box center [320, 318] width 11 height 11
radio input "true"
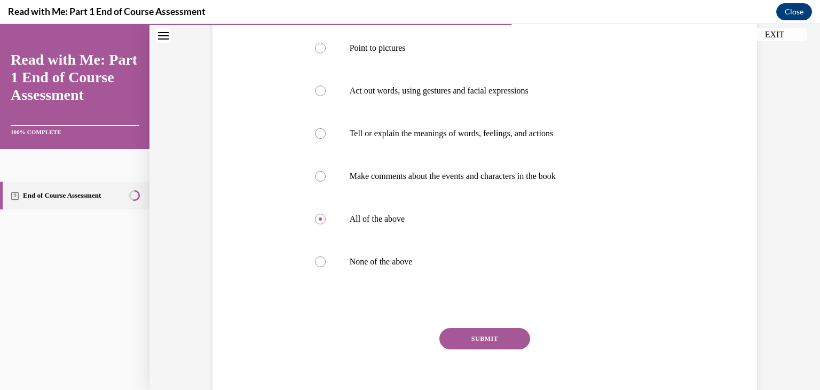
scroll to position [247, 0]
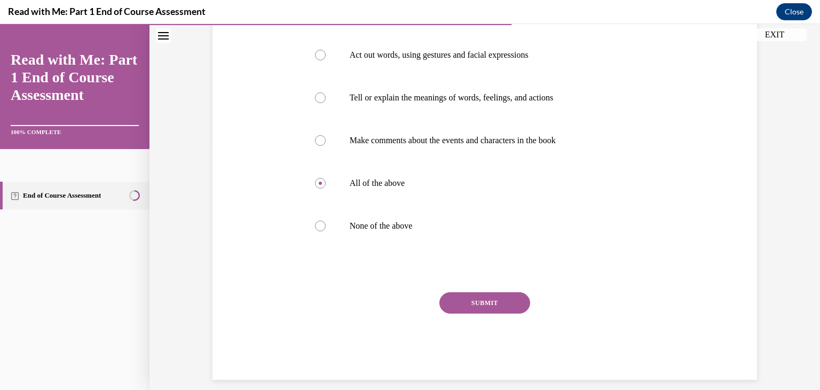
click at [497, 311] on button "SUBMIT" at bounding box center [485, 302] width 91 height 21
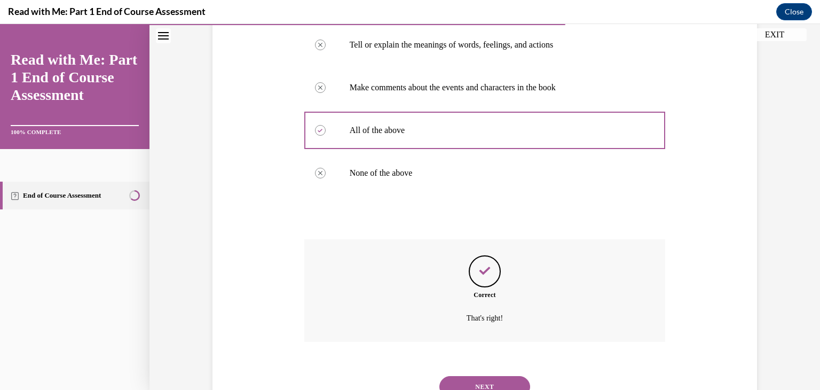
scroll to position [344, 0]
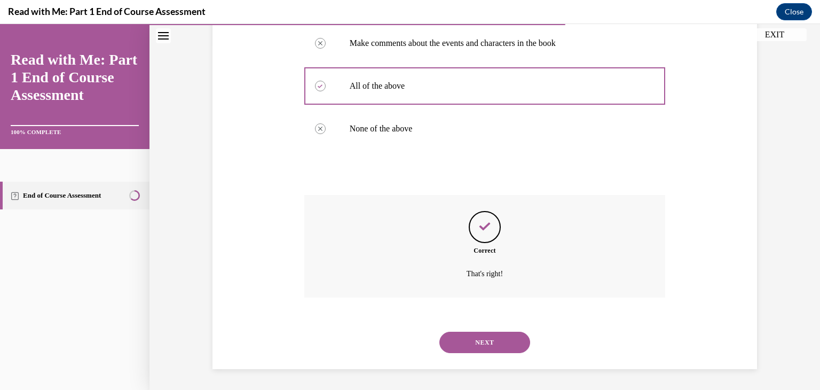
click at [495, 338] on button "NEXT" at bounding box center [485, 342] width 91 height 21
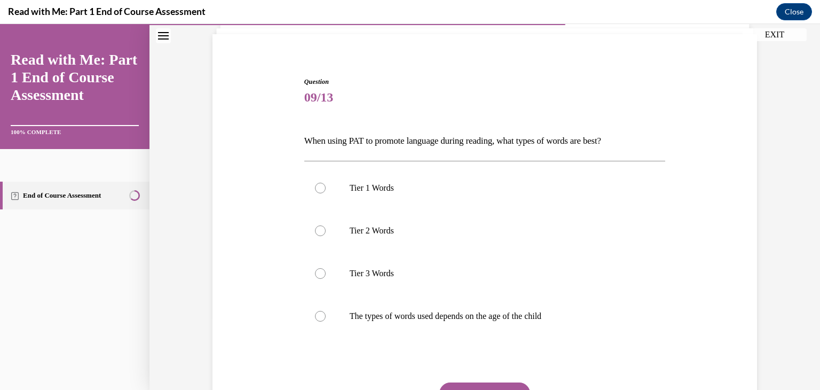
scroll to position [76, 0]
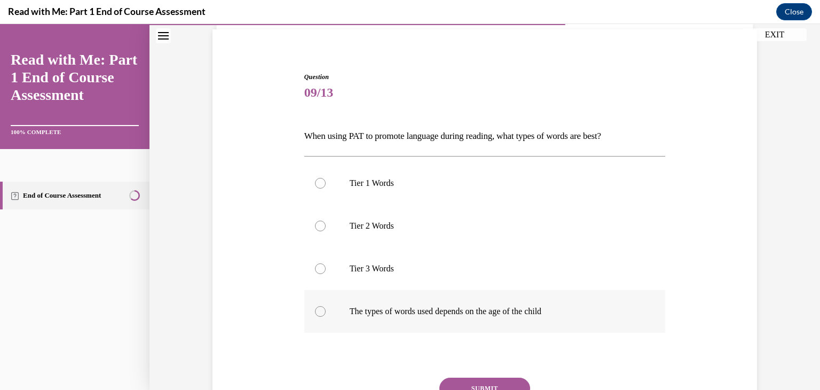
click at [503, 314] on p "The types of words used depends on the age of the child" at bounding box center [494, 311] width 289 height 11
click at [326, 314] on input "The types of words used depends on the age of the child" at bounding box center [320, 311] width 11 height 11
radio input "true"
click at [485, 383] on button "SUBMIT" at bounding box center [485, 388] width 91 height 21
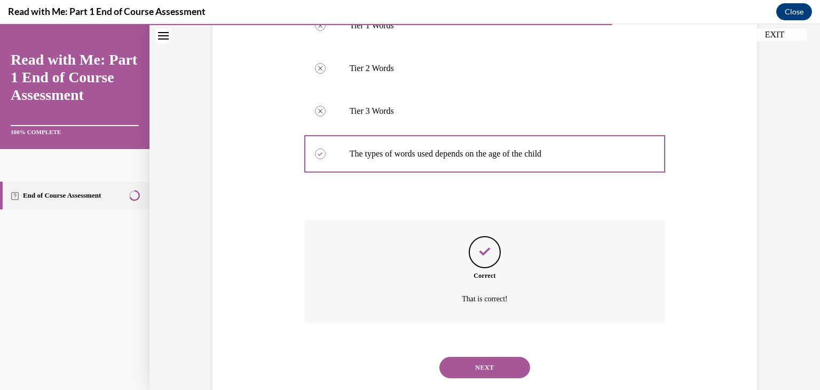
scroll to position [259, 0]
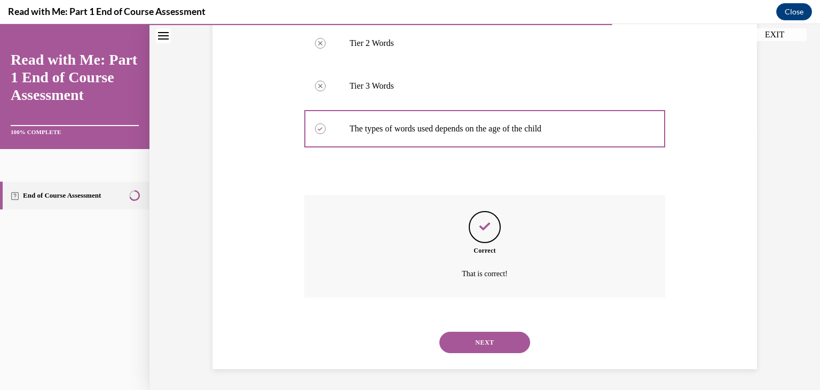
click at [495, 343] on button "NEXT" at bounding box center [485, 342] width 91 height 21
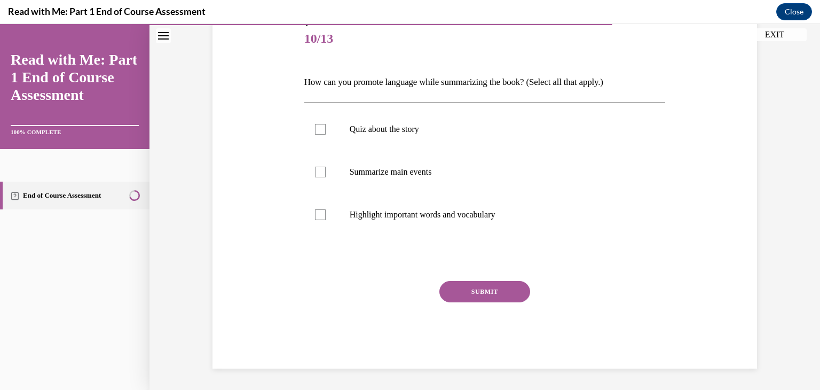
scroll to position [119, 0]
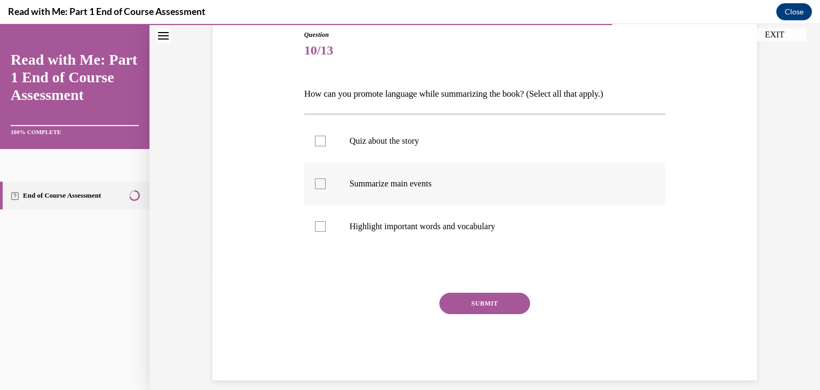
click at [446, 190] on label "Summarize main events" at bounding box center [485, 183] width 362 height 43
click at [326, 189] on input "Summarize main events" at bounding box center [320, 183] width 11 height 11
checkbox input "true"
click at [454, 224] on p "Highlight important words and vocabulary" at bounding box center [494, 226] width 289 height 11
click at [326, 224] on input "Highlight important words and vocabulary" at bounding box center [320, 226] width 11 height 11
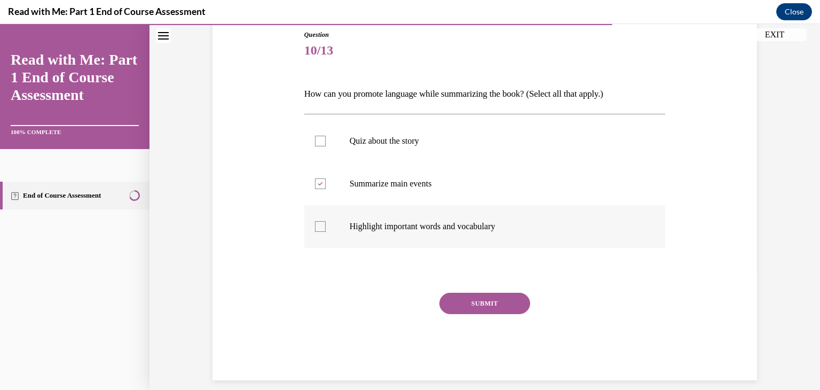
checkbox input "true"
click at [477, 306] on button "SUBMIT" at bounding box center [485, 303] width 91 height 21
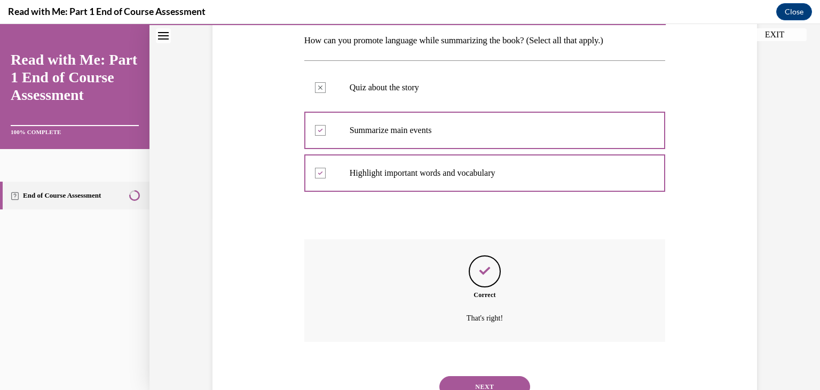
scroll to position [216, 0]
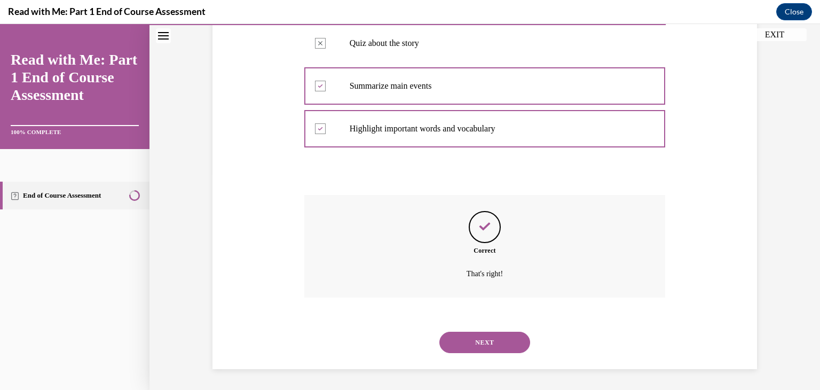
click at [479, 338] on button "NEXT" at bounding box center [485, 342] width 91 height 21
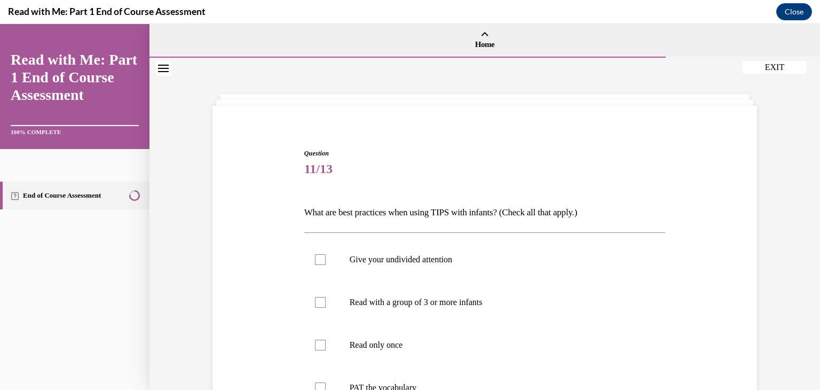
click at [501, 200] on div "Question 11/13 What are best practices when using TIPS with infants? (Check all…" at bounding box center [485, 387] width 362 height 479
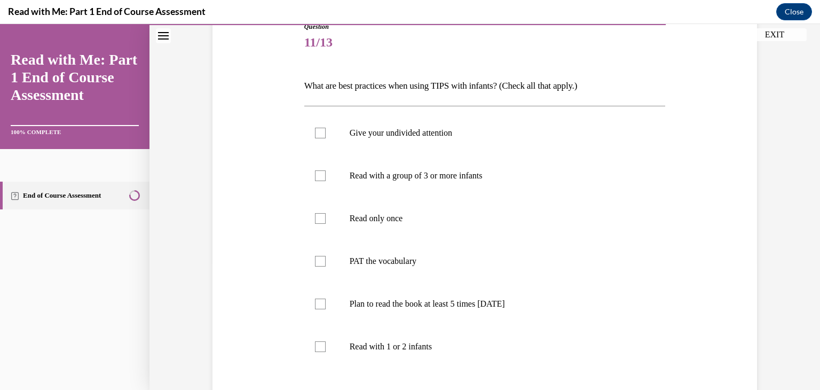
scroll to position [128, 0]
click at [438, 164] on label "Read with a group of 3 or more infants" at bounding box center [485, 174] width 362 height 43
click at [326, 169] on input "Read with a group of 3 or more infants" at bounding box center [320, 174] width 11 height 11
checkbox input "true"
click at [427, 132] on p "Give your undivided attention" at bounding box center [494, 131] width 289 height 11
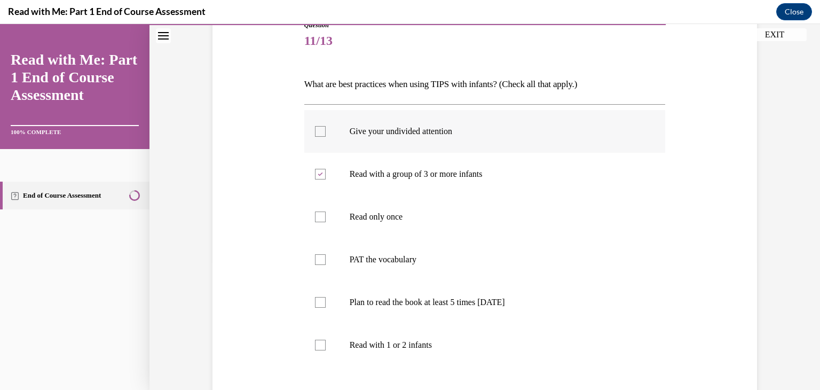
click at [326, 132] on input "Give your undivided attention" at bounding box center [320, 131] width 11 height 11
checkbox input "true"
click at [421, 163] on label "Read with a group of 3 or more infants" at bounding box center [485, 174] width 362 height 43
click at [326, 169] on input "Read with a group of 3 or more infants" at bounding box center [320, 174] width 11 height 11
checkbox input "false"
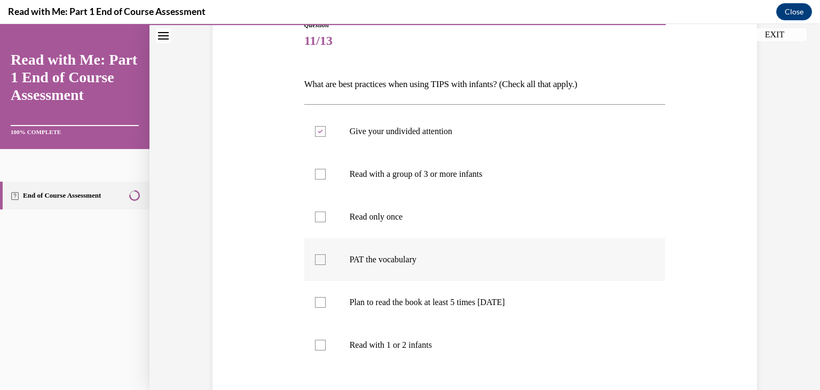
click at [386, 260] on p "PAT the vocabulary" at bounding box center [494, 259] width 289 height 11
click at [326, 260] on input "PAT the vocabulary" at bounding box center [320, 259] width 11 height 11
checkbox input "true"
click at [386, 302] on p "Plan to read the book at least 5 times in 2 weeks" at bounding box center [494, 302] width 289 height 11
click at [326, 302] on input "Plan to read the book at least 5 times in 2 weeks" at bounding box center [320, 302] width 11 height 11
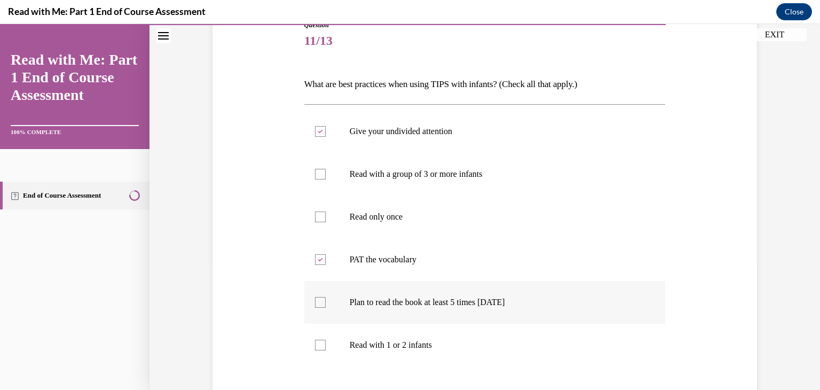
checkbox input "true"
click at [395, 343] on p "Read with 1 or 2 infants" at bounding box center [494, 345] width 289 height 11
click at [326, 343] on input "Read with 1 or 2 infants" at bounding box center [320, 345] width 11 height 11
checkbox input "true"
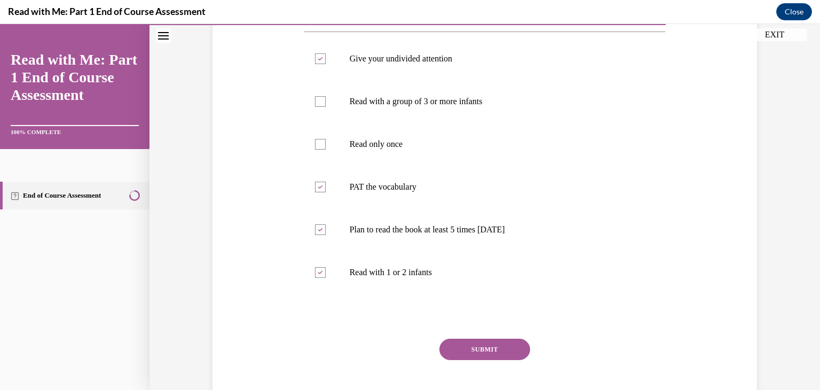
scroll to position [258, 0]
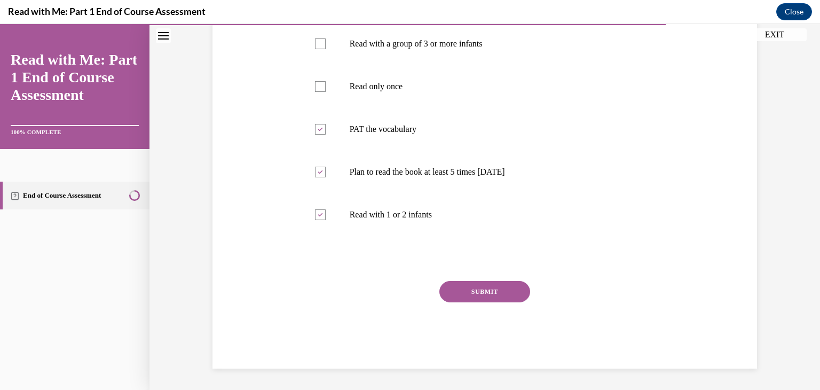
click at [493, 291] on button "SUBMIT" at bounding box center [485, 291] width 91 height 21
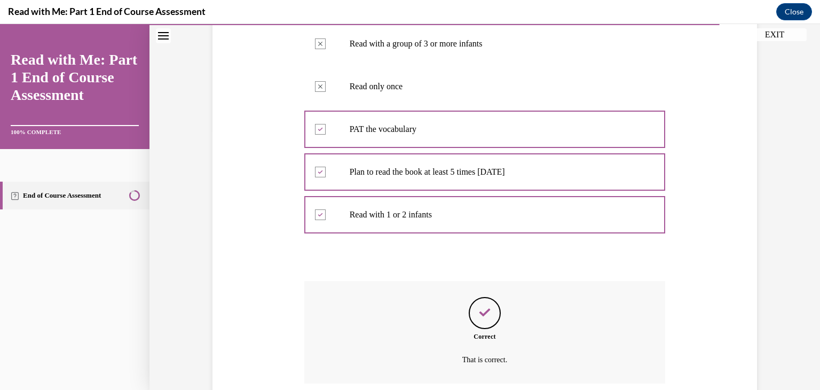
scroll to position [344, 0]
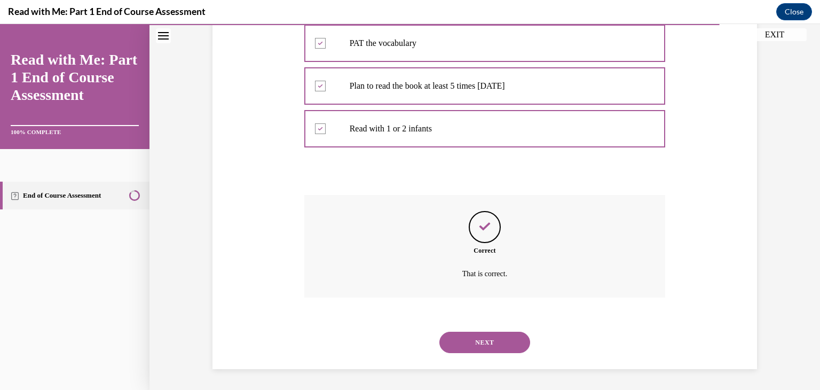
click at [490, 347] on button "NEXT" at bounding box center [485, 342] width 91 height 21
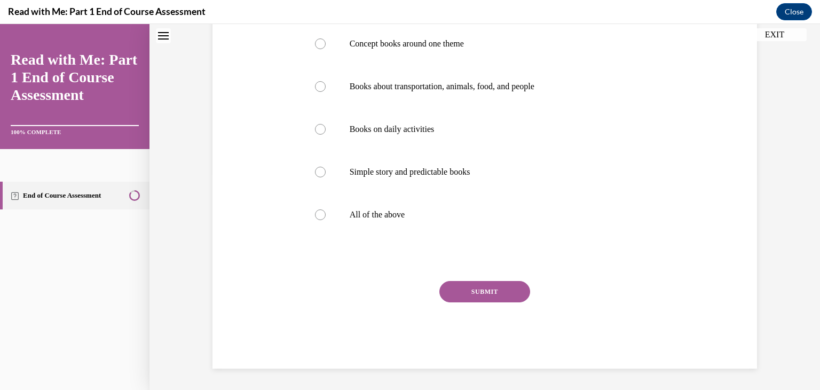
scroll to position [0, 0]
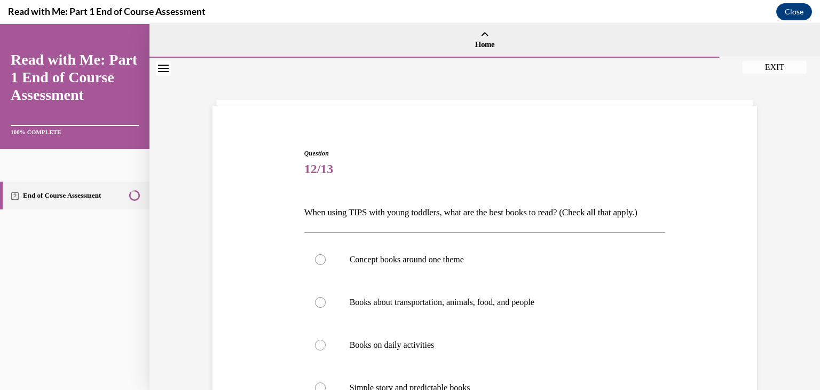
click at [476, 206] on p "When using TIPS with young toddlers, what are the best books to read? (Check al…" at bounding box center [485, 212] width 362 height 18
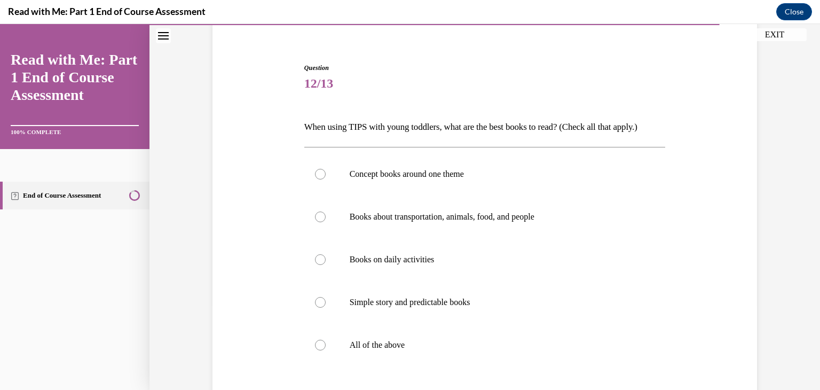
scroll to position [107, 0]
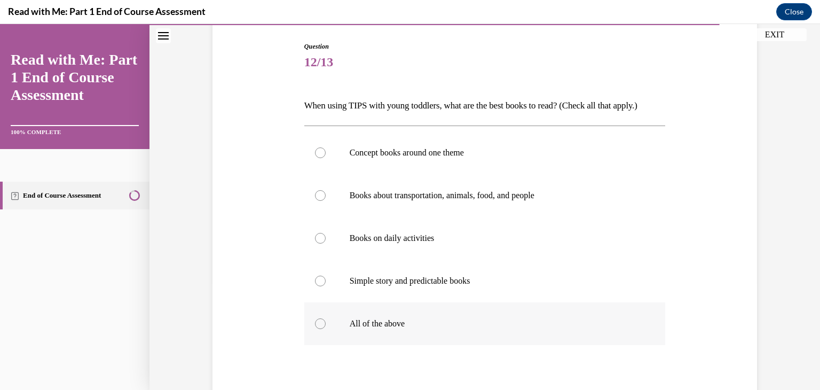
click at [365, 334] on label "All of the above" at bounding box center [485, 323] width 362 height 43
click at [326, 329] on input "All of the above" at bounding box center [320, 323] width 11 height 11
radio input "true"
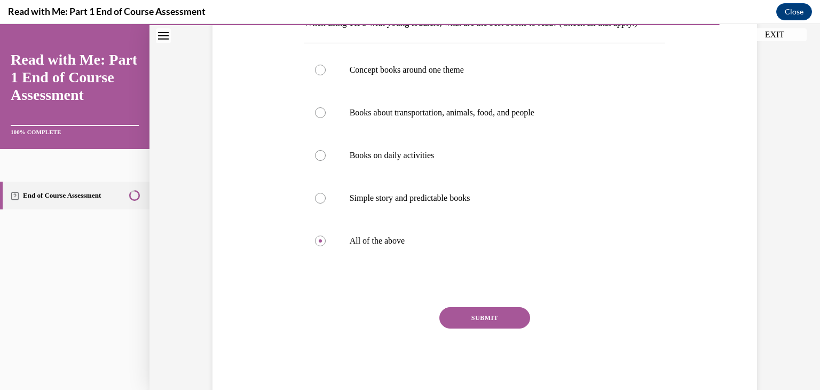
scroll to position [216, 0]
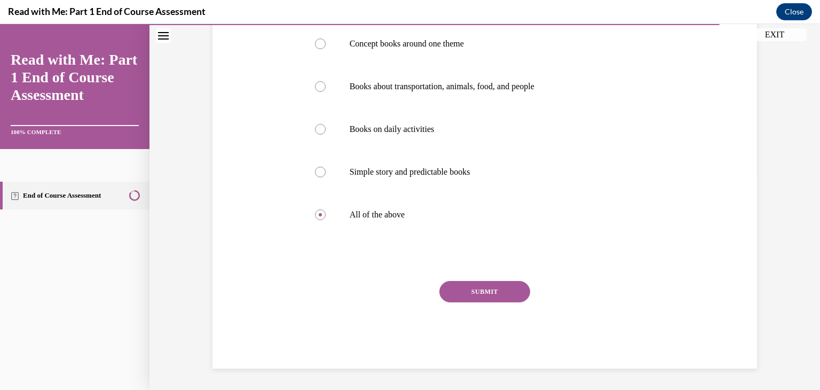
click at [509, 284] on button "SUBMIT" at bounding box center [485, 291] width 91 height 21
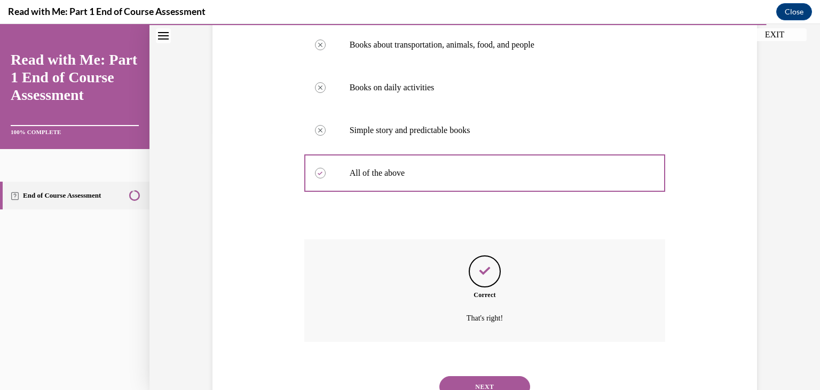
scroll to position [302, 0]
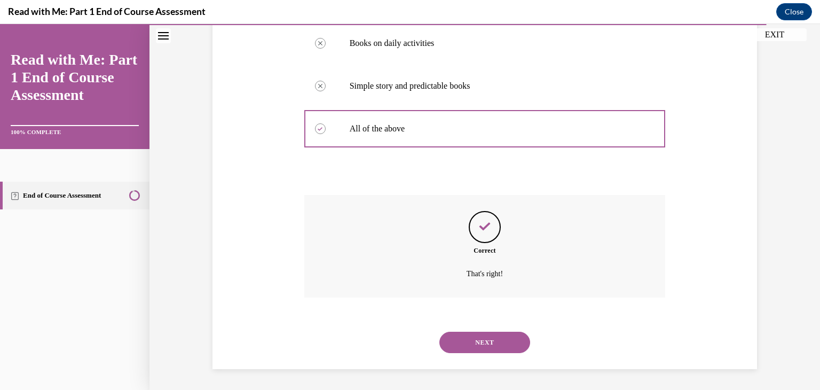
click at [471, 336] on button "NEXT" at bounding box center [485, 342] width 91 height 21
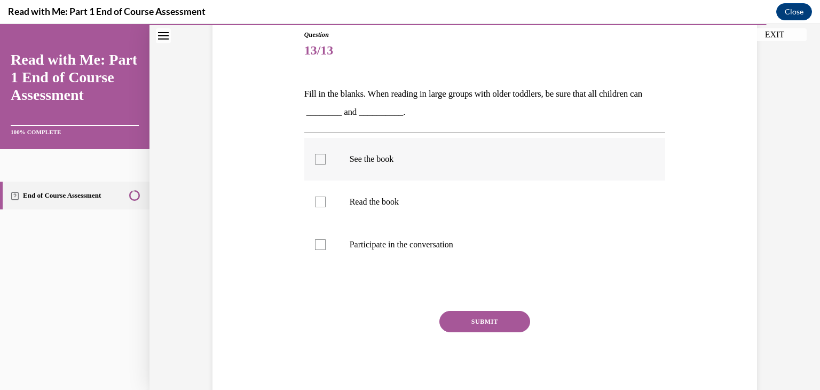
click at [428, 168] on label "See the book" at bounding box center [485, 159] width 362 height 43
click at [326, 164] on input "See the book" at bounding box center [320, 159] width 11 height 11
checkbox input "true"
click at [410, 249] on p "Participate in the conversation" at bounding box center [494, 244] width 289 height 11
click at [326, 249] on input "Participate in the conversation" at bounding box center [320, 244] width 11 height 11
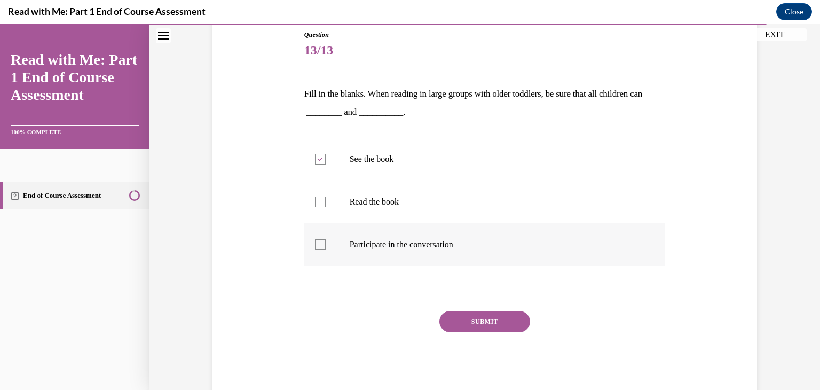
checkbox input "true"
click at [479, 310] on div "Question 13/13 Fill in the blanks. When reading in large groups with older todd…" at bounding box center [485, 214] width 362 height 369
click at [479, 313] on button "SUBMIT" at bounding box center [485, 321] width 91 height 21
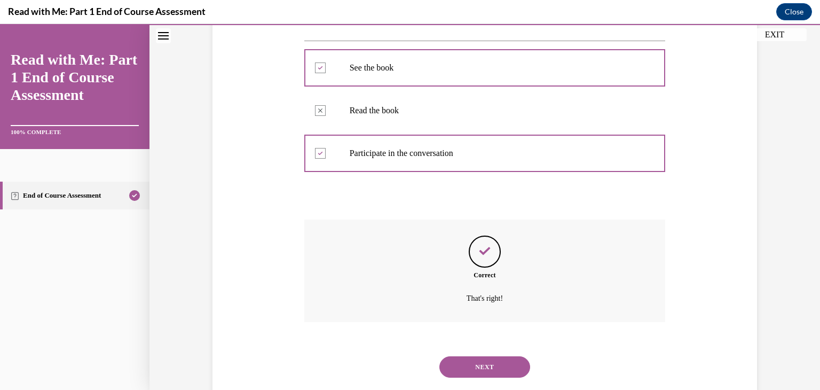
scroll to position [235, 0]
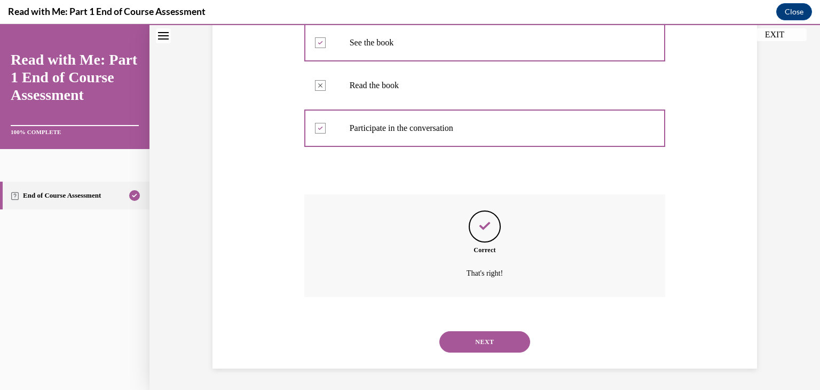
click at [478, 338] on button "NEXT" at bounding box center [485, 341] width 91 height 21
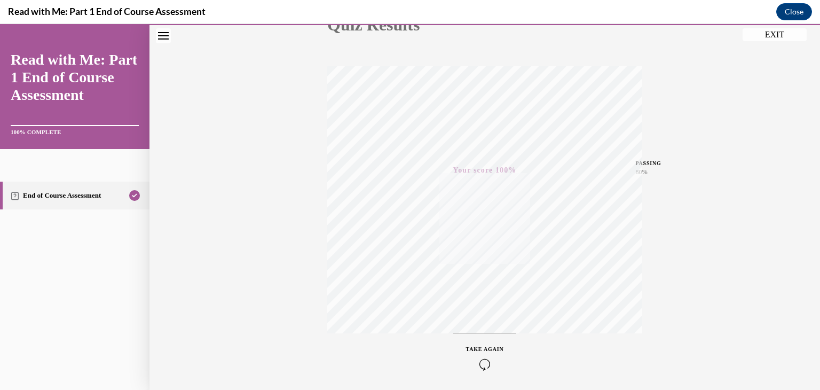
scroll to position [182, 0]
click at [780, 38] on button "EXIT" at bounding box center [775, 34] width 64 height 13
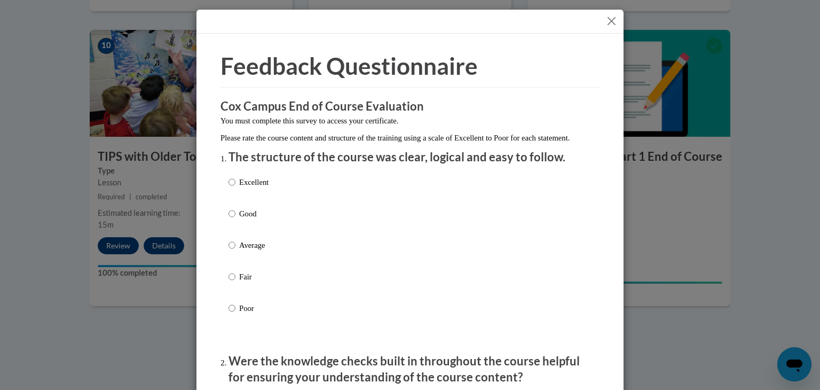
click at [239, 188] on p "Excellent" at bounding box center [253, 182] width 29 height 12
click at [236, 188] on input "Excellent" at bounding box center [232, 182] width 7 height 12
radio input "true"
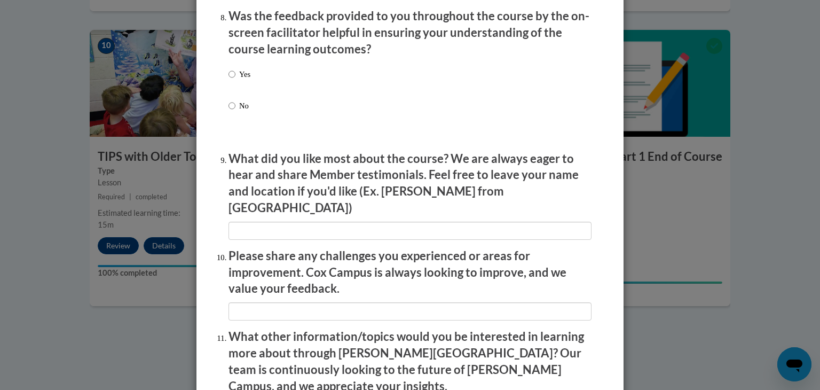
scroll to position [1835, 0]
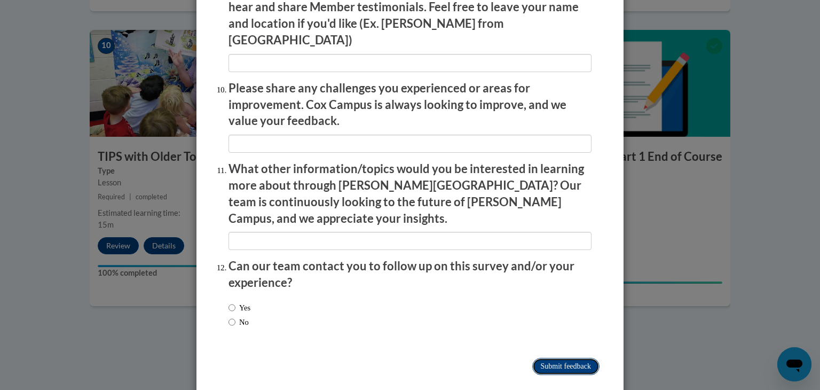
click at [549, 358] on input "Submit feedback" at bounding box center [565, 366] width 67 height 17
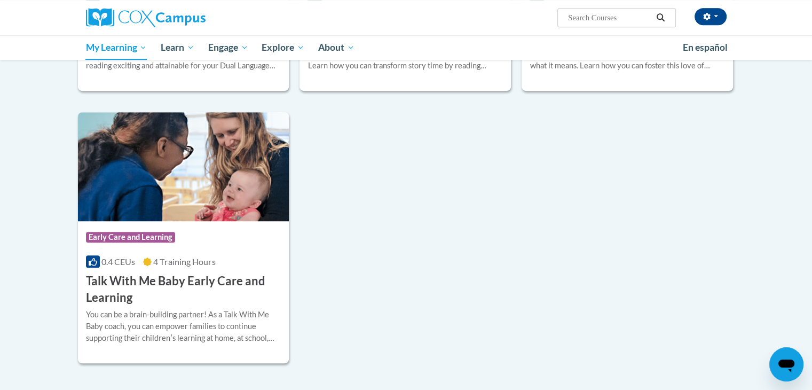
scroll to position [699, 0]
